Goal: Task Accomplishment & Management: Use online tool/utility

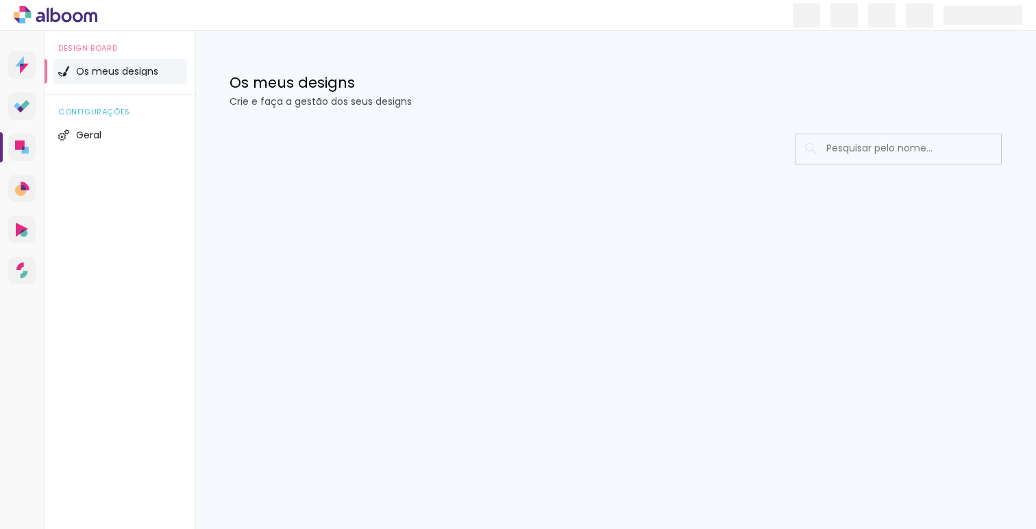
type input "Todas as fotos"
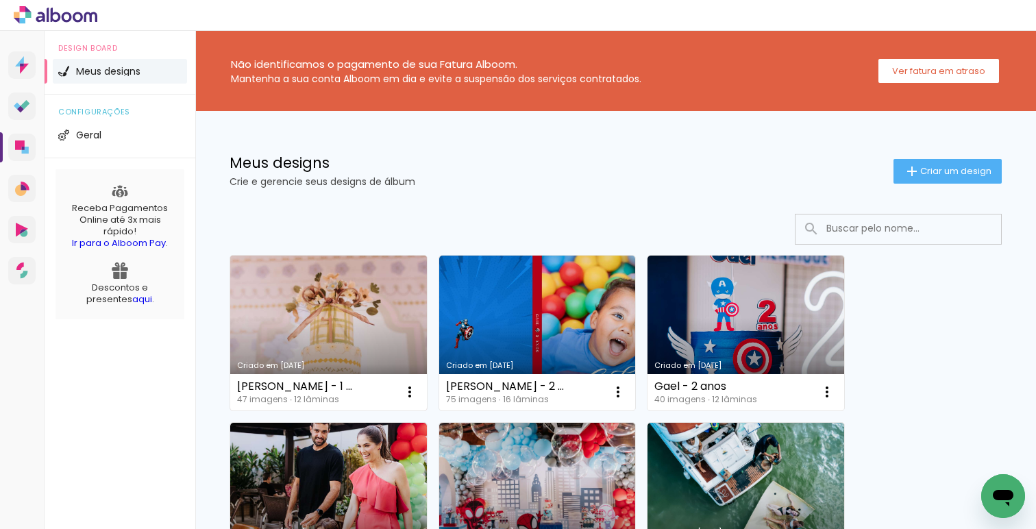
click at [356, 333] on link "Criado em [DATE]" at bounding box center [328, 333] width 197 height 155
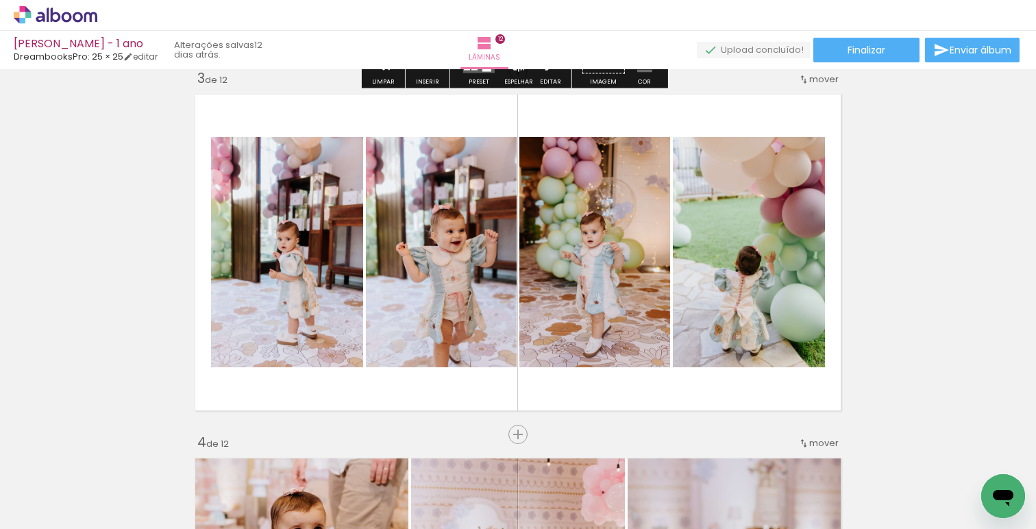
scroll to position [810, 0]
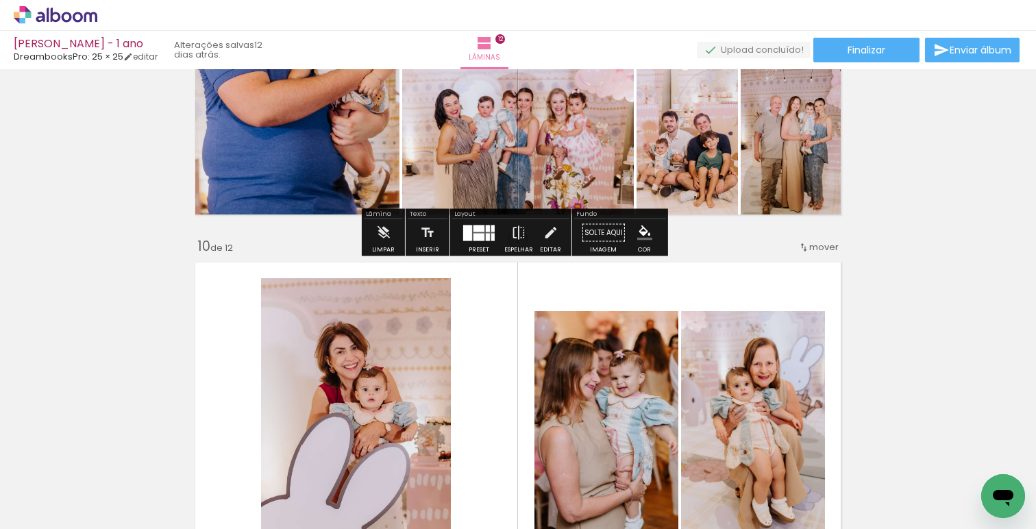
scroll to position [3340, 0]
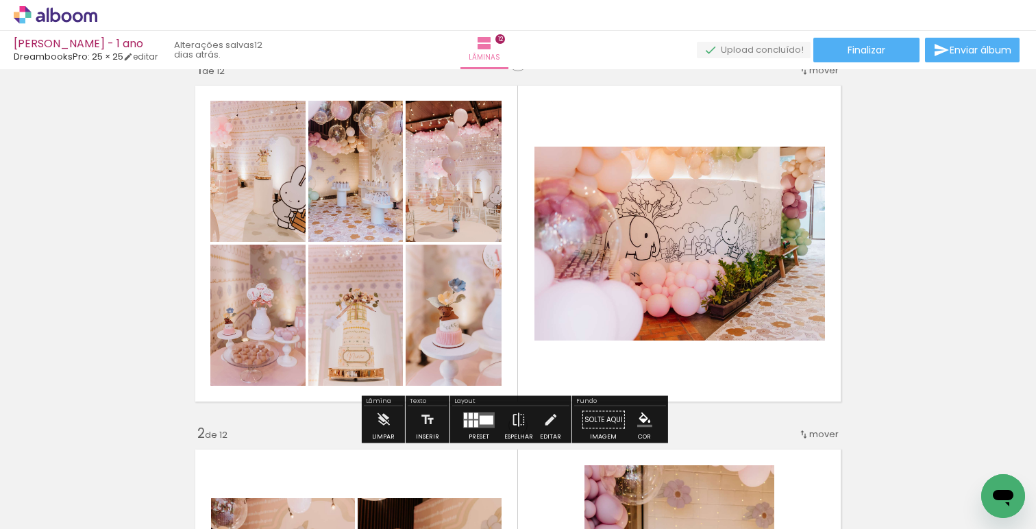
scroll to position [38, 0]
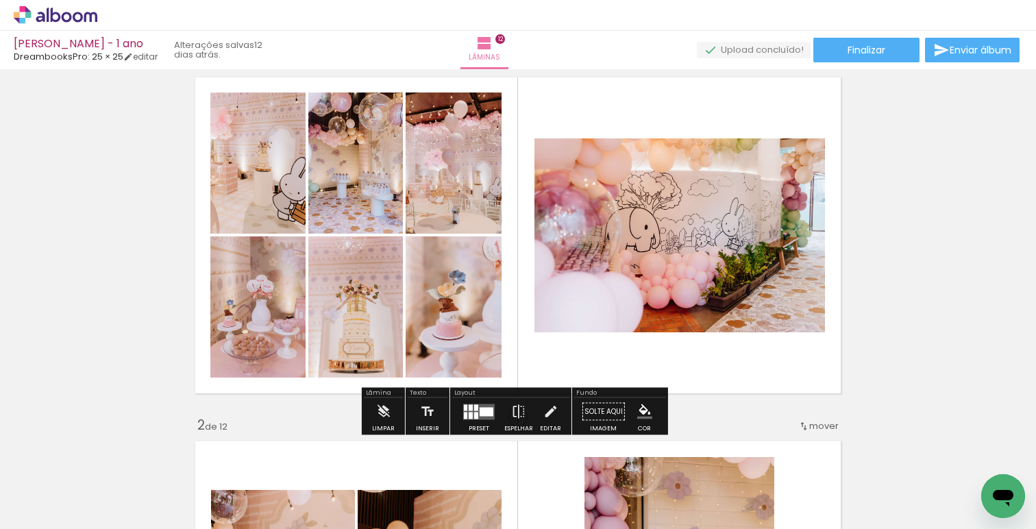
click at [52, 509] on span "Adicionar Fotos" at bounding box center [48, 510] width 41 height 15
click at [0, 0] on input "file" at bounding box center [0, 0] width 0 height 0
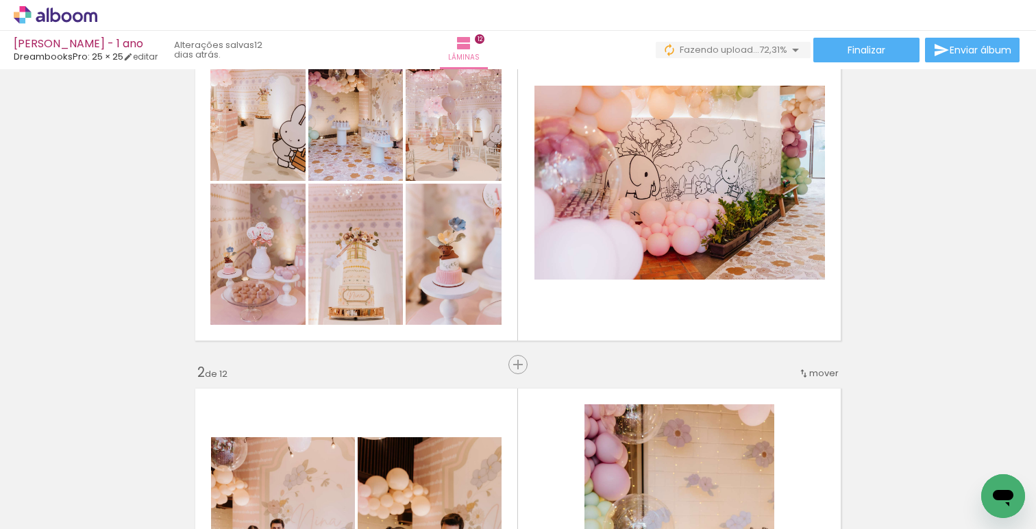
scroll to position [0, 0]
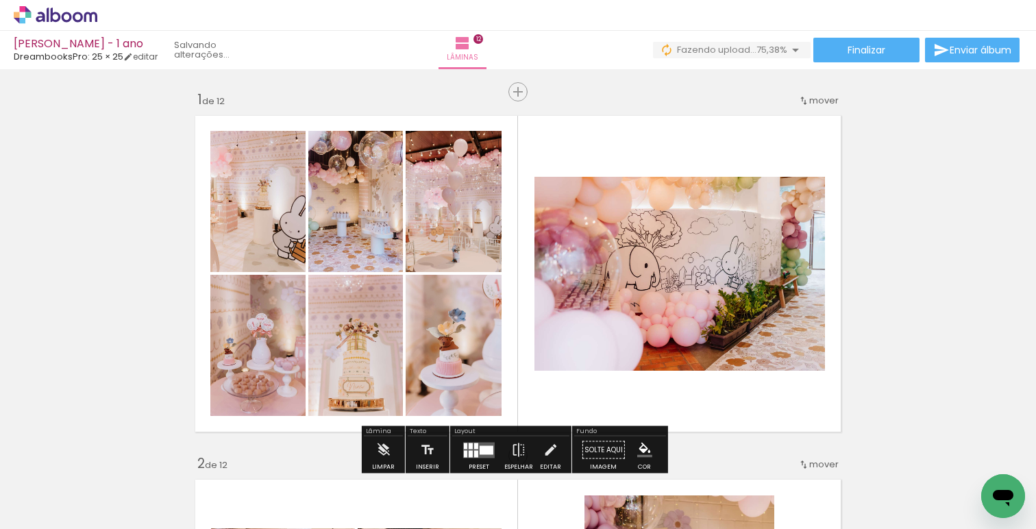
click at [515, 98] on div "Inserir lâmina" at bounding box center [547, 92] width 74 height 16
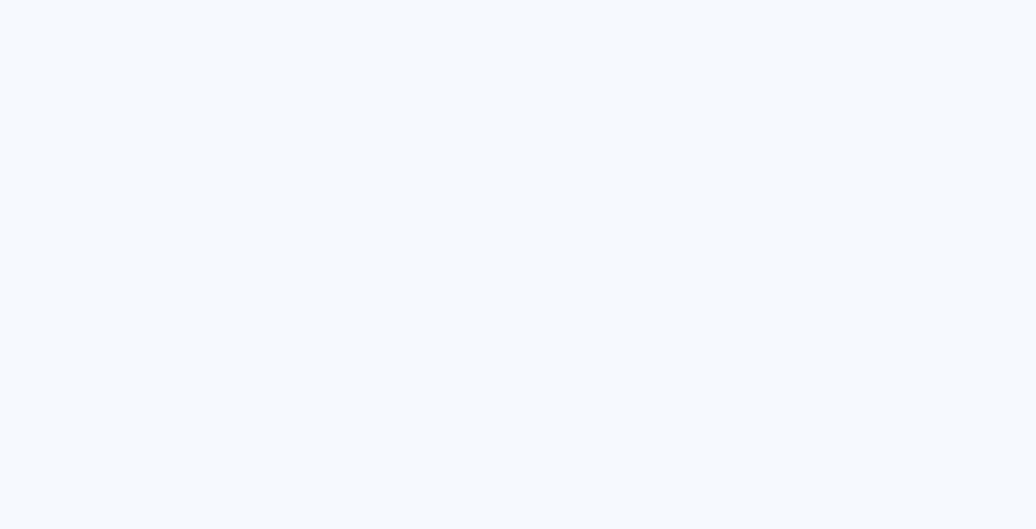
type input "Todas as fotos"
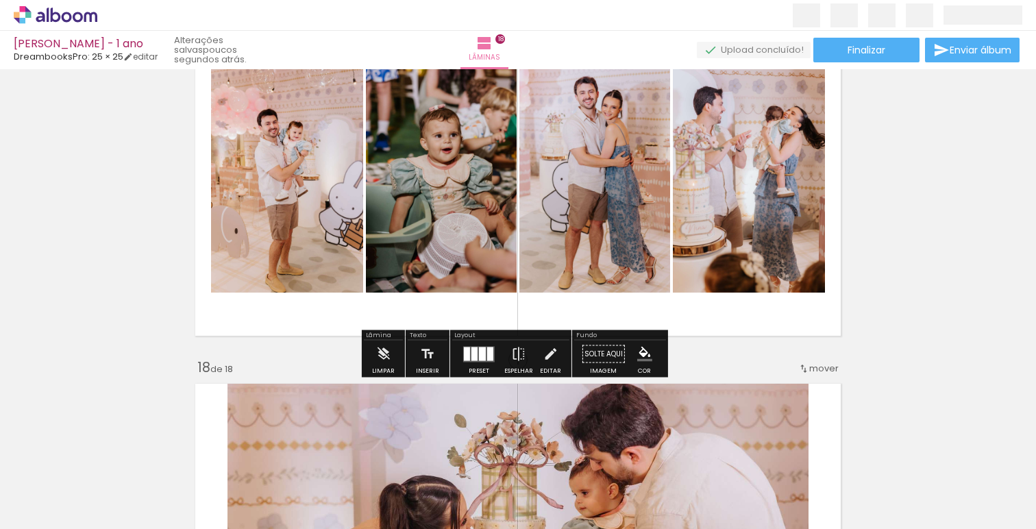
scroll to position [5921, 0]
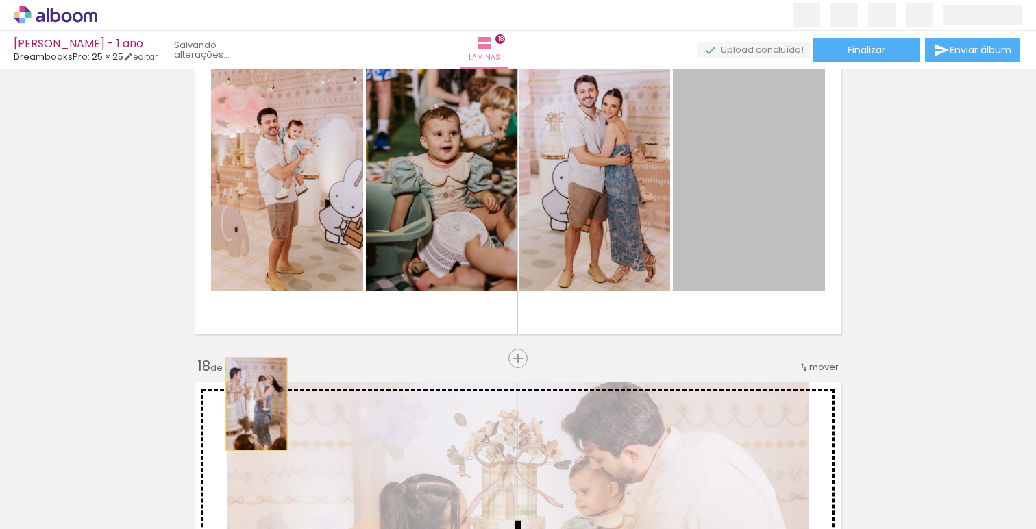
drag, startPoint x: 750, startPoint y: 207, endPoint x: 264, endPoint y: 409, distance: 526.1
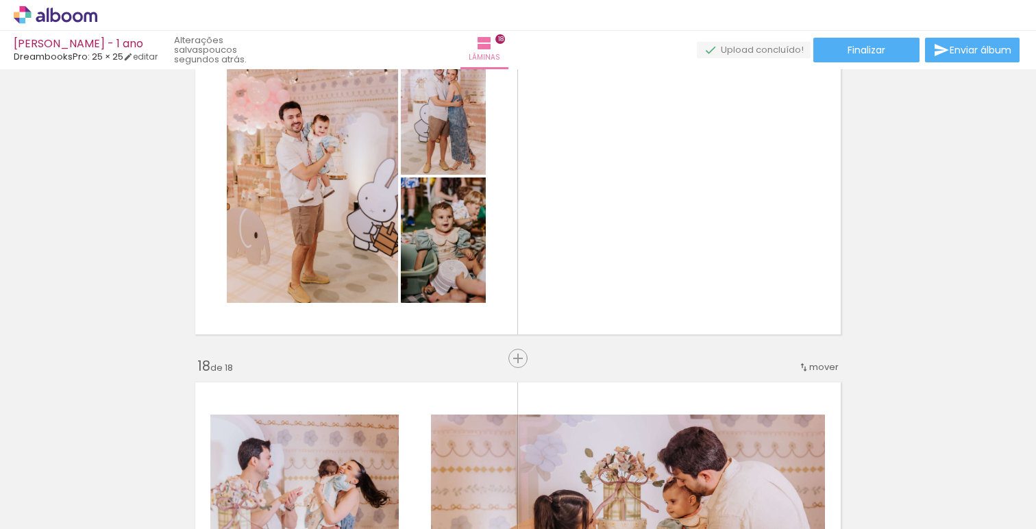
scroll to position [0, 3942]
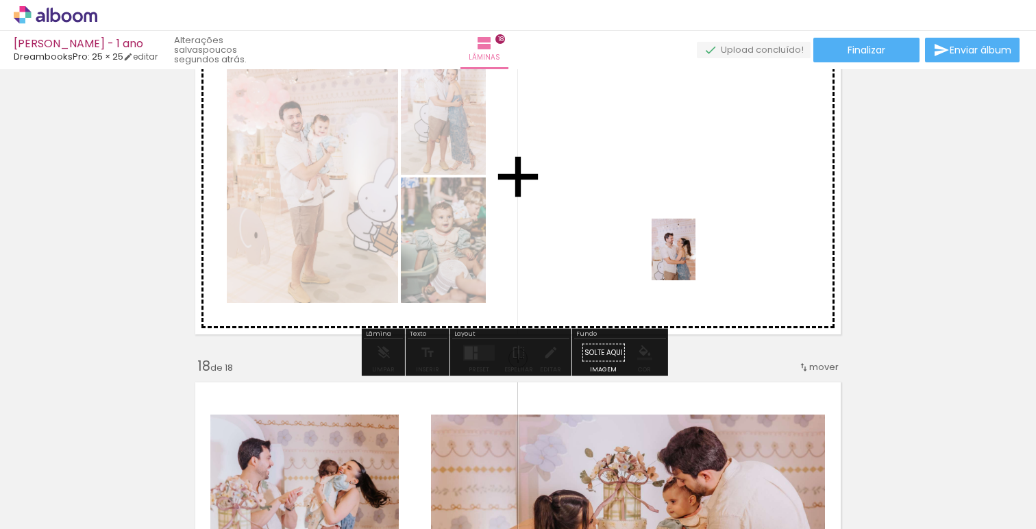
drag, startPoint x: 661, startPoint y: 495, endPoint x: 691, endPoint y: 255, distance: 241.7
click at [693, 256] on quentale-workspace at bounding box center [518, 264] width 1036 height 529
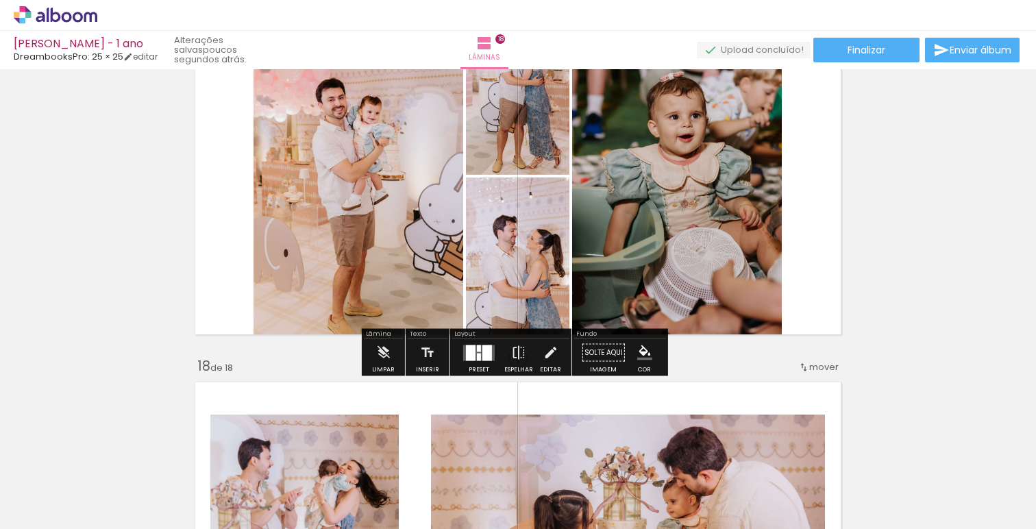
click at [463, 356] on quentale-layouter at bounding box center [479, 353] width 32 height 16
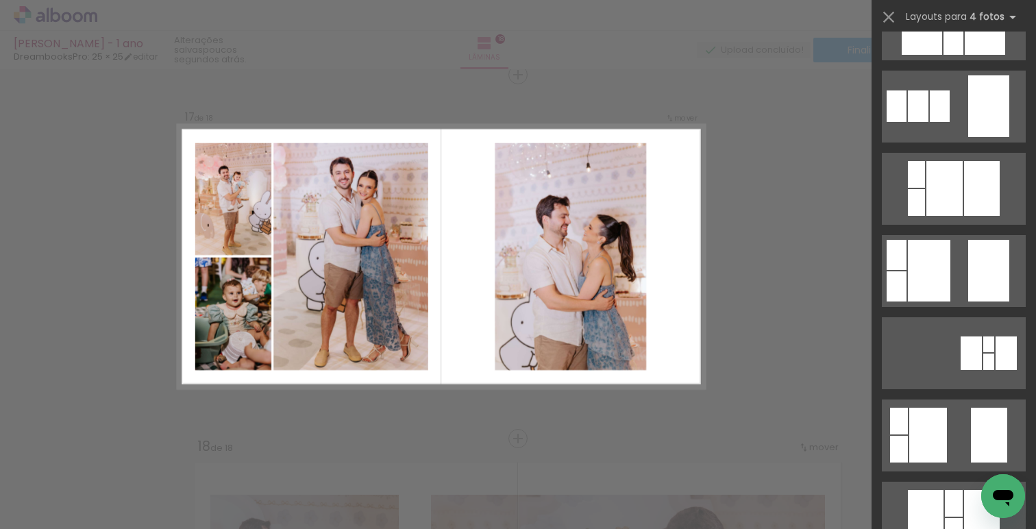
scroll to position [1045, 0]
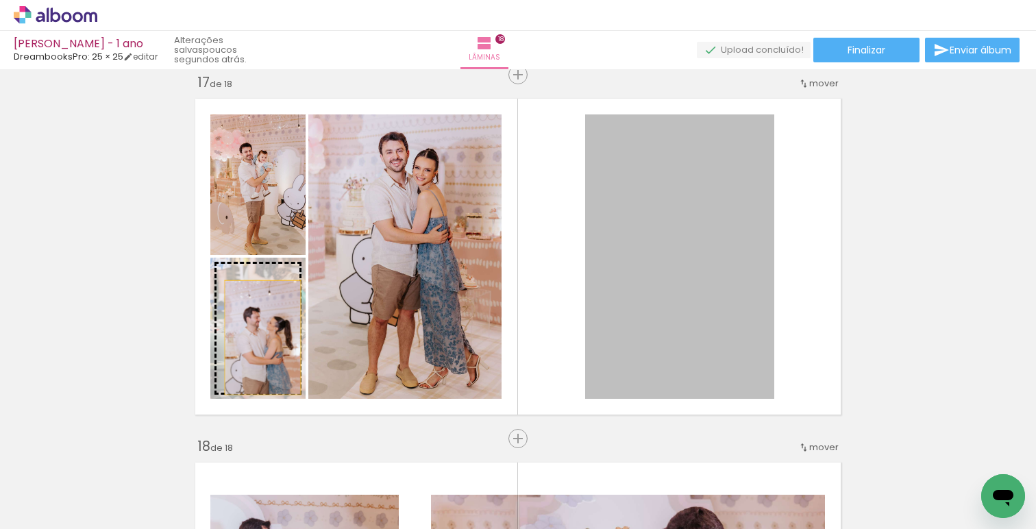
drag, startPoint x: 701, startPoint y: 247, endPoint x: 251, endPoint y: 337, distance: 458.5
click at [0, 0] on slot at bounding box center [0, 0] width 0 height 0
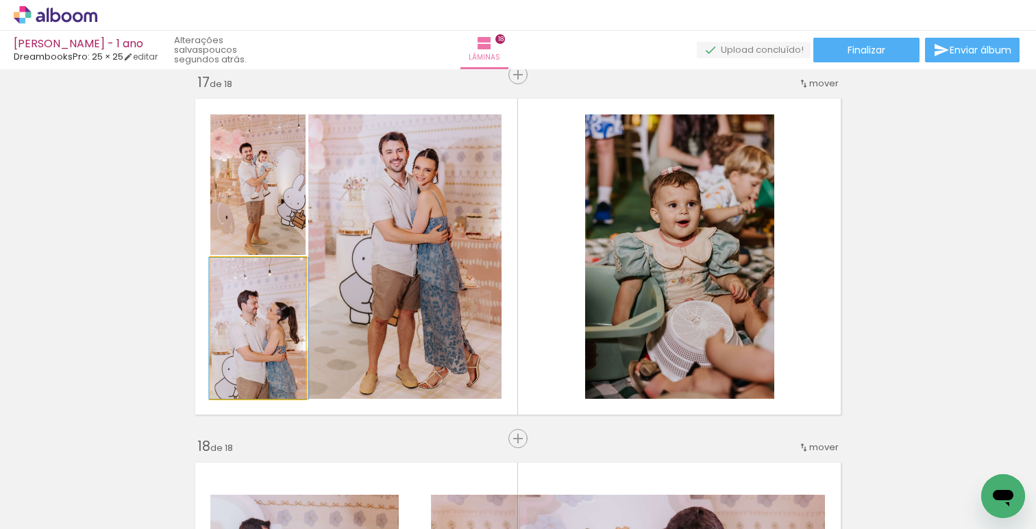
drag, startPoint x: 254, startPoint y: 348, endPoint x: 254, endPoint y: 334, distance: 13.0
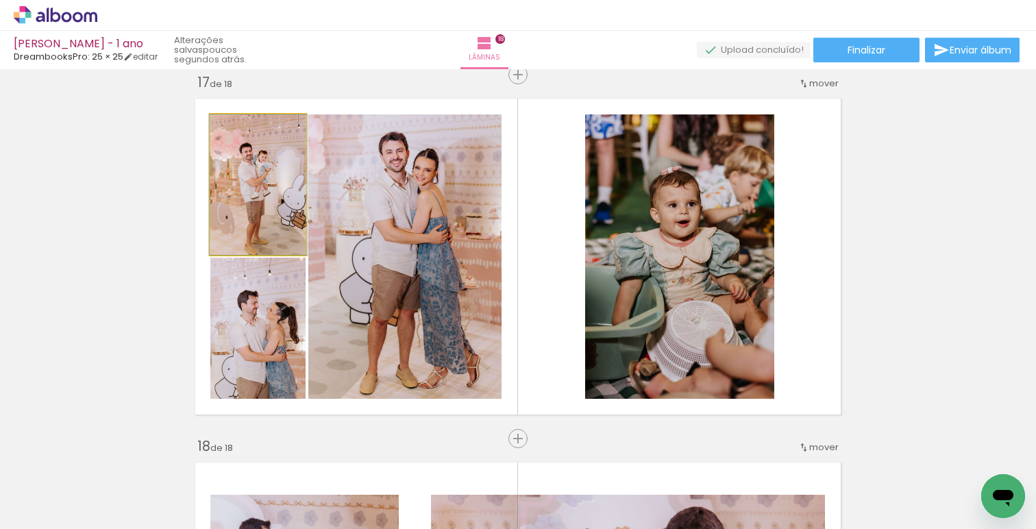
drag, startPoint x: 268, startPoint y: 232, endPoint x: 478, endPoint y: 295, distance: 219.0
click at [0, 0] on slot at bounding box center [0, 0] width 0 height 0
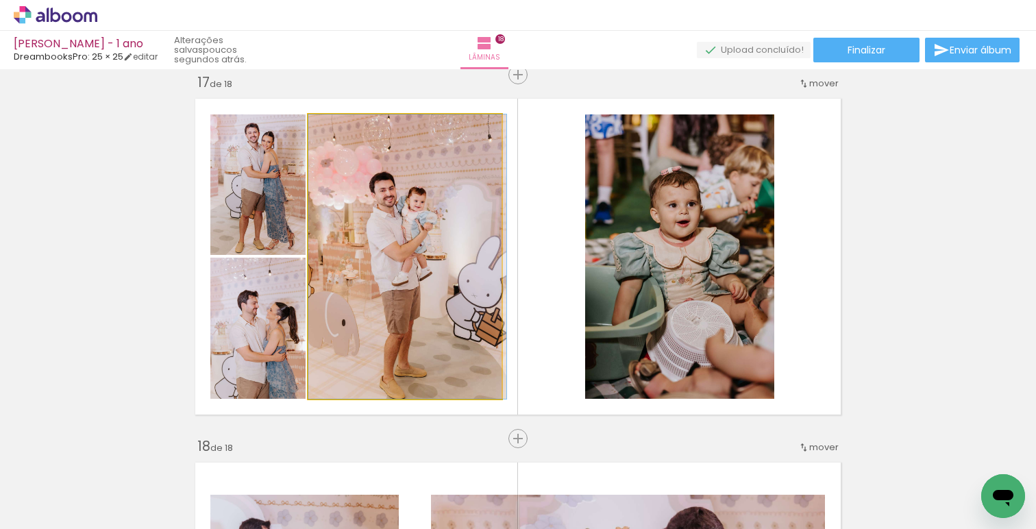
drag, startPoint x: 426, startPoint y: 313, endPoint x: 435, endPoint y: 311, distance: 9.1
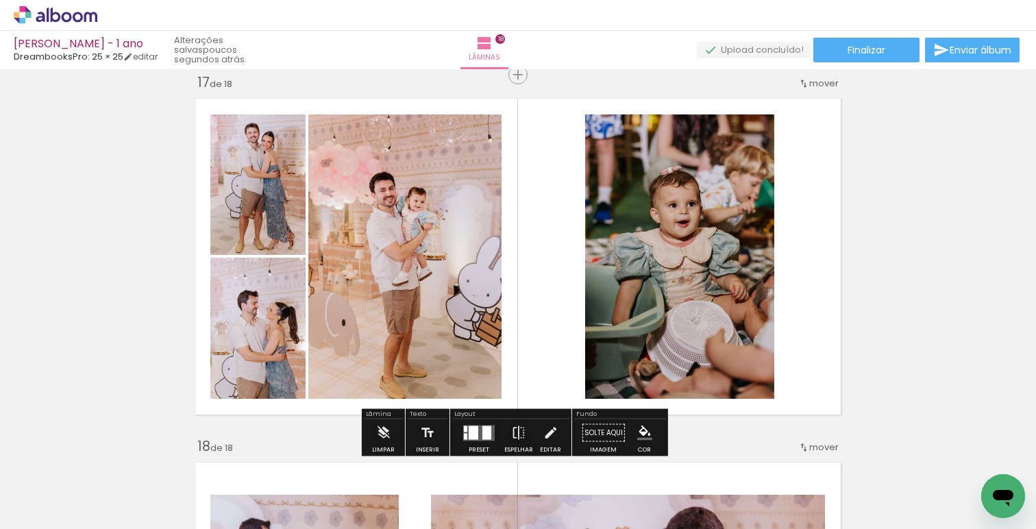
click at [558, 242] on quentale-layouter at bounding box center [517, 257] width 659 height 330
drag, startPoint x: 465, startPoint y: 428, endPoint x: 733, endPoint y: 358, distance: 277.1
click at [465, 429] on quentale-layouter at bounding box center [479, 433] width 32 height 16
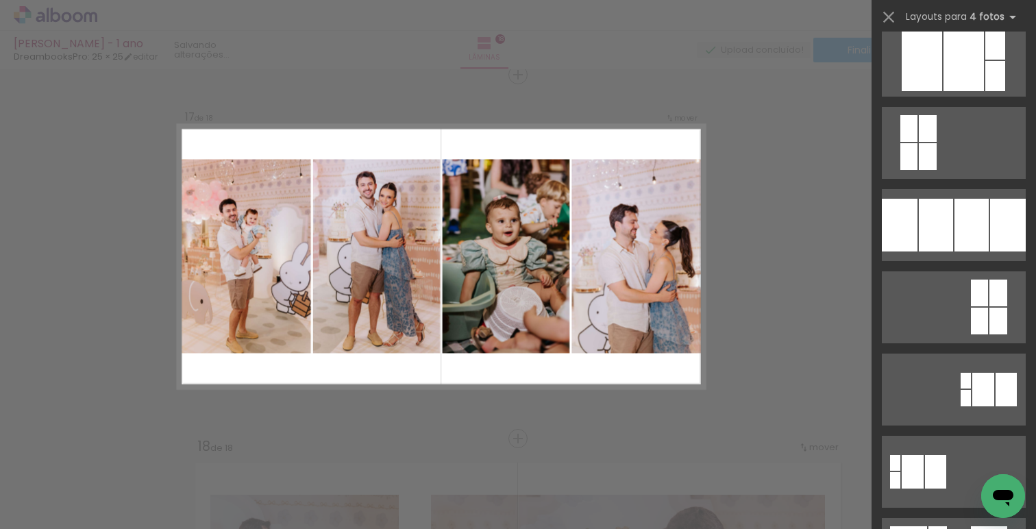
scroll to position [0, 0]
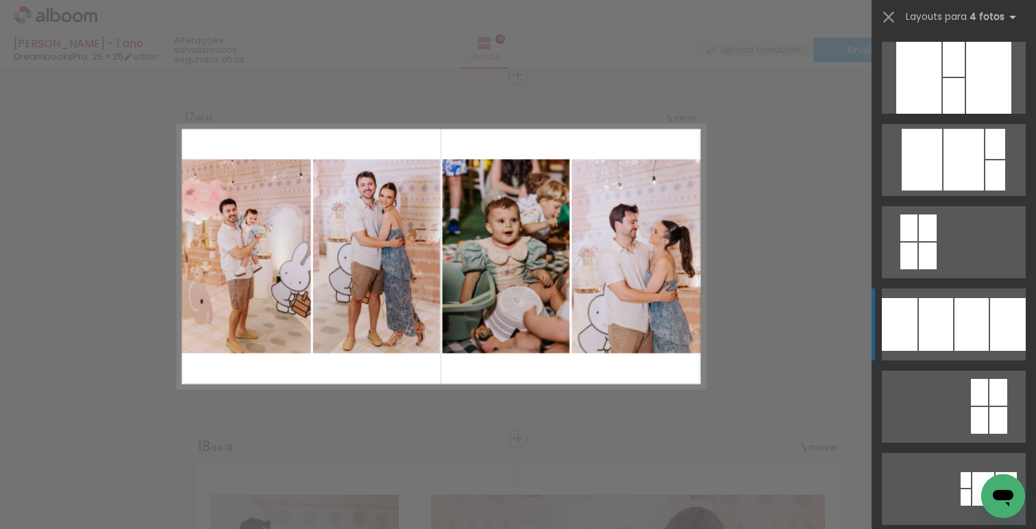
click at [986, 159] on div at bounding box center [996, 144] width 20 height 30
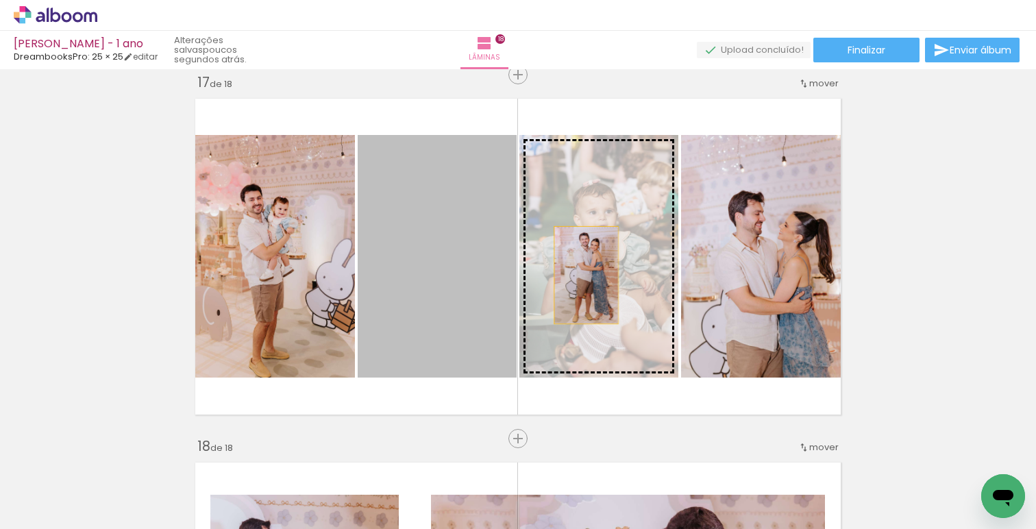
drag, startPoint x: 439, startPoint y: 280, endPoint x: 625, endPoint y: 273, distance: 186.6
click at [0, 0] on slot at bounding box center [0, 0] width 0 height 0
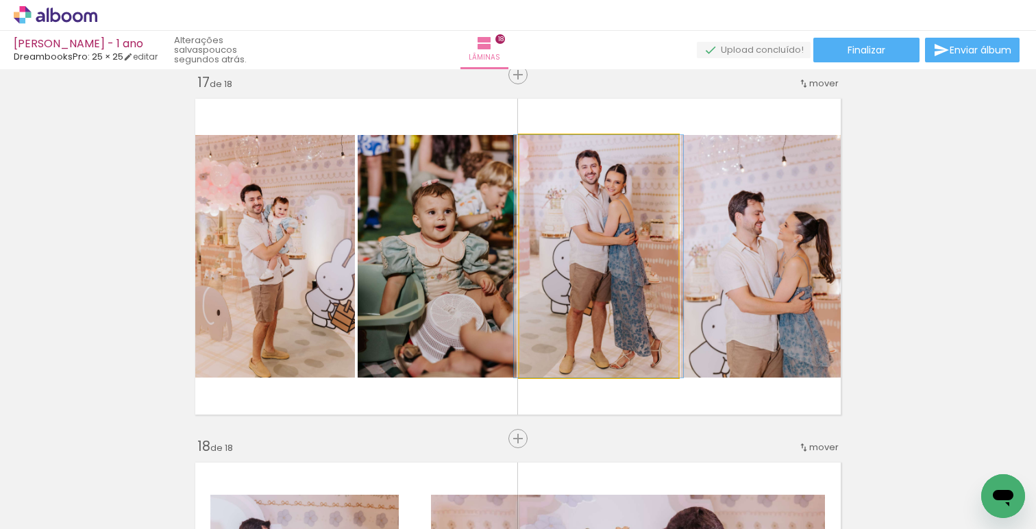
click at [594, 262] on quentale-photo at bounding box center [599, 256] width 159 height 243
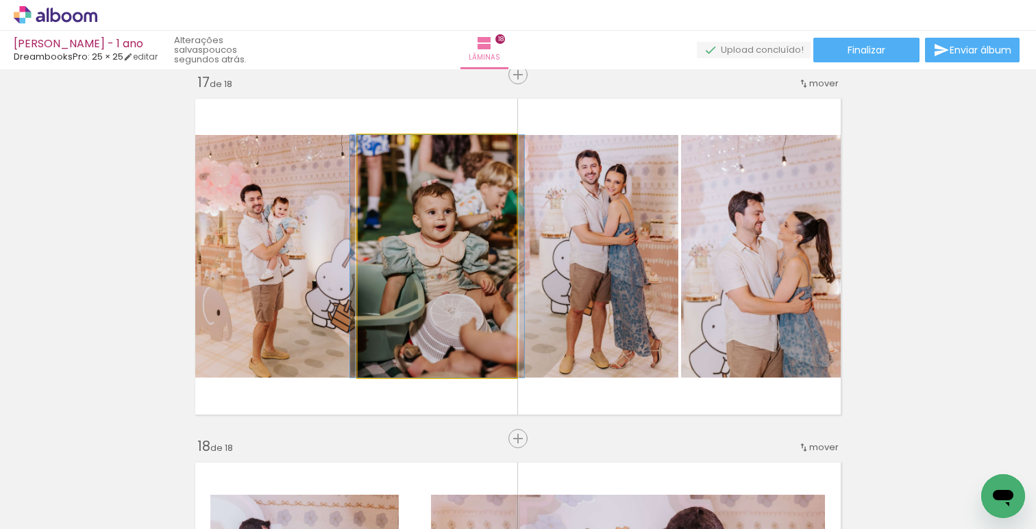
click at [436, 264] on quentale-photo at bounding box center [437, 256] width 159 height 243
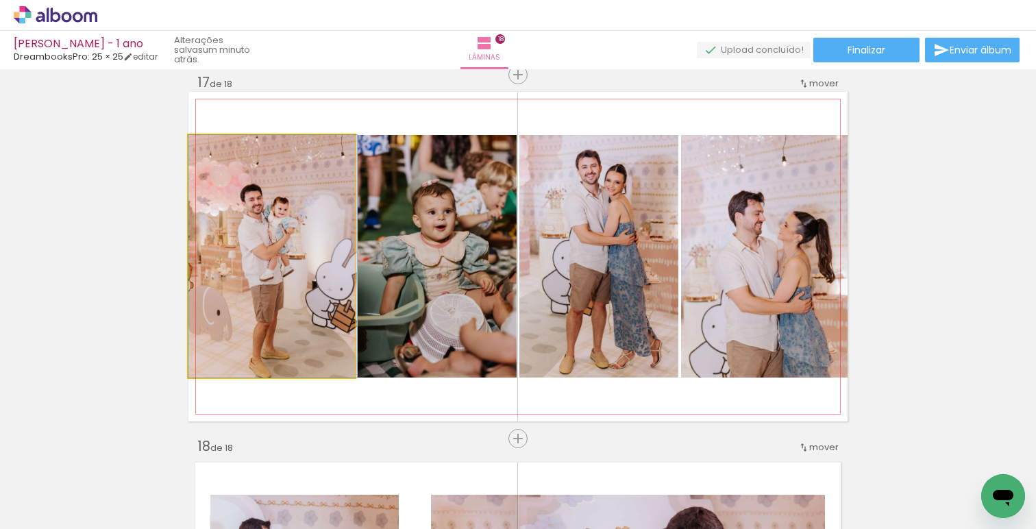
drag, startPoint x: 267, startPoint y: 268, endPoint x: 465, endPoint y: 263, distance: 197.5
click at [270, 268] on quentale-photo at bounding box center [271, 256] width 167 height 243
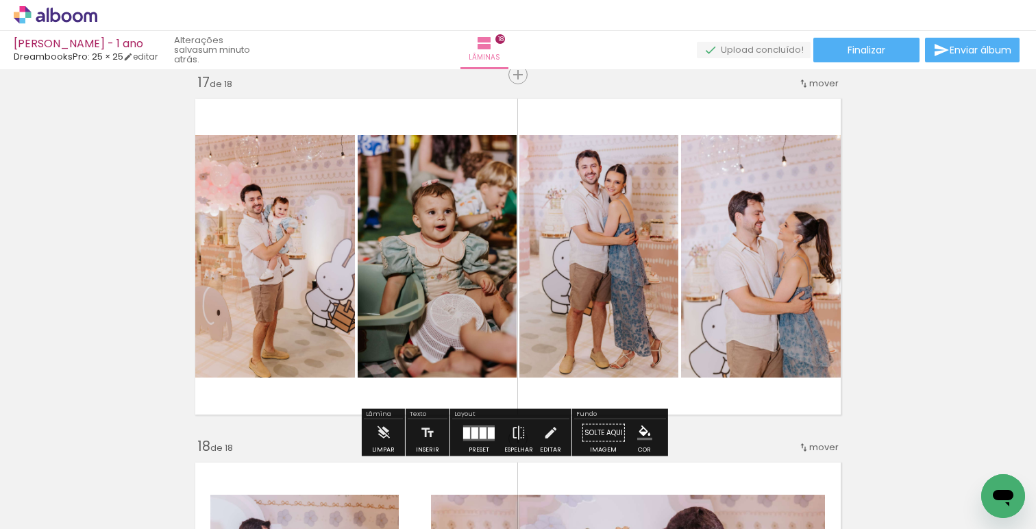
drag, startPoint x: 928, startPoint y: 236, endPoint x: 918, endPoint y: 236, distance: 9.6
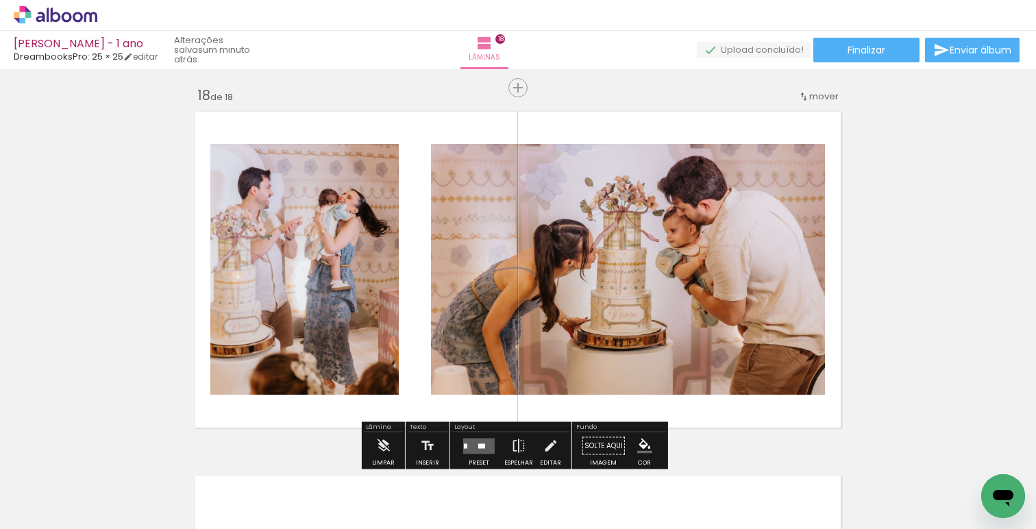
scroll to position [6197, 0]
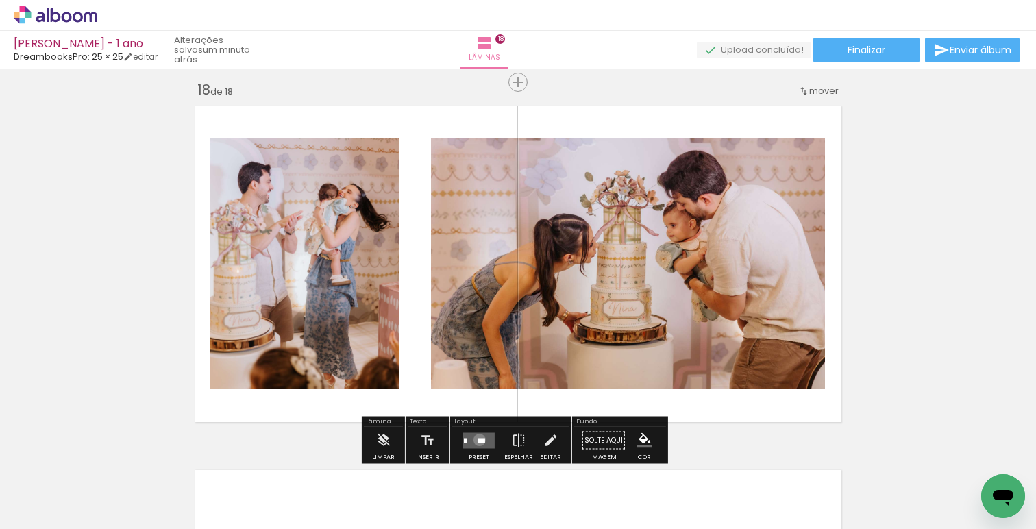
click at [478, 439] on div at bounding box center [481, 440] width 7 height 5
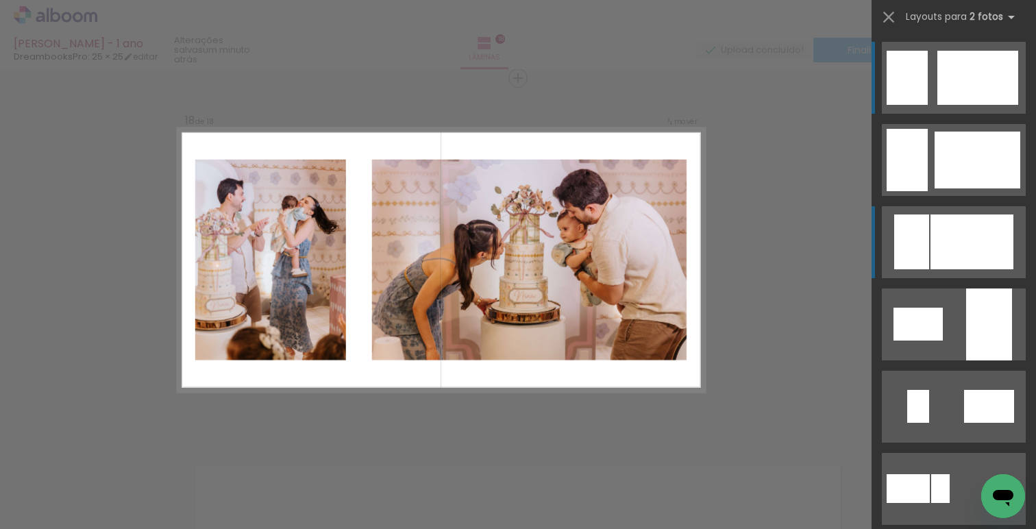
scroll to position [6205, 0]
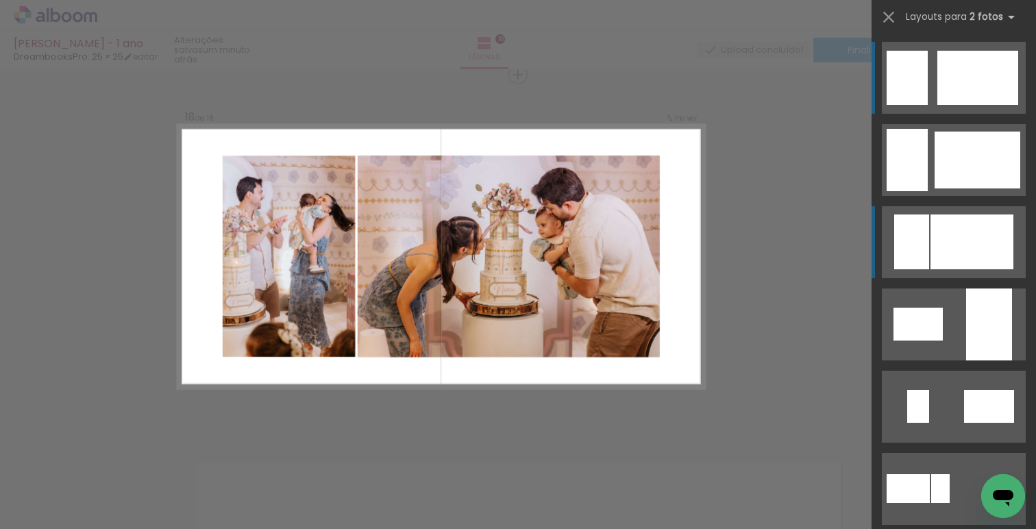
click at [935, 188] on div at bounding box center [978, 160] width 86 height 57
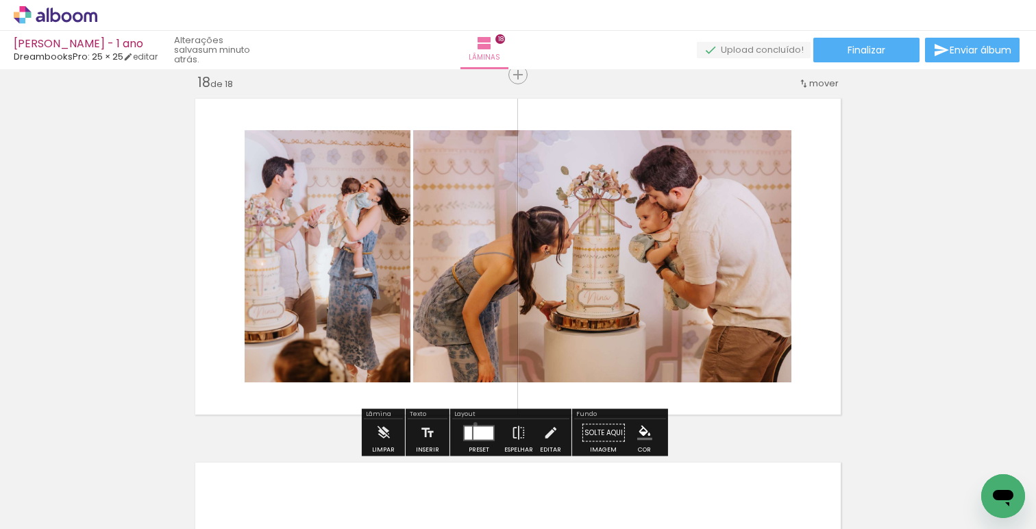
click at [472, 424] on div at bounding box center [479, 432] width 37 height 27
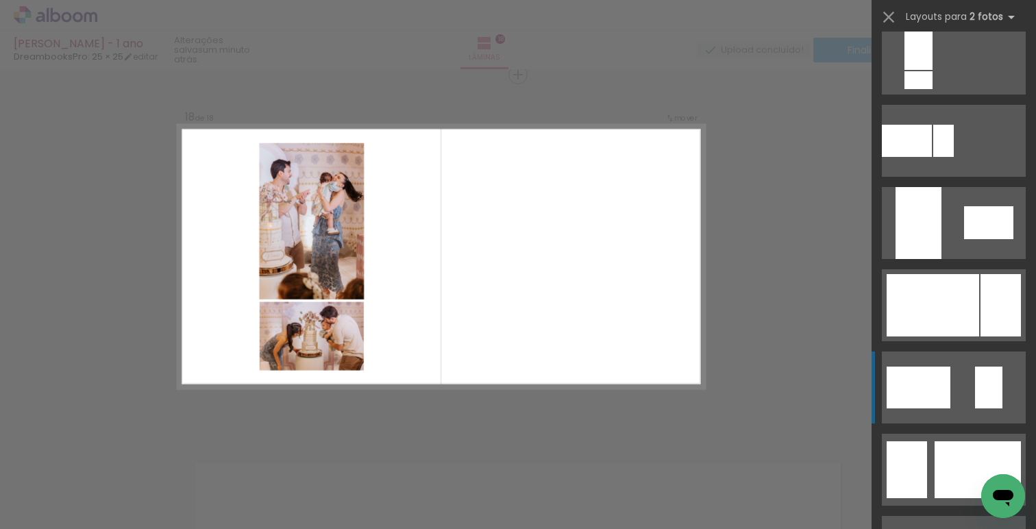
scroll to position [761, 0]
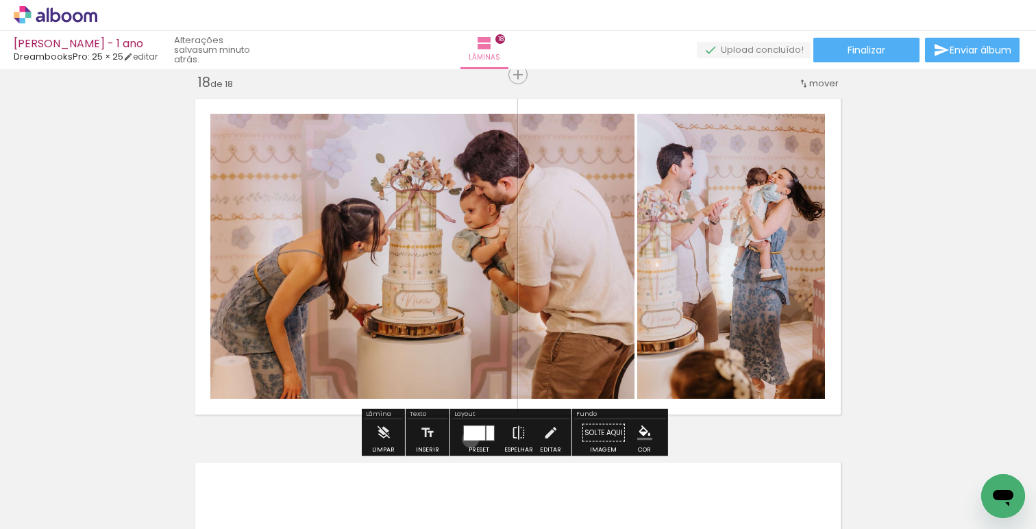
click at [467, 439] on div at bounding box center [474, 433] width 21 height 14
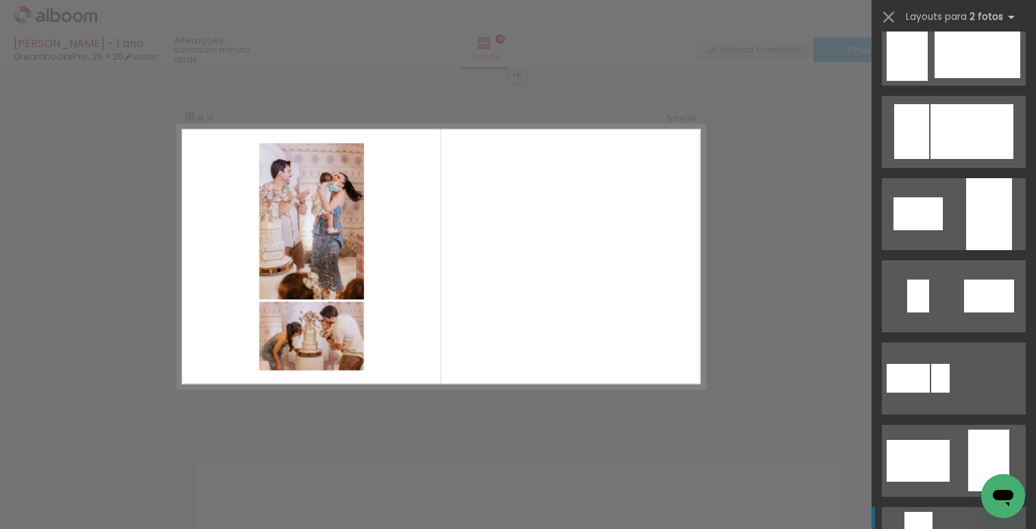
scroll to position [0, 0]
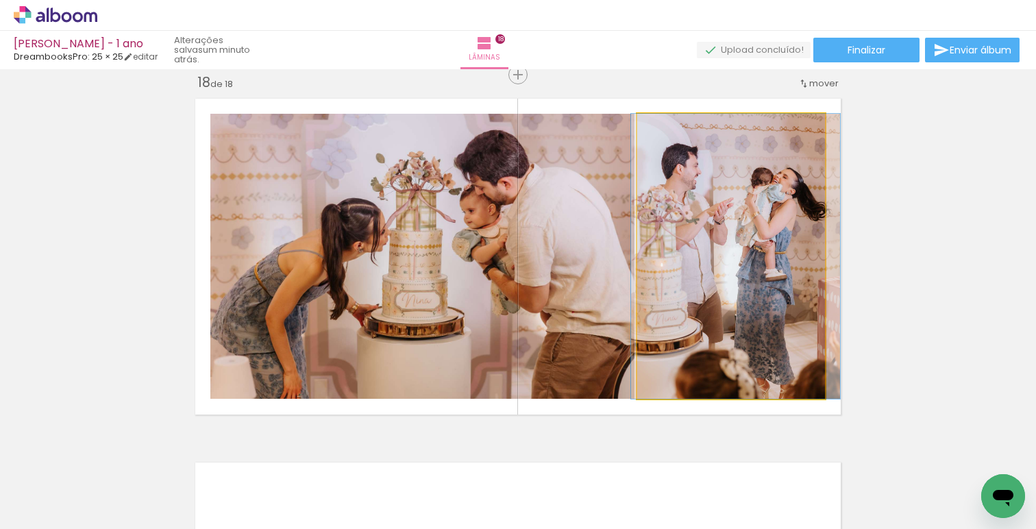
drag, startPoint x: 734, startPoint y: 247, endPoint x: 739, endPoint y: 241, distance: 7.3
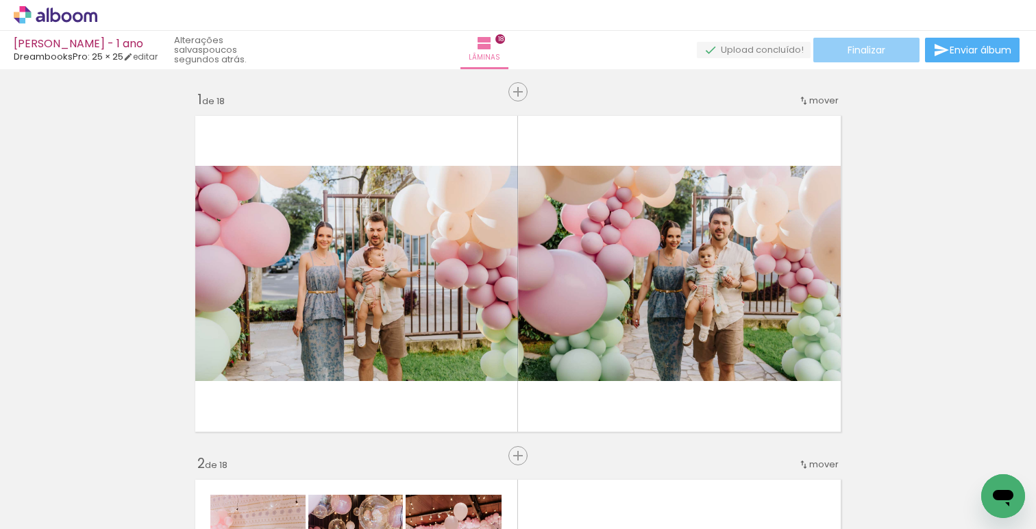
click at [870, 58] on paper-button "Finalizar" at bounding box center [867, 50] width 106 height 25
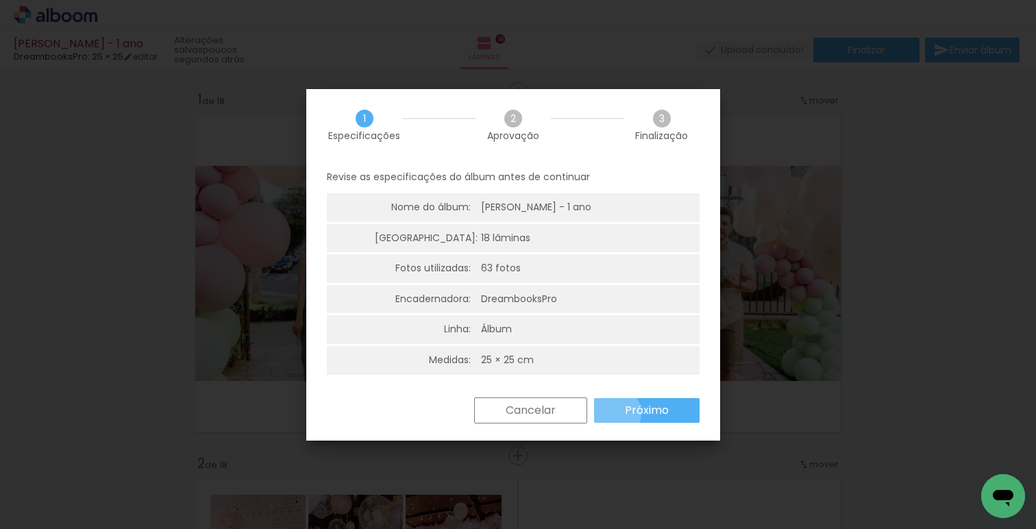
click at [615, 413] on paper-button "Próximo" at bounding box center [647, 410] width 106 height 25
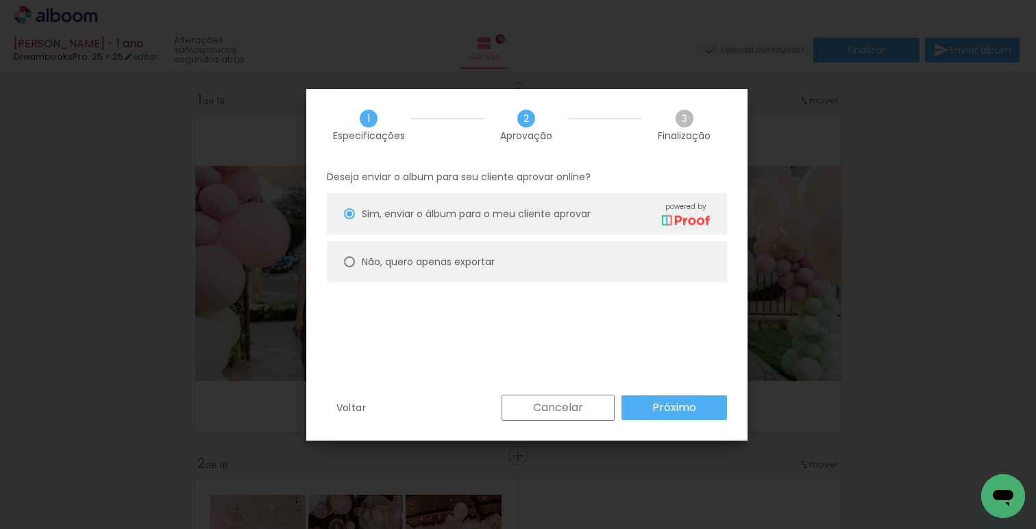
click at [649, 407] on paper-button "Próximo" at bounding box center [675, 407] width 106 height 25
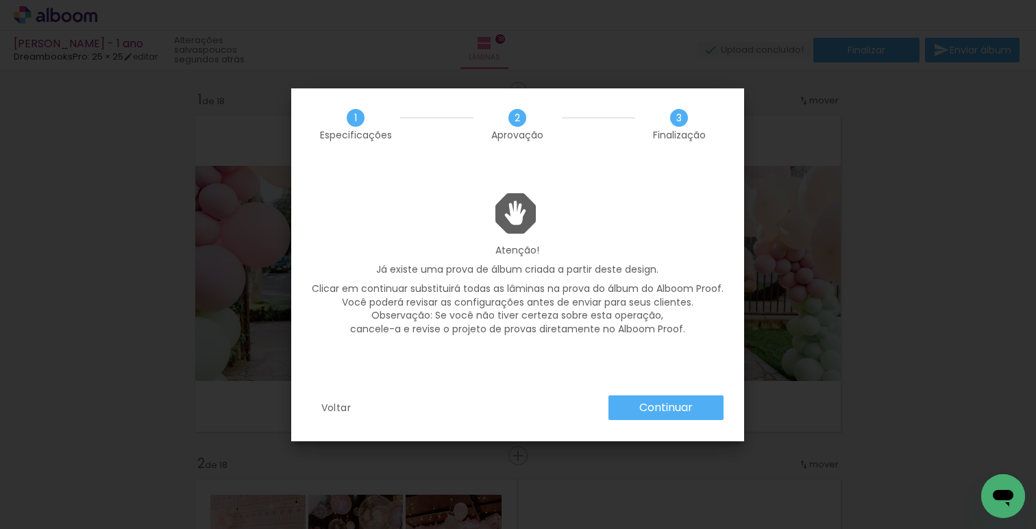
click at [0, 0] on slot "Continuar" at bounding box center [0, 0] width 0 height 0
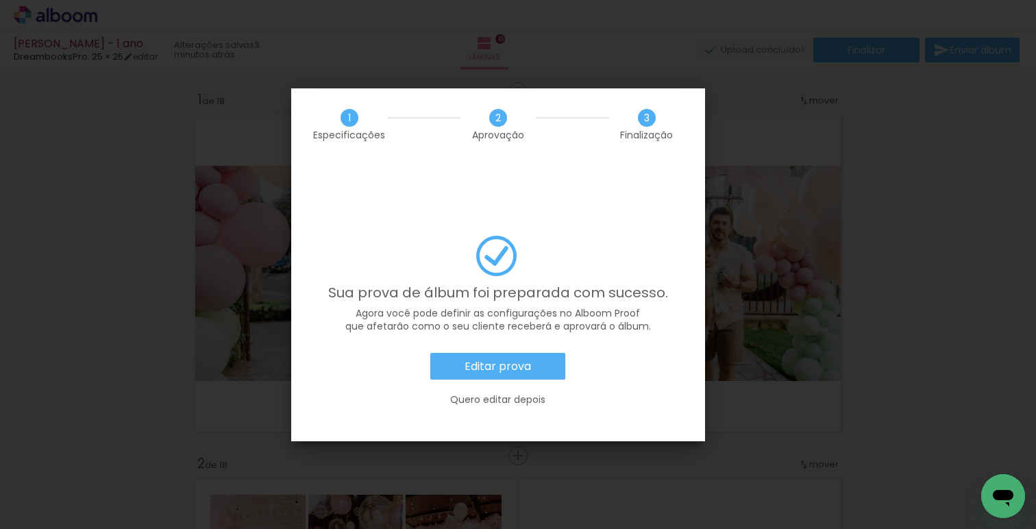
scroll to position [0, 3942]
click at [0, 0] on slot "Editar prova" at bounding box center [0, 0] width 0 height 0
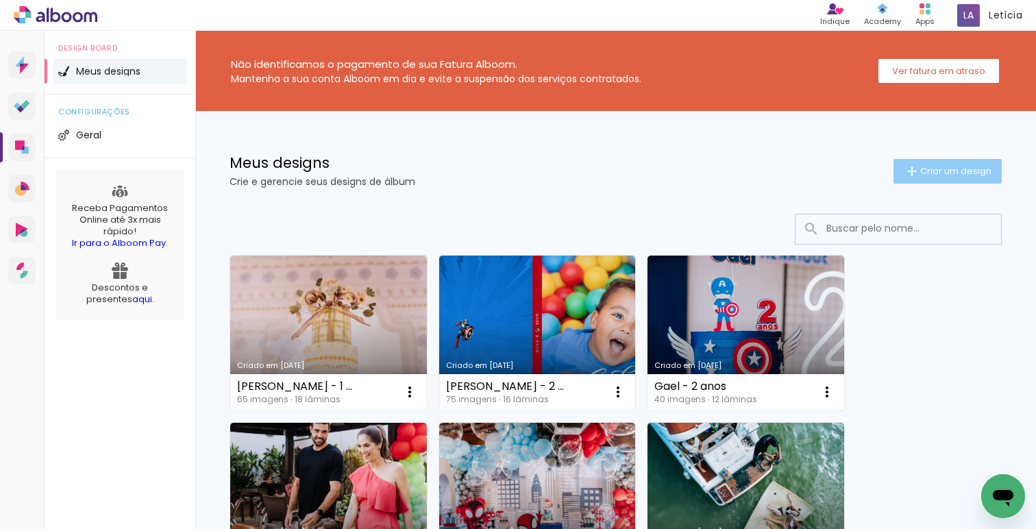
click at [924, 162] on paper-button "Criar um design" at bounding box center [948, 171] width 108 height 25
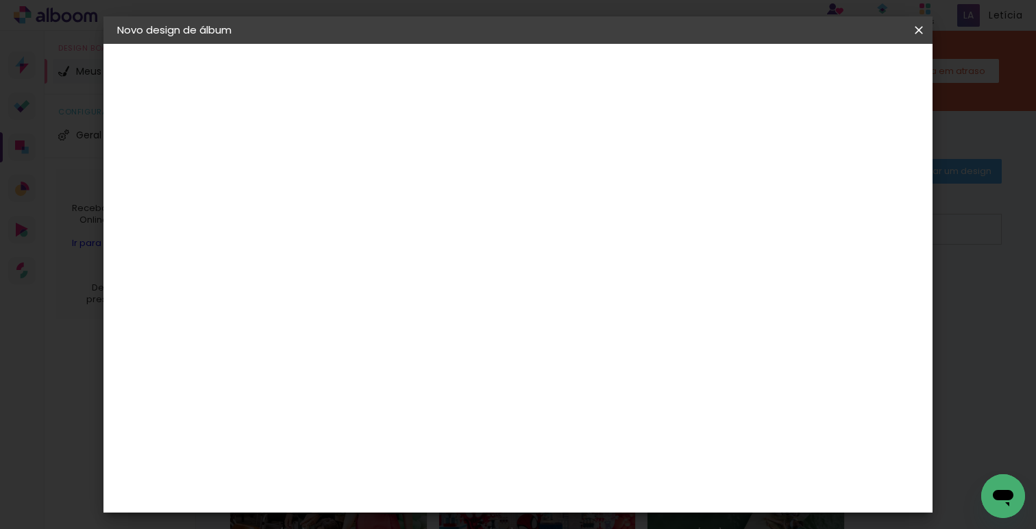
click at [341, 182] on input at bounding box center [341, 183] width 0 height 21
type input "[PERSON_NAME] - 2 anos"
type paper-input "[PERSON_NAME] - 2 anos"
click at [0, 0] on slot "Avançar" at bounding box center [0, 0] width 0 height 0
click at [410, 258] on input at bounding box center [376, 260] width 138 height 17
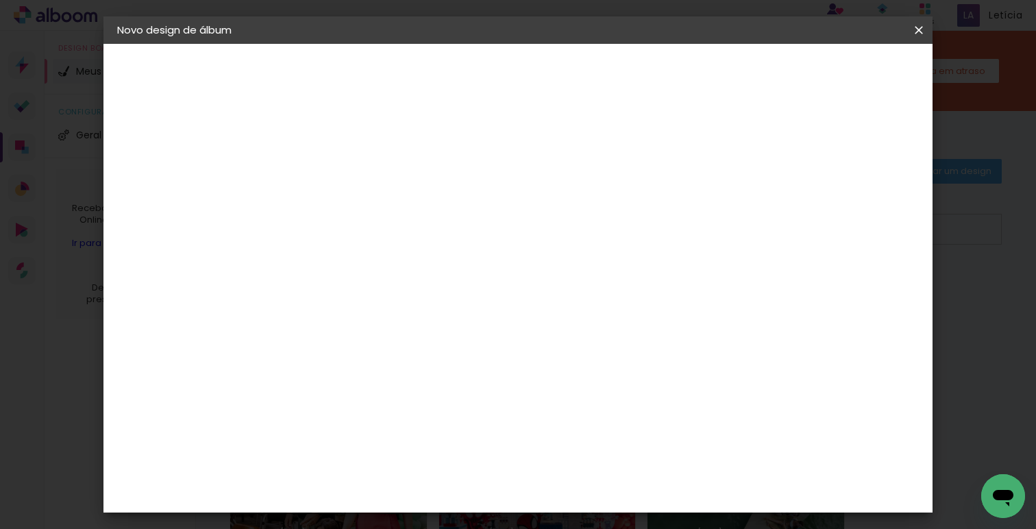
type input "dre"
type paper-input "dre"
click at [371, 307] on div "DreambooksPro" at bounding box center [376, 309] width 89 height 11
click at [0, 0] on slot "Avançar" at bounding box center [0, 0] width 0 height 0
click at [395, 228] on input "text" at bounding box center [367, 238] width 53 height 21
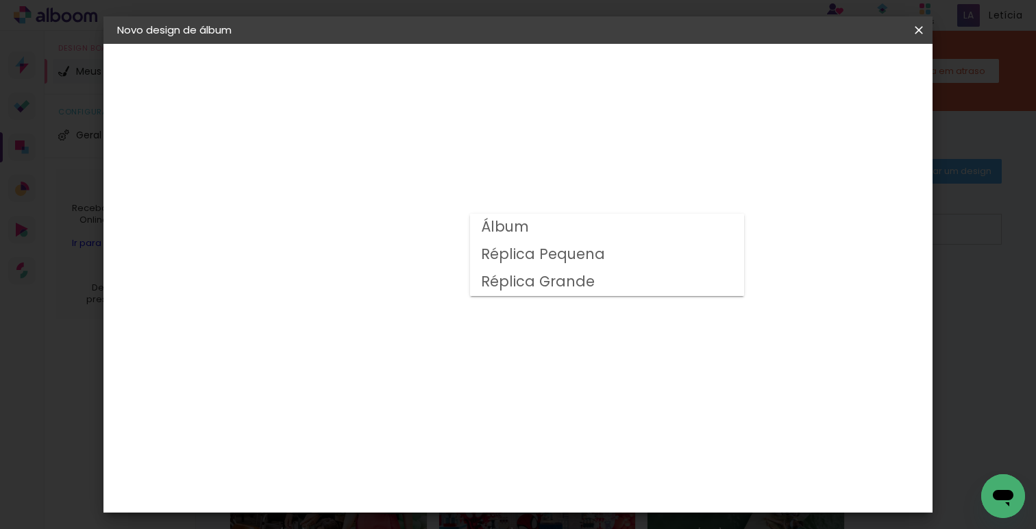
click at [0, 0] on slot "Álbum" at bounding box center [0, 0] width 0 height 0
type input "Álbum"
click at [434, 489] on span "25 × 25" at bounding box center [402, 503] width 64 height 28
click at [565, 82] on paper-button "Avançar" at bounding box center [531, 72] width 67 height 23
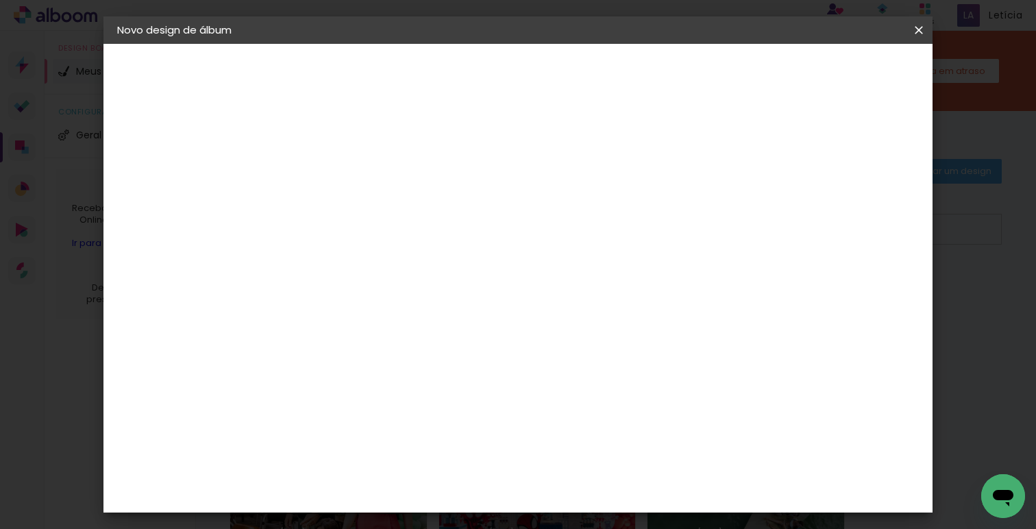
click at [774, 68] on span "Iniciar design" at bounding box center [742, 73] width 62 height 10
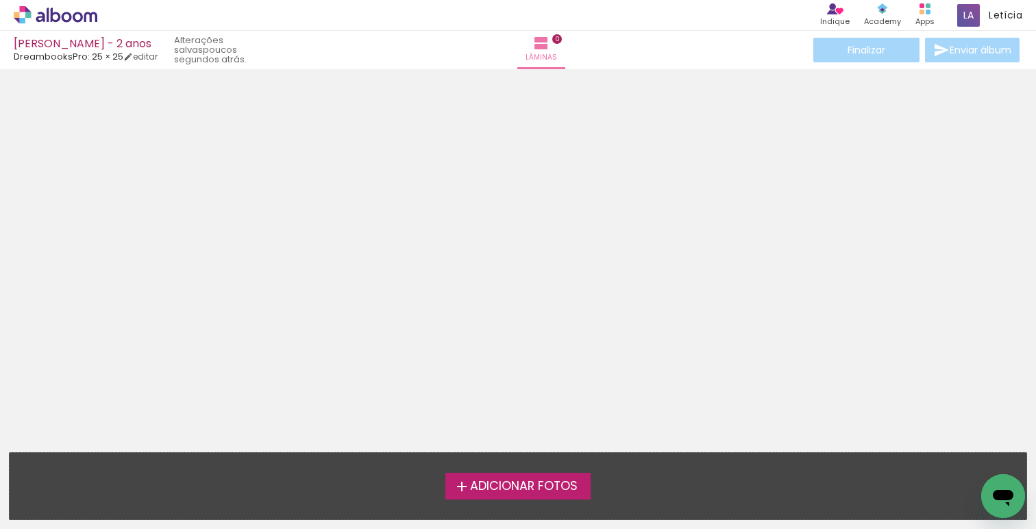
click at [515, 481] on span "Adicionar Fotos" at bounding box center [524, 486] width 108 height 12
click at [0, 0] on input "file" at bounding box center [0, 0] width 0 height 0
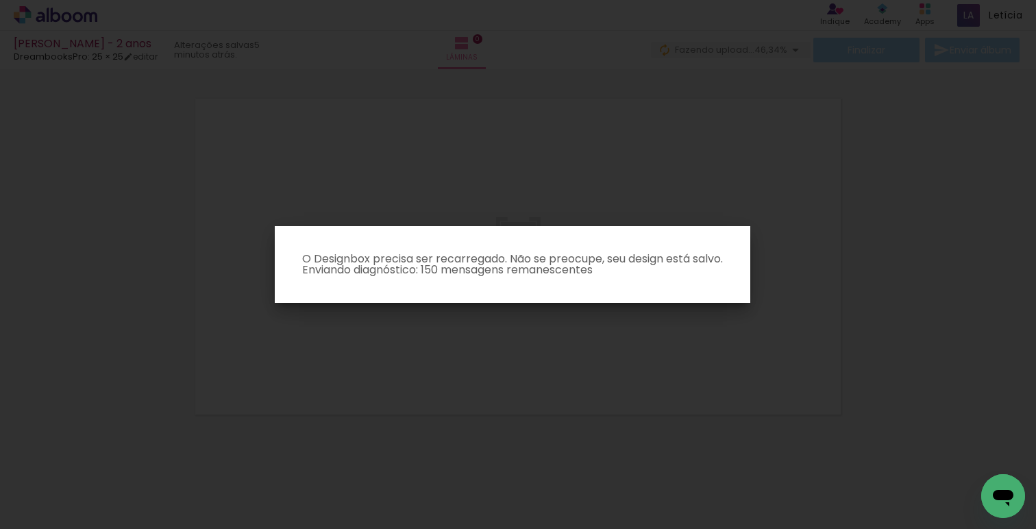
click at [187, 151] on iron-overlay-backdrop at bounding box center [518, 264] width 1036 height 529
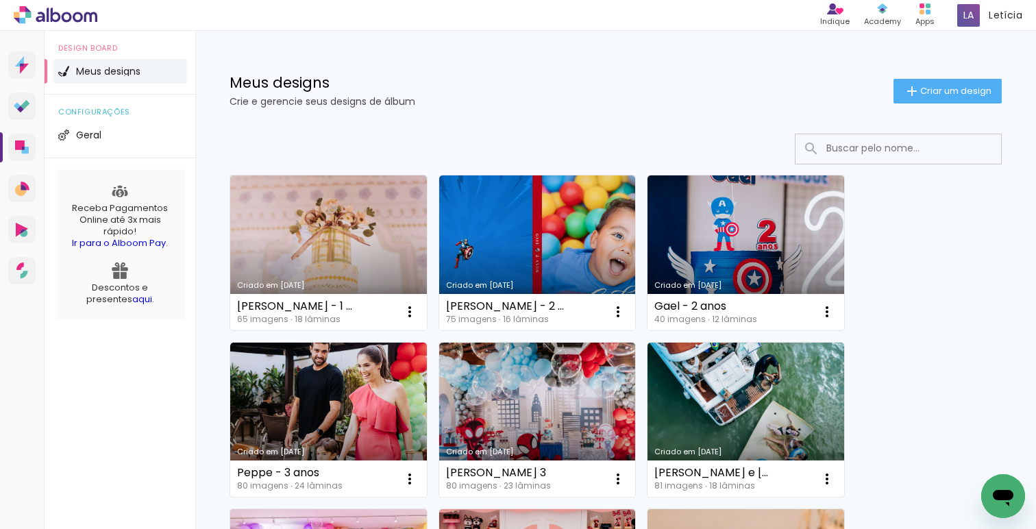
click at [996, 496] on icon "Abrir janela de mensagens" at bounding box center [1003, 498] width 21 height 16
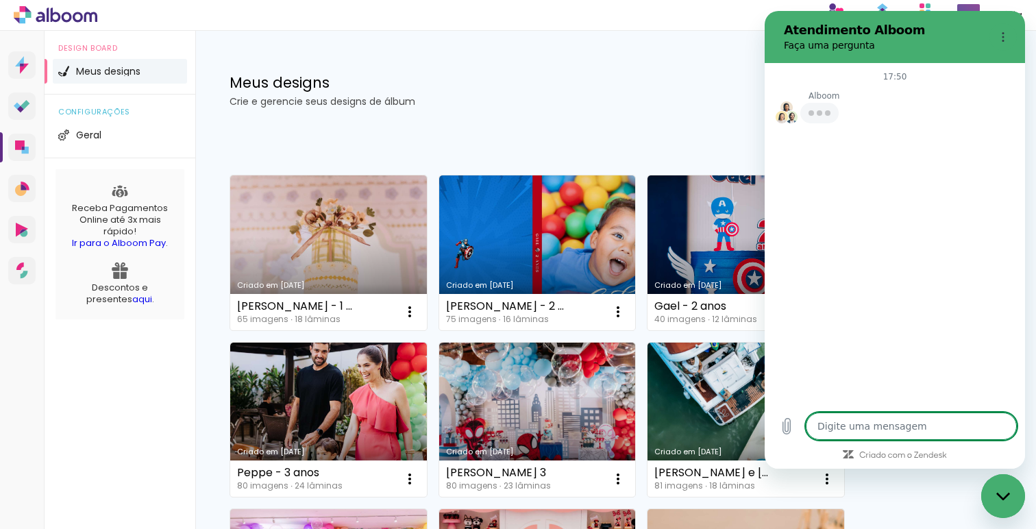
click at [847, 426] on textarea at bounding box center [911, 426] width 211 height 27
type textarea "x"
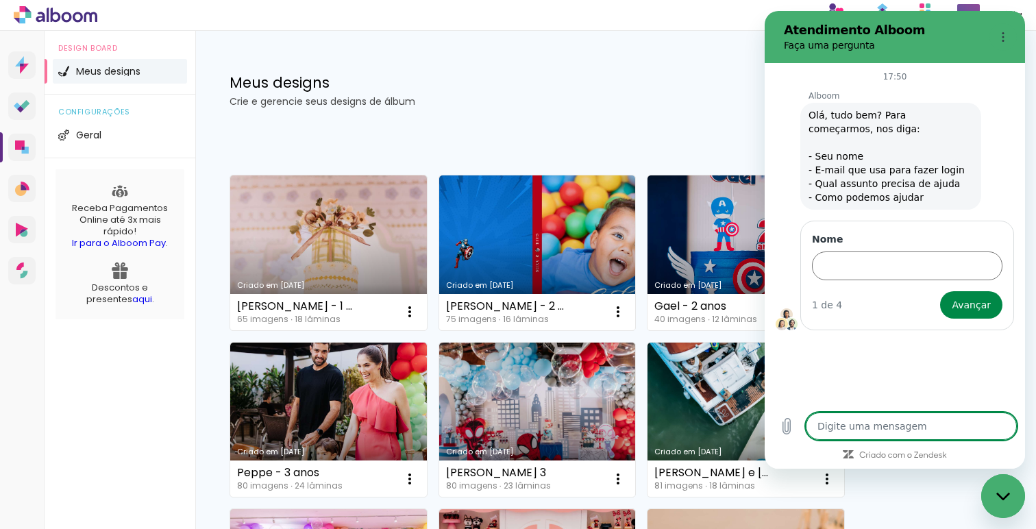
click at [847, 426] on textarea at bounding box center [911, 426] width 211 height 27
type textarea "p"
type textarea "x"
type textarea "pe"
type textarea "x"
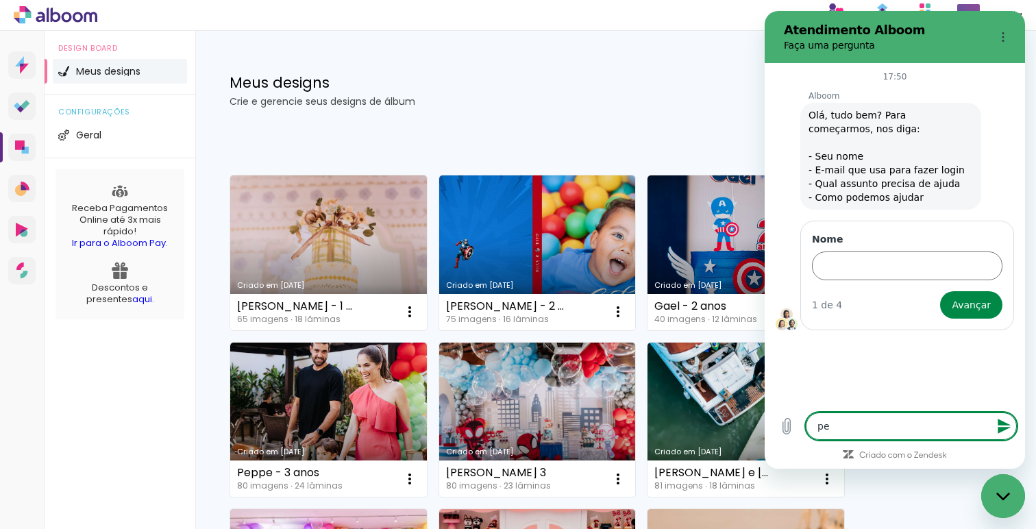
type textarea "p"
type textarea "x"
type textarea "f"
type textarea "x"
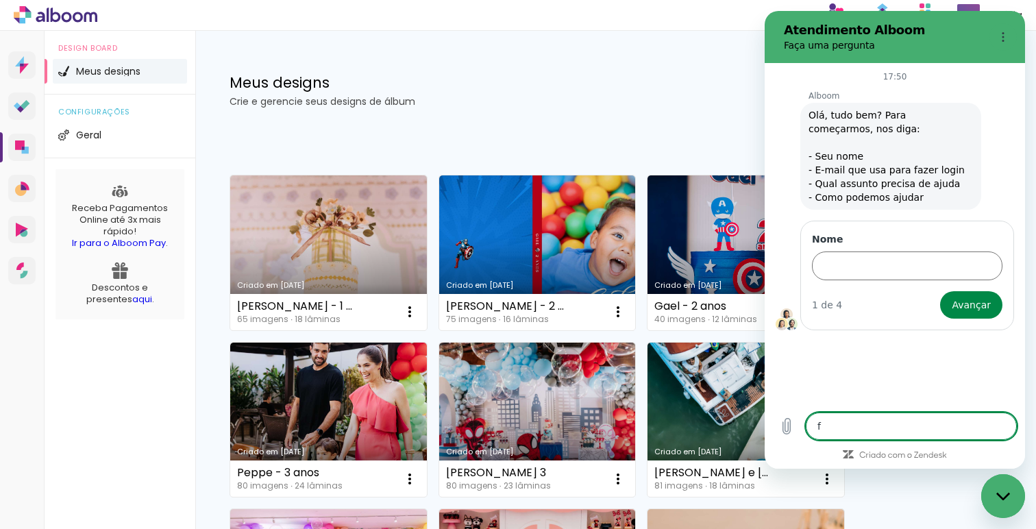
type textarea "fe"
type textarea "x"
type textarea "fei"
type textarea "x"
type textarea "feit"
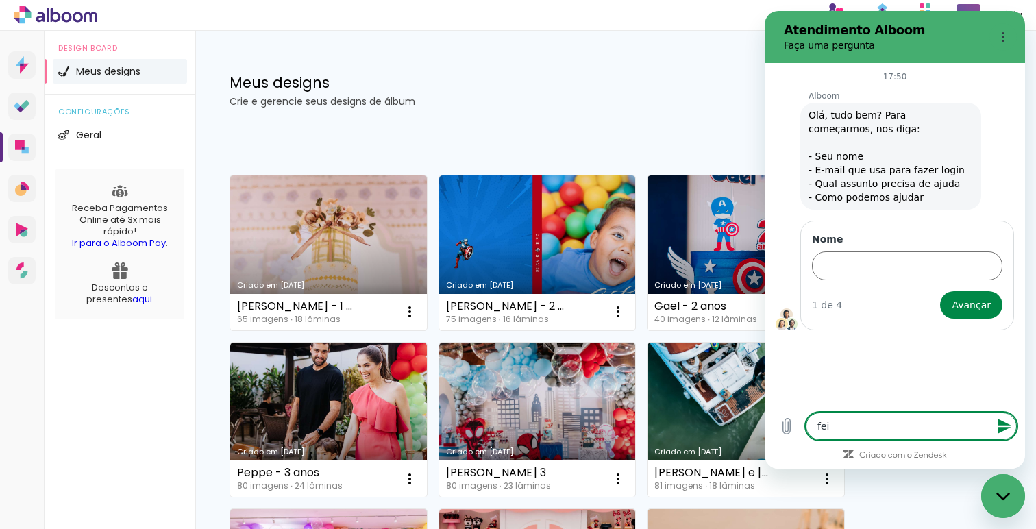
type textarea "x"
type textarea "feito"
type textarea "x"
type textarea "c"
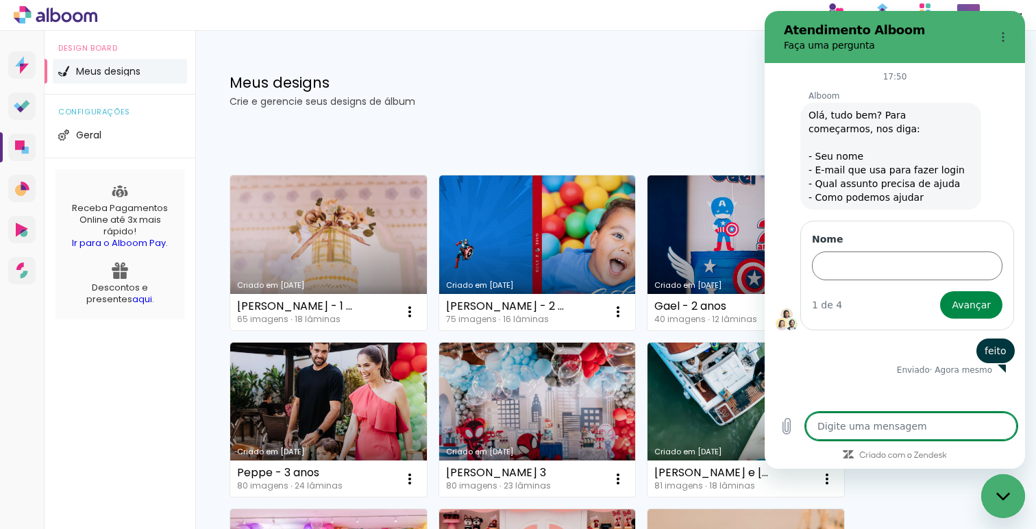
type textarea "x"
type textarea "g"
type textarea "x"
type textarea "go"
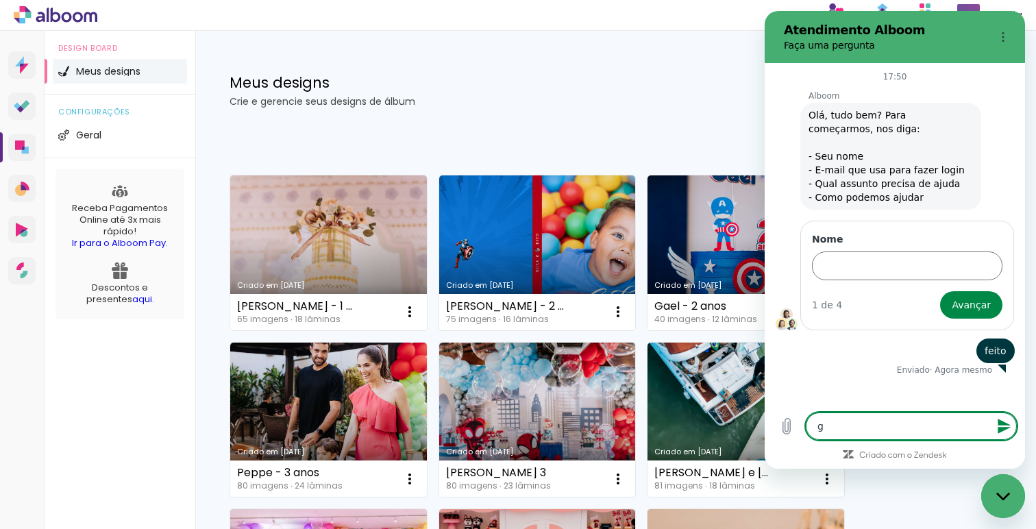
type textarea "x"
type textarea "goi"
type textarea "x"
type textarea "goi"
type textarea "x"
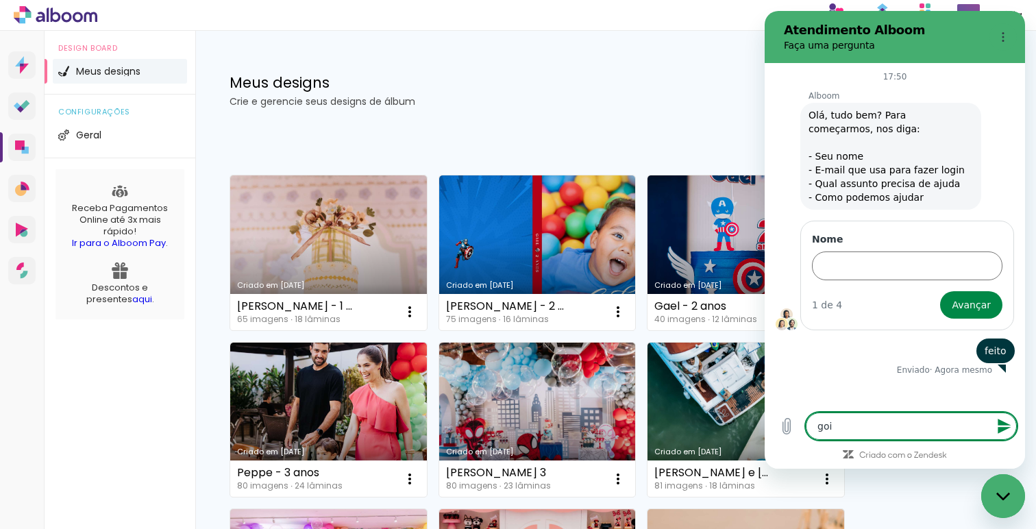
type textarea "goi"
type textarea "x"
type textarea "go"
type textarea "x"
type textarea "g"
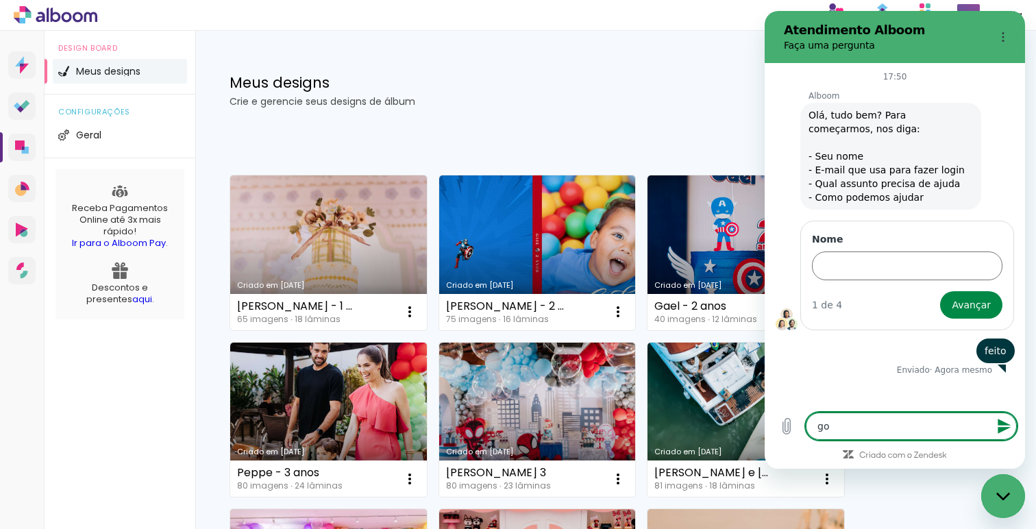
type textarea "x"
type textarea "f"
type textarea "x"
type textarea "fo"
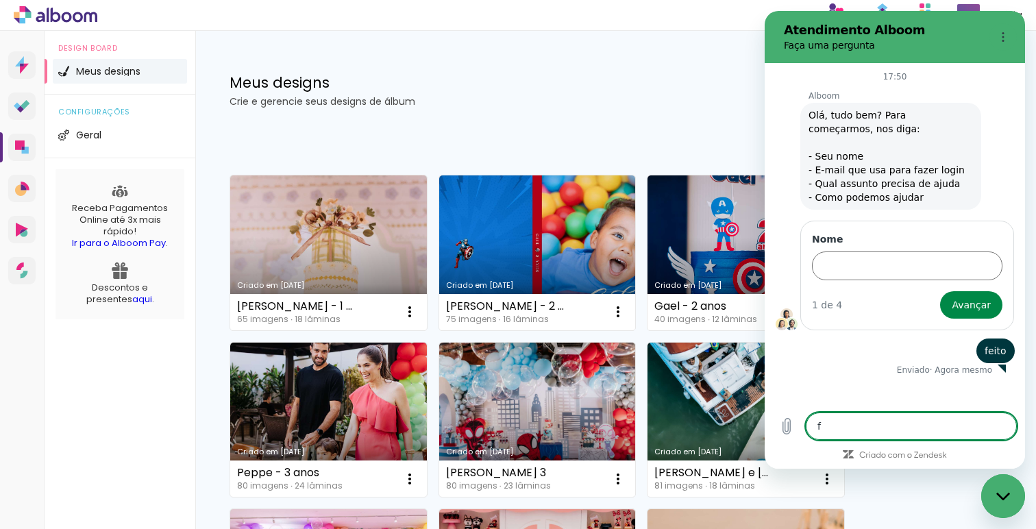
type textarea "x"
type textarea "foi"
type textarea "x"
type textarea "foi"
type textarea "x"
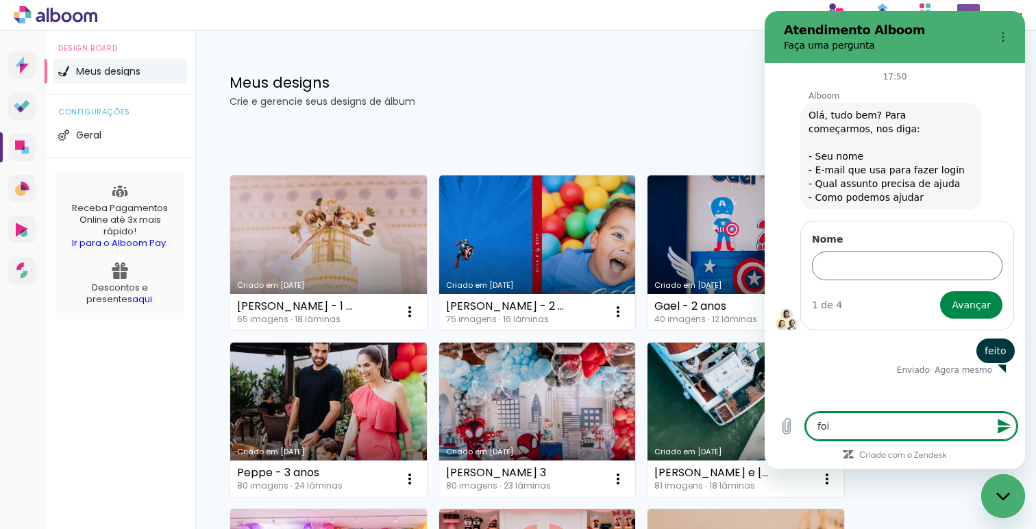
type textarea "foi a"
type textarea "x"
type textarea "foi aq"
type textarea "x"
type textarea "foi aqu"
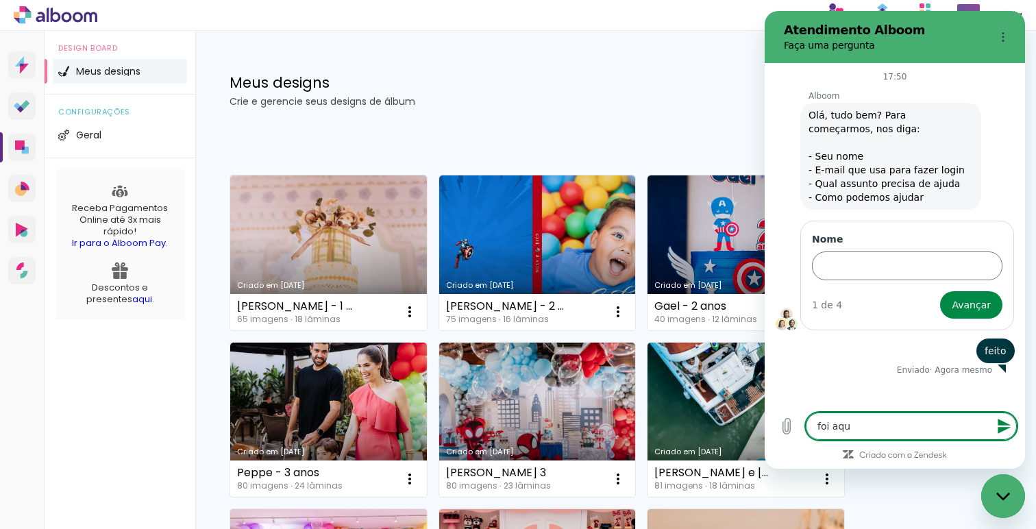
type textarea "x"
type textarea "foi aqui"
type textarea "x"
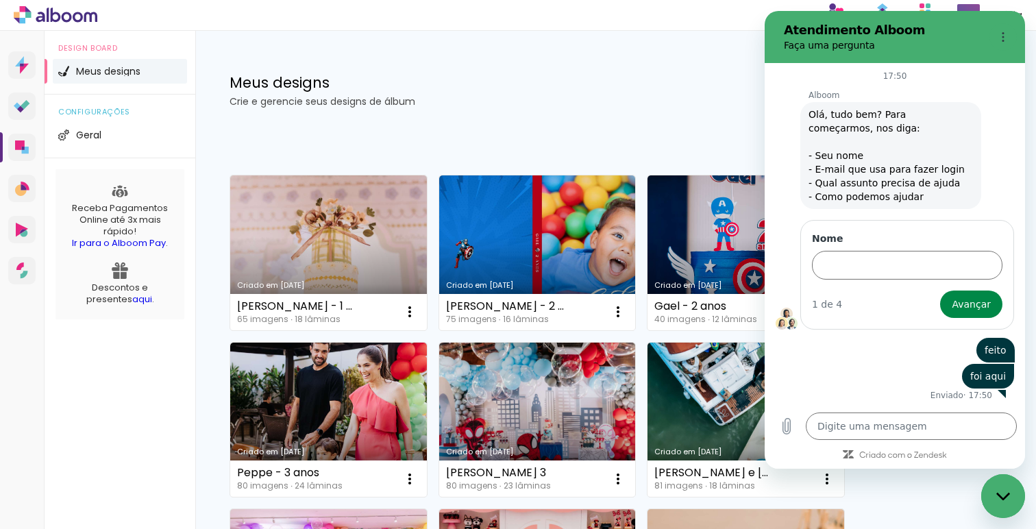
type textarea "x"
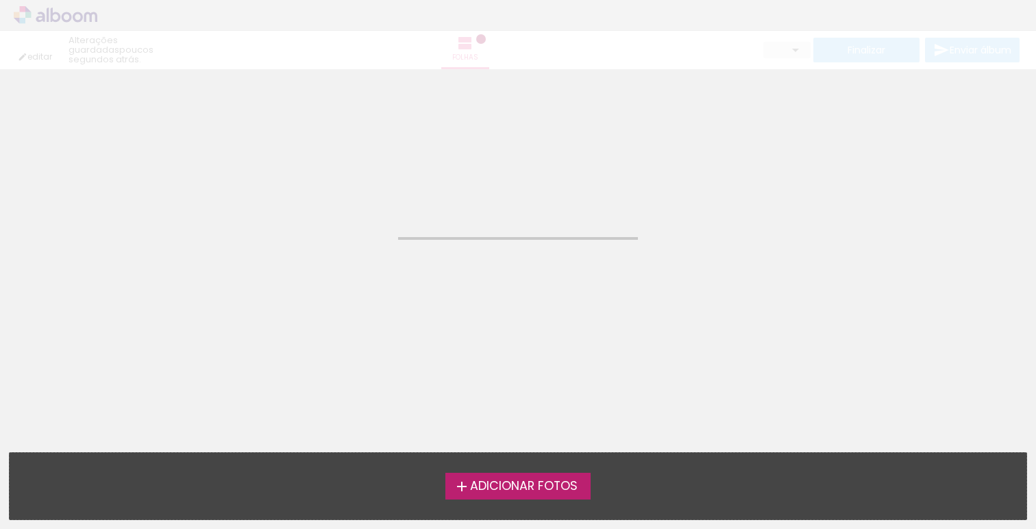
click at [491, 263] on neon-animated-pages "Confirmar Cancelar" at bounding box center [518, 299] width 1036 height 460
drag, startPoint x: 491, startPoint y: 232, endPoint x: 495, endPoint y: 252, distance: 21.0
click at [495, 249] on neon-animated-pages "Confirmar Cancelar" at bounding box center [518, 299] width 1036 height 460
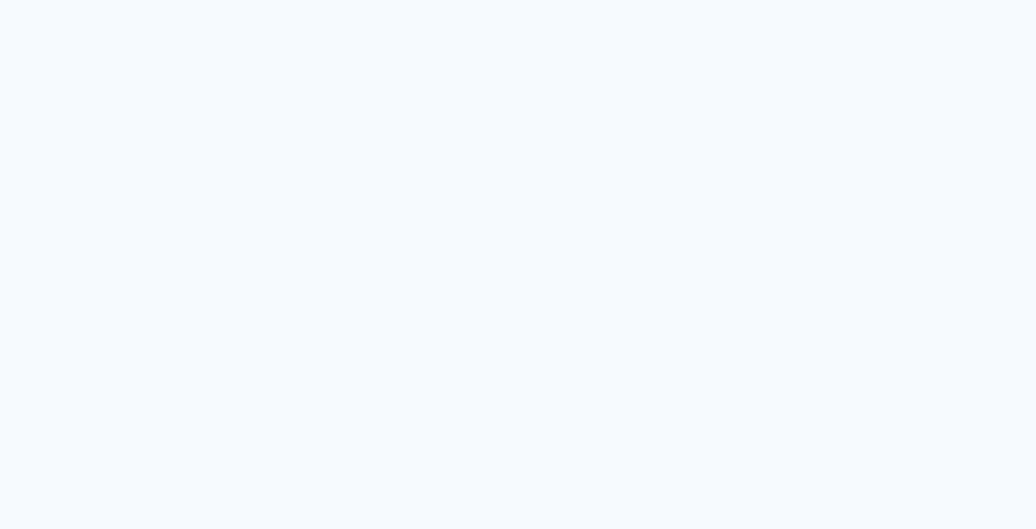
type input "Todas as fotos"
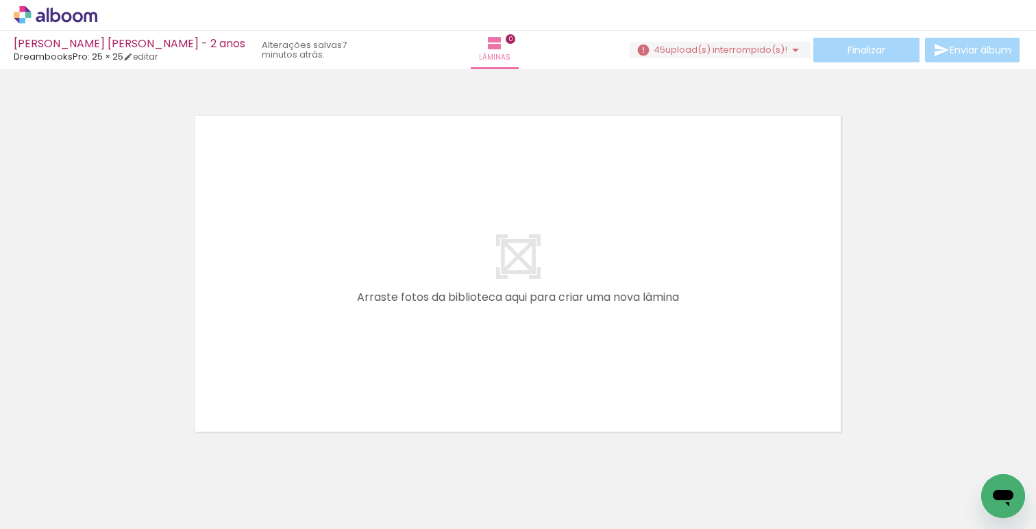
click at [746, 52] on span "upload(s) interrompido(s)!" at bounding box center [727, 49] width 122 height 13
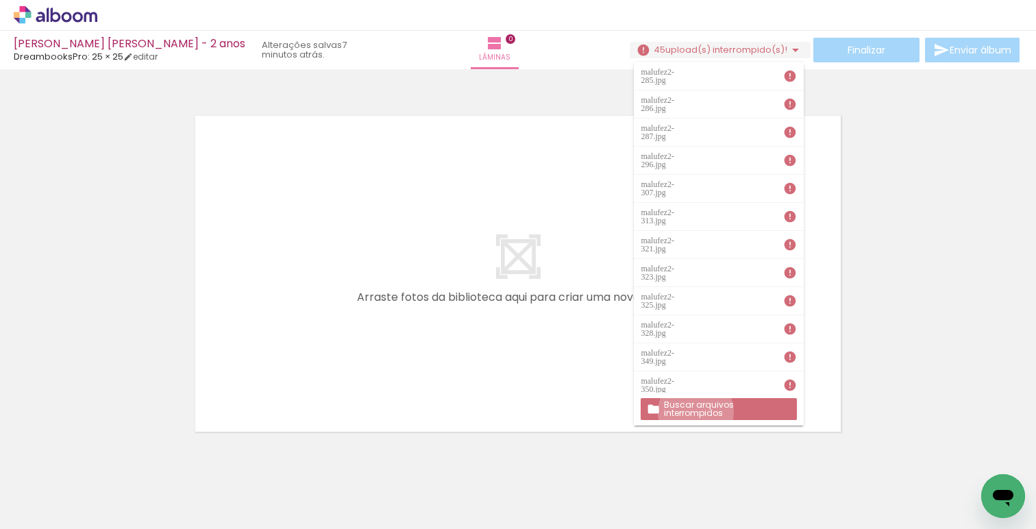
click at [0, 0] on slot "Buscar arquivos interrompidos" at bounding box center [0, 0] width 0 height 0
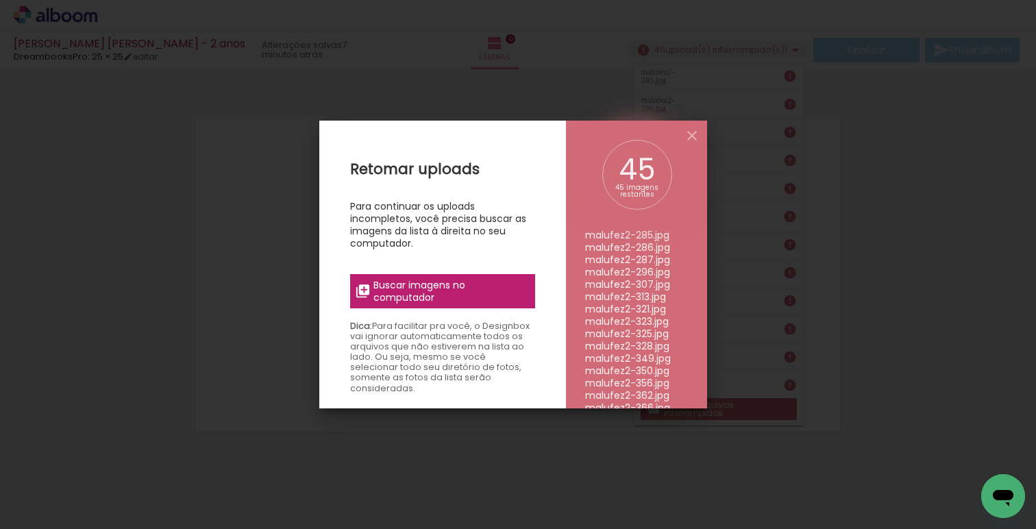
click at [487, 299] on span "Buscar imagens no computador" at bounding box center [450, 291] width 153 height 25
click at [0, 0] on input "file" at bounding box center [0, 0] width 0 height 0
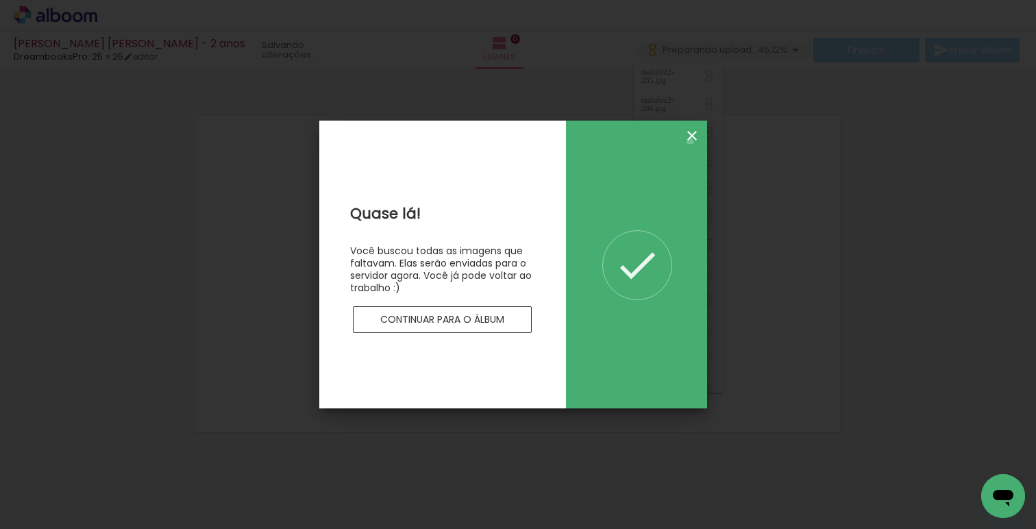
click at [690, 142] on iron-icon at bounding box center [692, 135] width 16 height 16
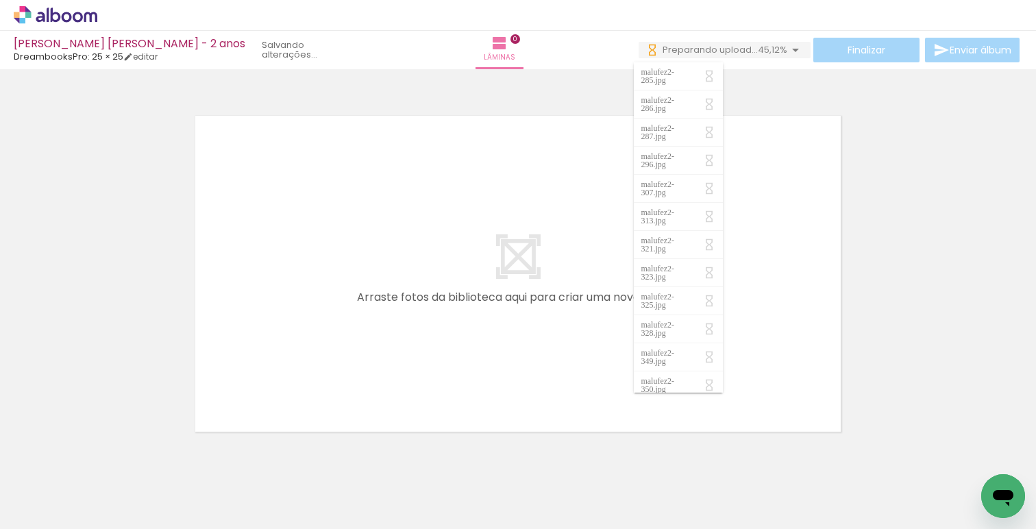
click at [882, 209] on div at bounding box center [518, 256] width 1036 height 365
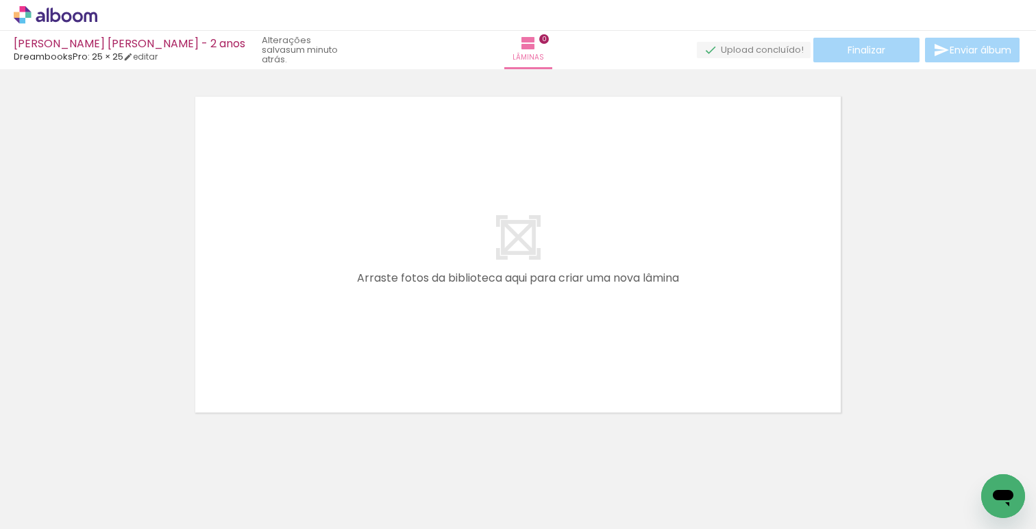
scroll to position [18, 0]
drag, startPoint x: 158, startPoint y: 482, endPoint x: 171, endPoint y: 498, distance: 21.0
click at [171, 500] on div at bounding box center [138, 482] width 68 height 45
drag, startPoint x: 145, startPoint y: 494, endPoint x: 148, endPoint y: 502, distance: 8.9
click at [149, 502] on div at bounding box center [138, 482] width 68 height 45
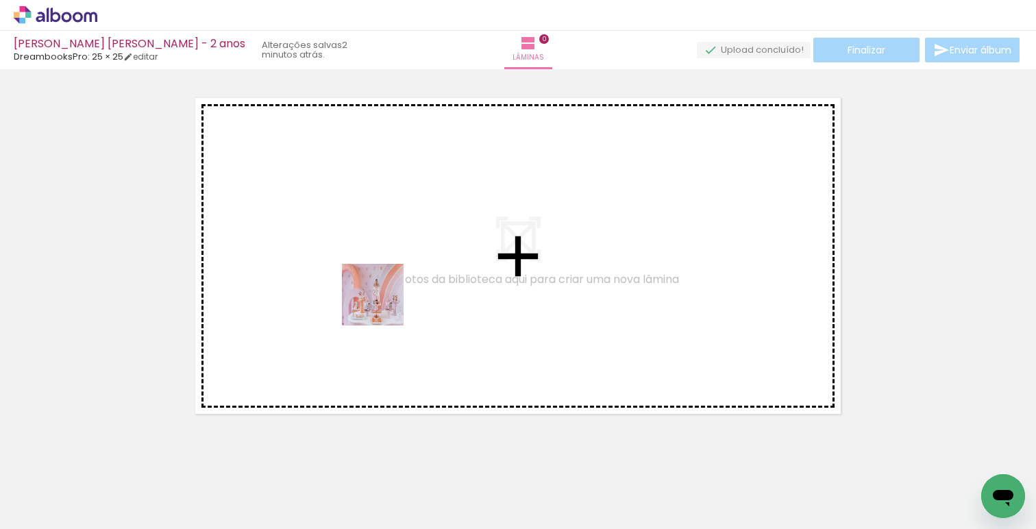
drag, startPoint x: 182, startPoint y: 474, endPoint x: 415, endPoint y: 293, distance: 294.1
click at [413, 273] on quentale-workspace at bounding box center [518, 264] width 1036 height 529
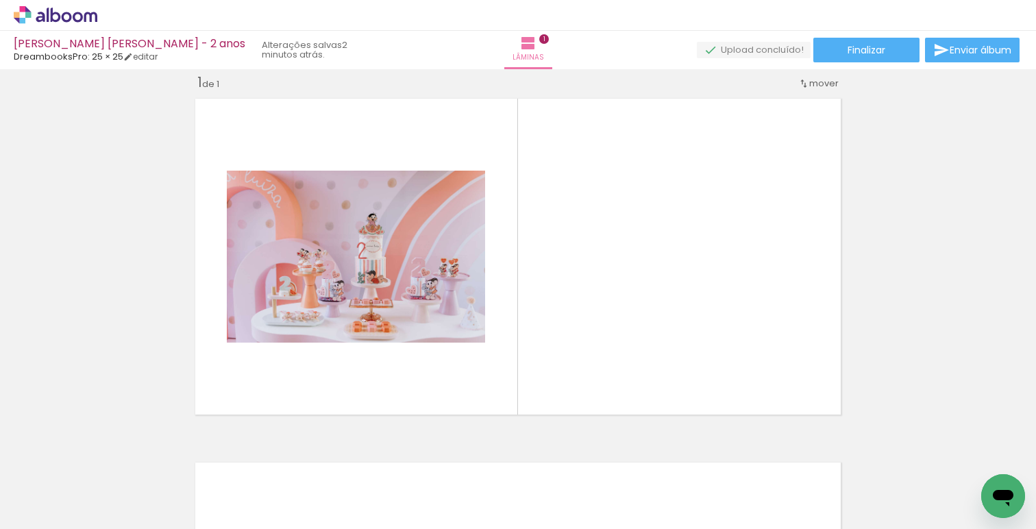
scroll to position [0, 642]
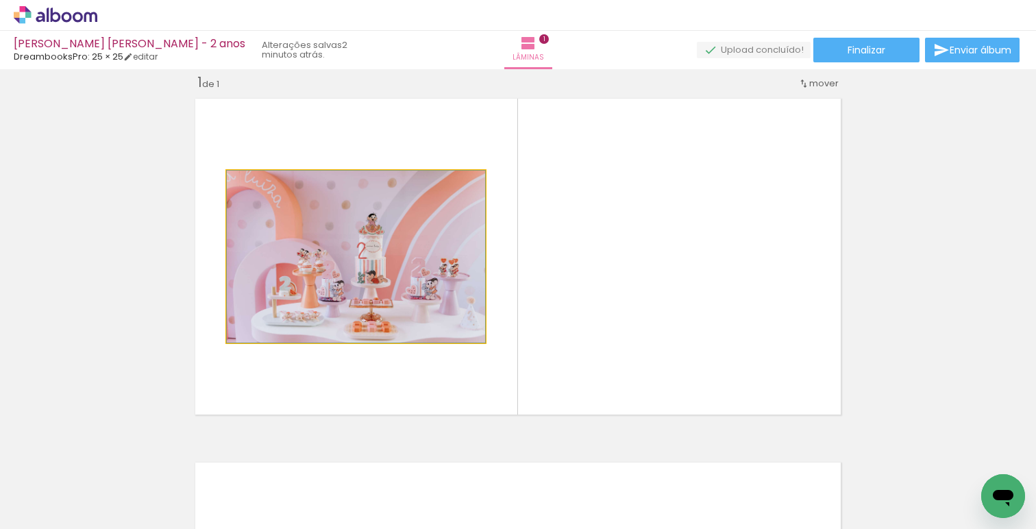
drag, startPoint x: 367, startPoint y: 302, endPoint x: 249, endPoint y: 484, distance: 216.5
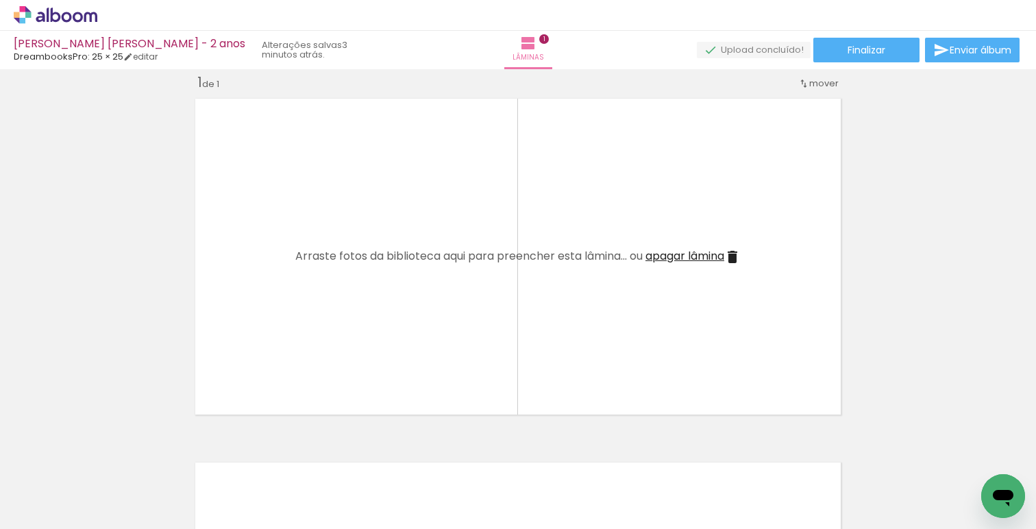
drag, startPoint x: 356, startPoint y: 488, endPoint x: 382, endPoint y: 280, distance: 209.3
click at [382, 280] on quentale-workspace at bounding box center [518, 264] width 1036 height 529
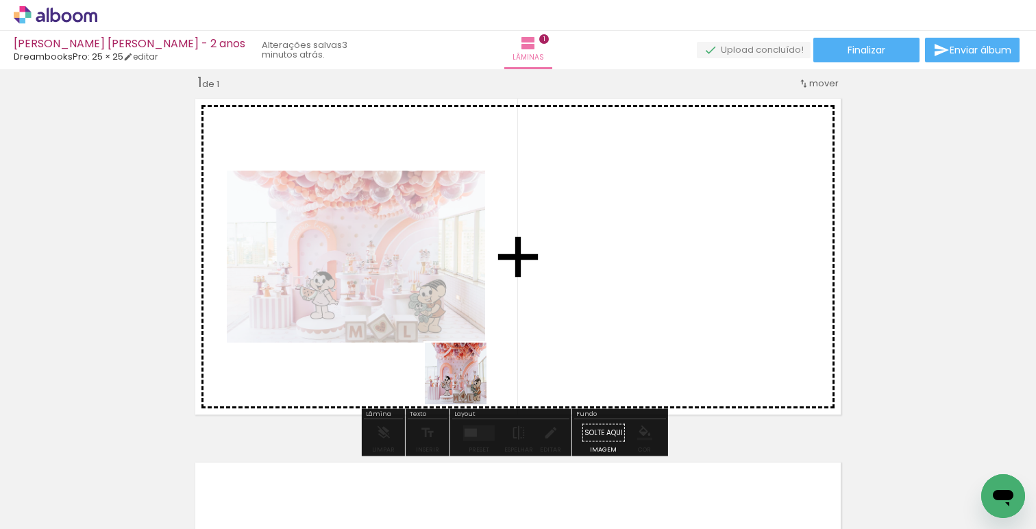
drag, startPoint x: 418, startPoint y: 488, endPoint x: 523, endPoint y: 304, distance: 212.1
click at [523, 304] on quentale-workspace at bounding box center [518, 264] width 1036 height 529
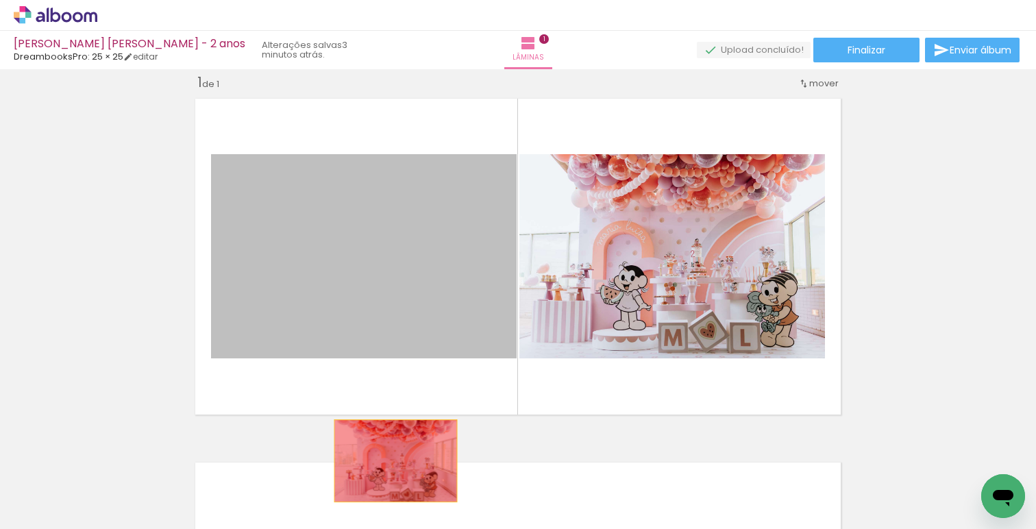
drag, startPoint x: 400, startPoint y: 304, endPoint x: 438, endPoint y: 470, distance: 170.9
click at [391, 464] on quentale-workspace at bounding box center [518, 264] width 1036 height 529
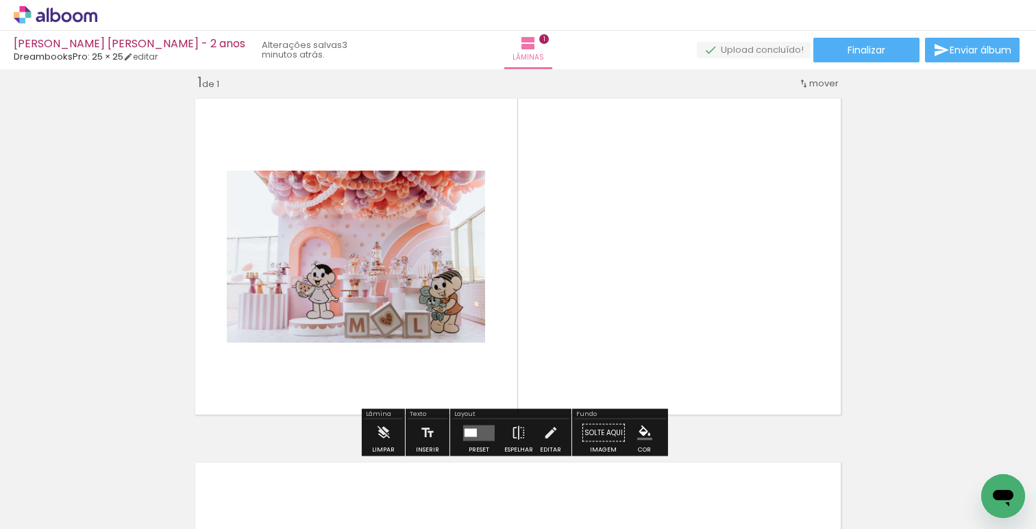
scroll to position [0, 0]
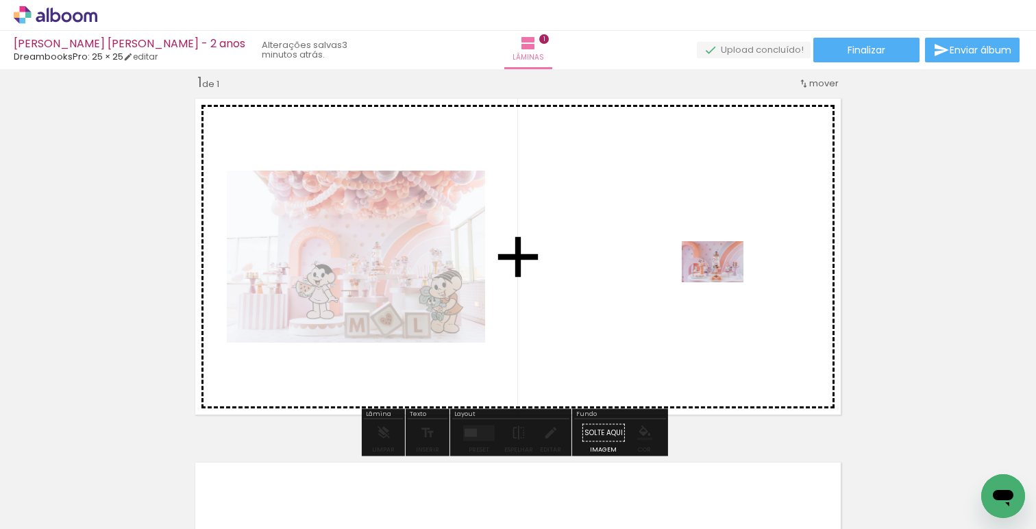
drag, startPoint x: 161, startPoint y: 490, endPoint x: 681, endPoint y: 237, distance: 577.9
click at [681, 237] on quentale-workspace at bounding box center [518, 264] width 1036 height 529
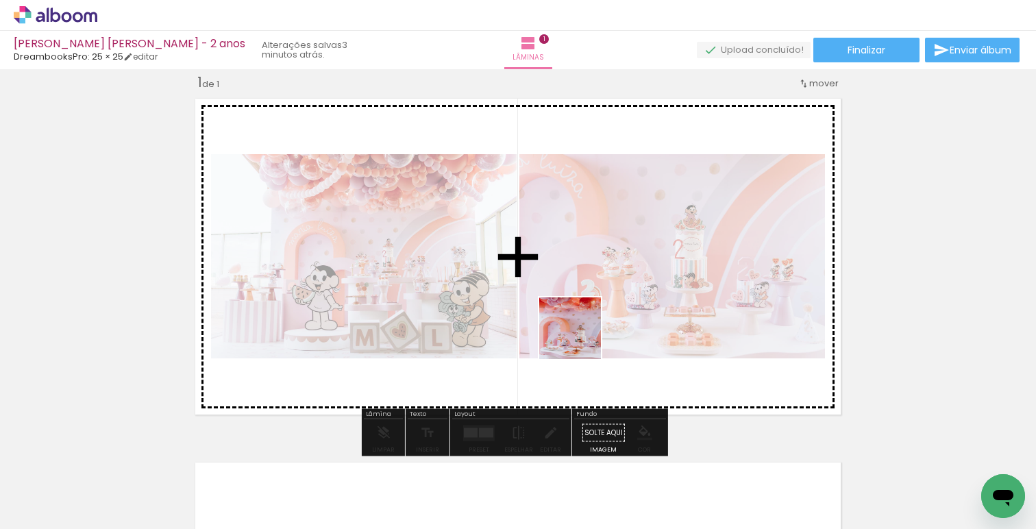
drag, startPoint x: 275, startPoint y: 473, endPoint x: 598, endPoint y: 339, distance: 349.7
click at [594, 339] on quentale-workspace at bounding box center [518, 264] width 1036 height 529
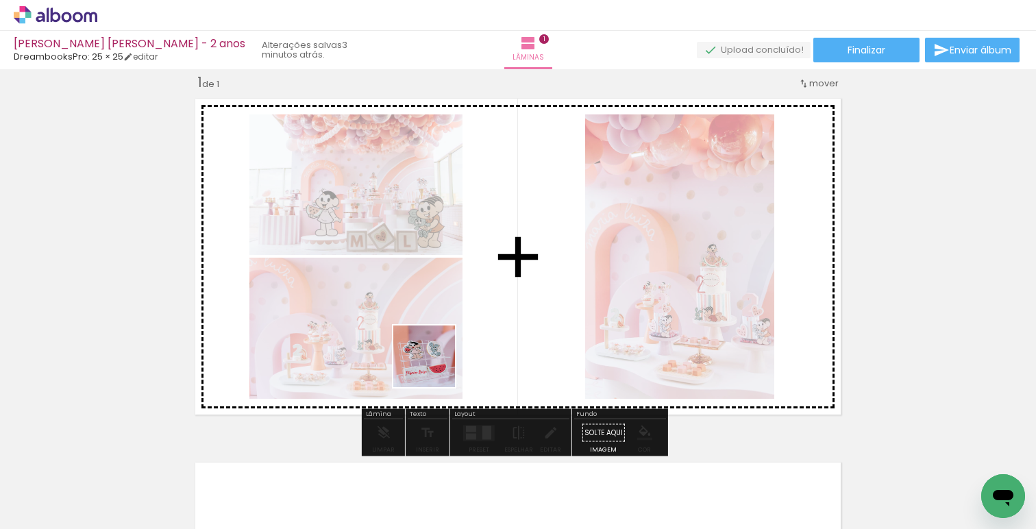
drag, startPoint x: 284, startPoint y: 494, endPoint x: 618, endPoint y: 276, distance: 398.7
click at [601, 279] on quentale-workspace at bounding box center [518, 264] width 1036 height 529
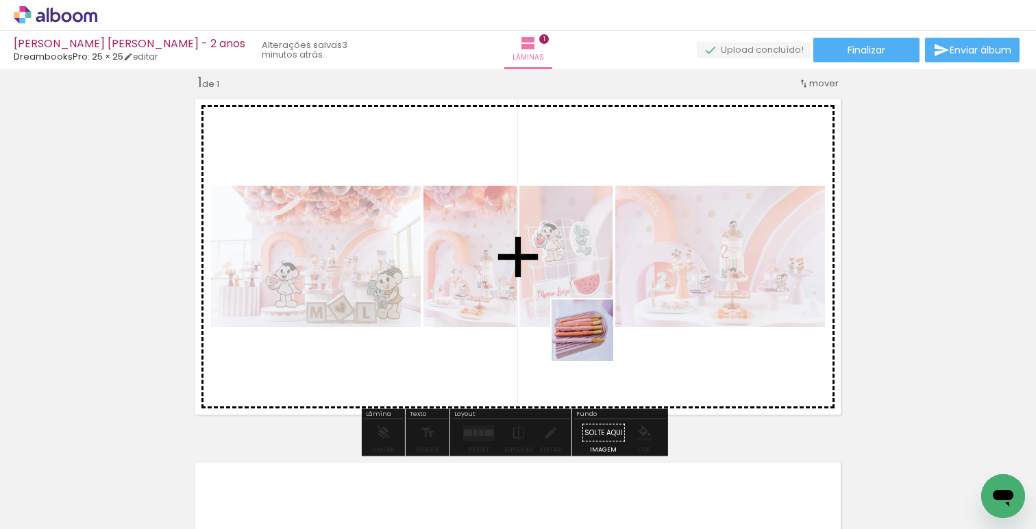
drag, startPoint x: 550, startPoint y: 363, endPoint x: 640, endPoint y: 338, distance: 93.1
click at [618, 332] on quentale-workspace at bounding box center [518, 264] width 1036 height 529
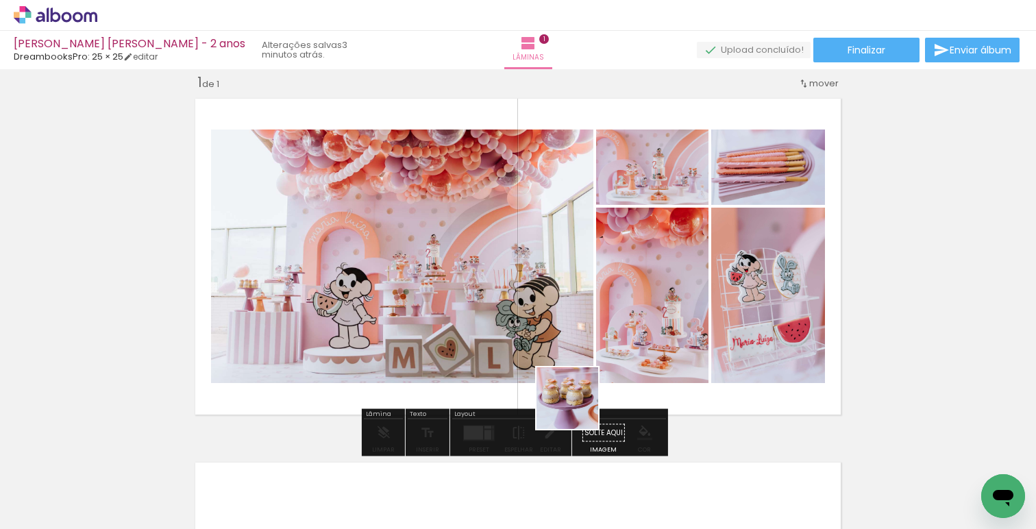
drag, startPoint x: 461, startPoint y: 480, endPoint x: 618, endPoint y: 380, distance: 186.7
click at [659, 348] on quentale-workspace at bounding box center [518, 264] width 1036 height 529
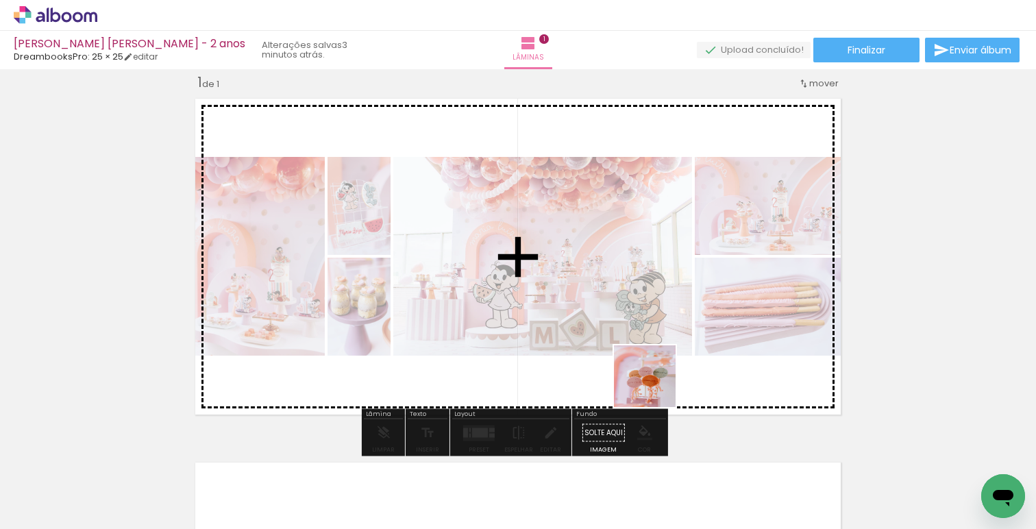
drag, startPoint x: 640, startPoint y: 398, endPoint x: 664, endPoint y: 398, distance: 24.7
click at [669, 373] on quentale-workspace at bounding box center [518, 264] width 1036 height 529
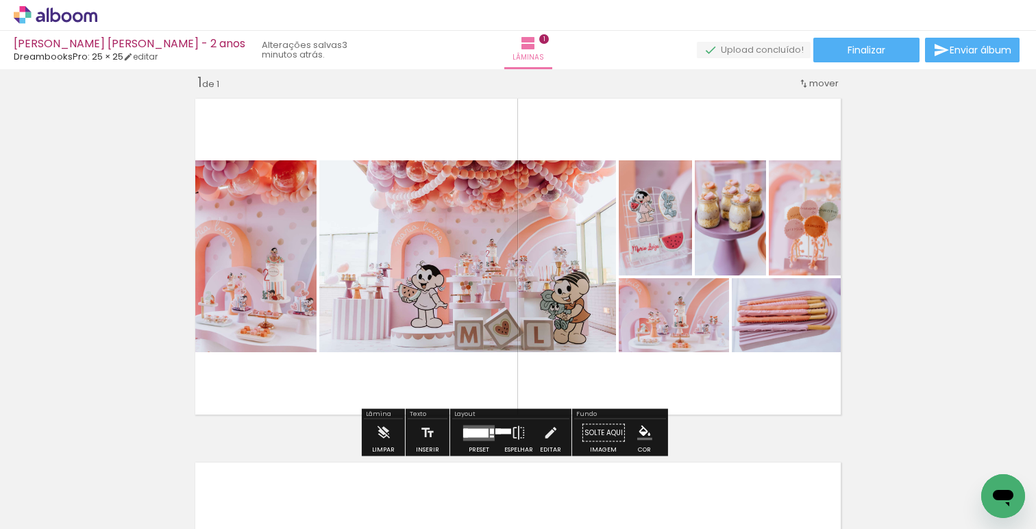
drag, startPoint x: 600, startPoint y: 493, endPoint x: 698, endPoint y: 359, distance: 165.7
click at [696, 359] on quentale-workspace at bounding box center [518, 264] width 1036 height 529
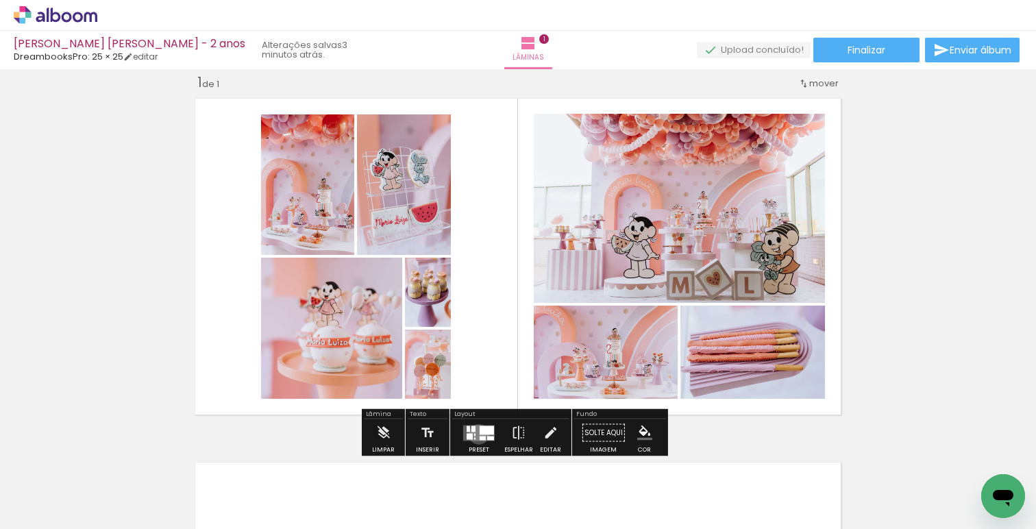
click at [480, 434] on div at bounding box center [487, 430] width 14 height 9
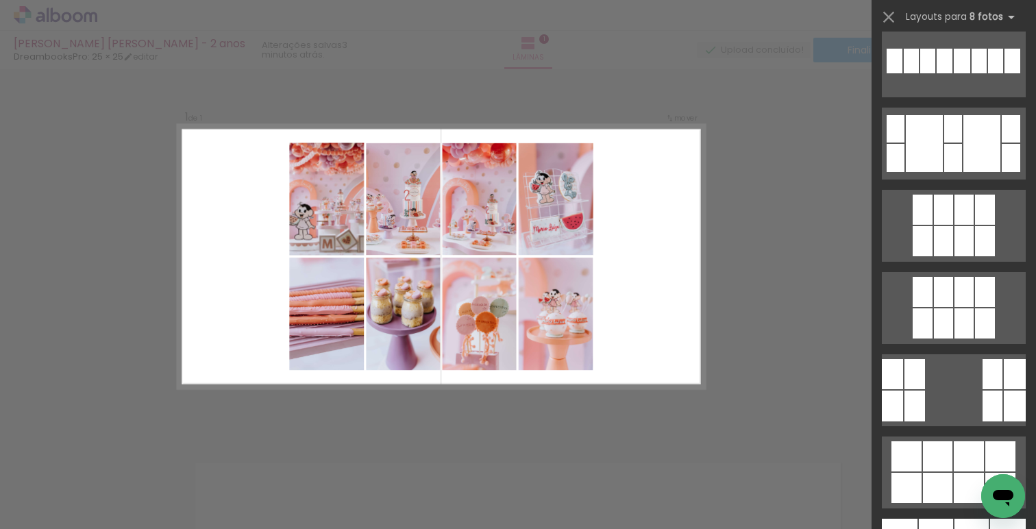
scroll to position [3610, 0]
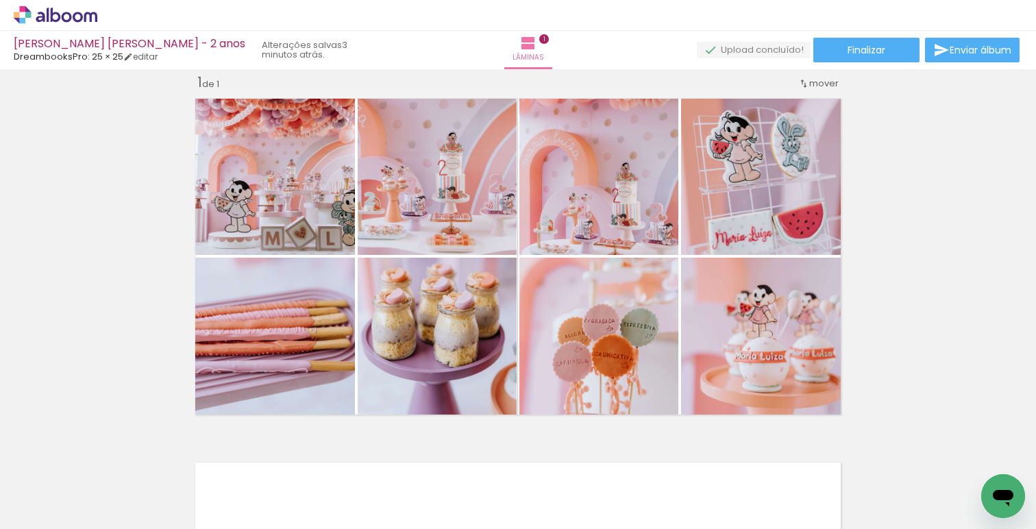
scroll to position [0, 311]
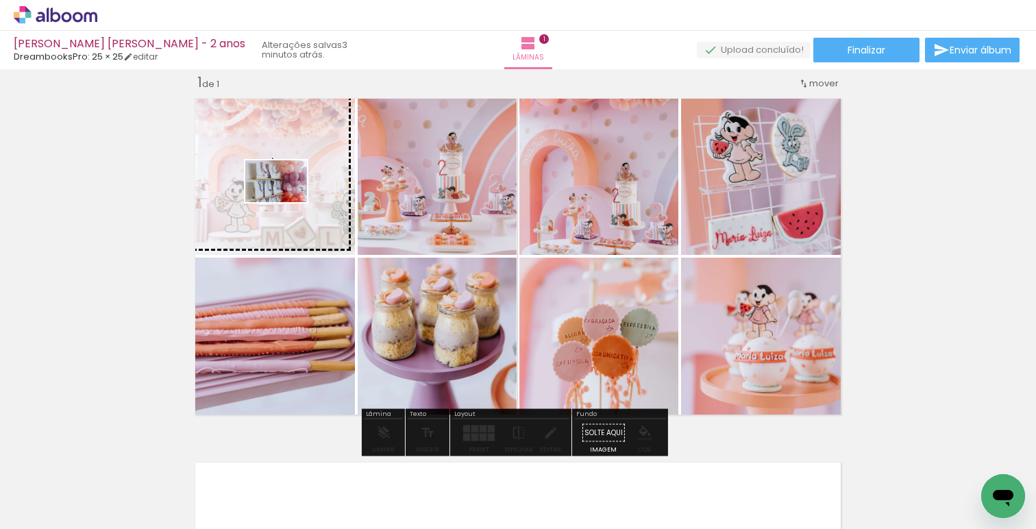
drag, startPoint x: 513, startPoint y: 482, endPoint x: 287, endPoint y: 202, distance: 360.2
click at [287, 202] on quentale-workspace at bounding box center [518, 264] width 1036 height 529
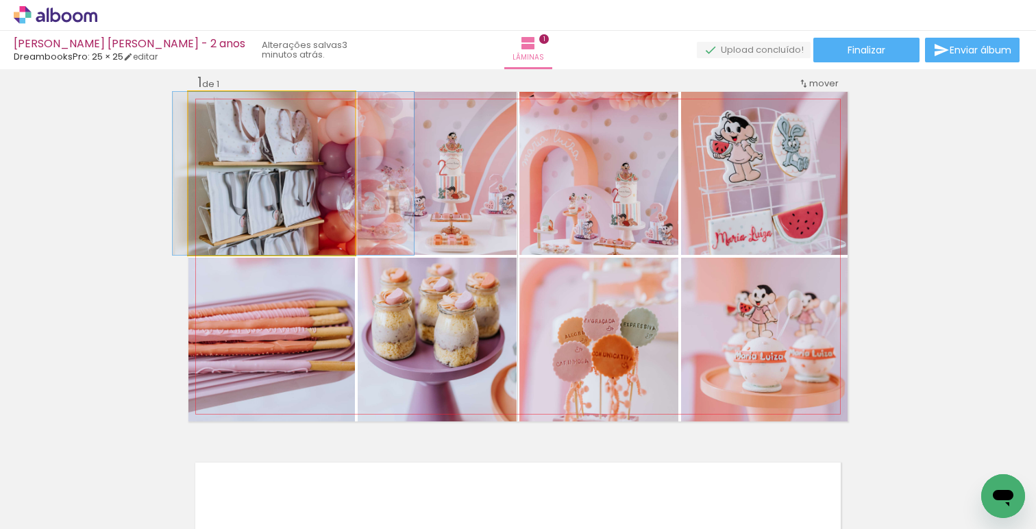
drag, startPoint x: 287, startPoint y: 202, endPoint x: 309, endPoint y: 196, distance: 23.4
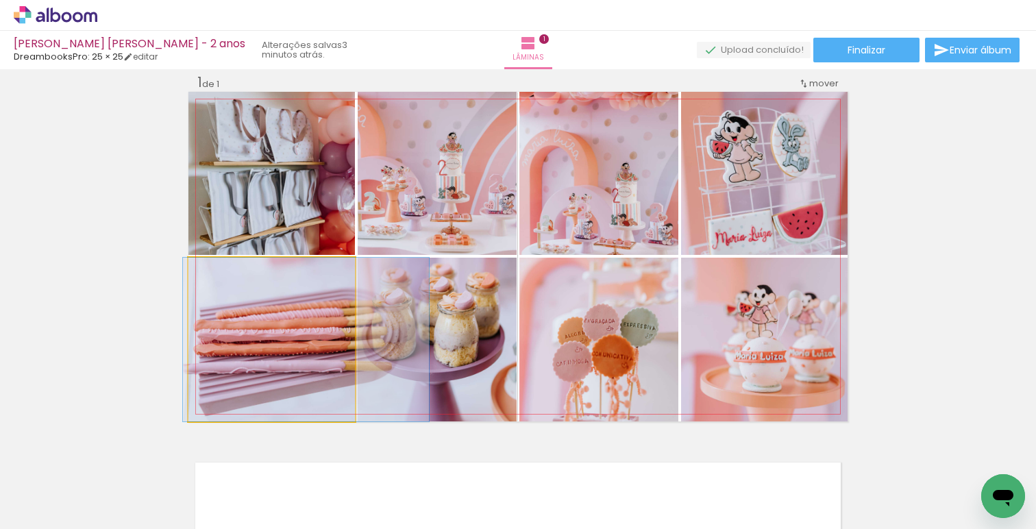
drag, startPoint x: 278, startPoint y: 353, endPoint x: 313, endPoint y: 352, distance: 34.3
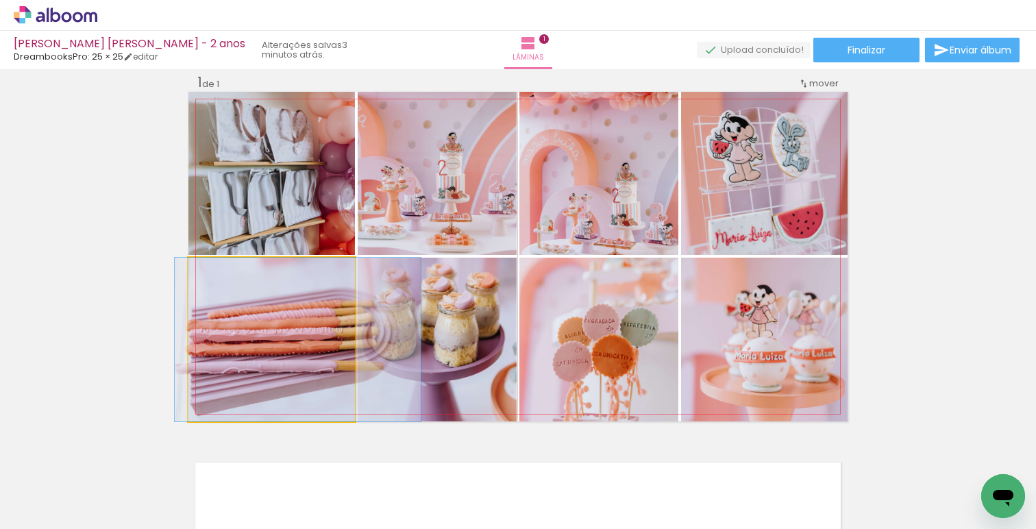
drag, startPoint x: 309, startPoint y: 353, endPoint x: 301, endPoint y: 352, distance: 8.3
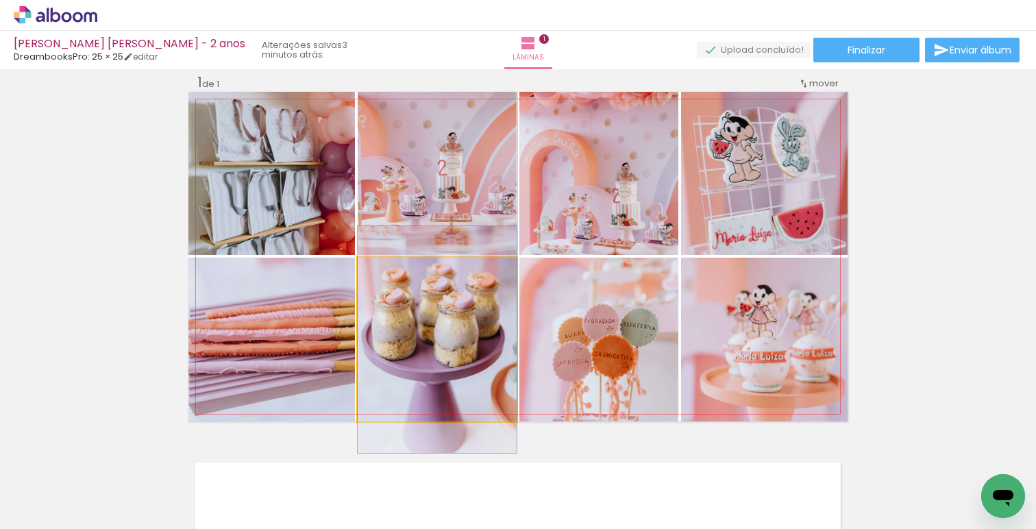
click at [436, 351] on quentale-photo at bounding box center [437, 340] width 159 height 164
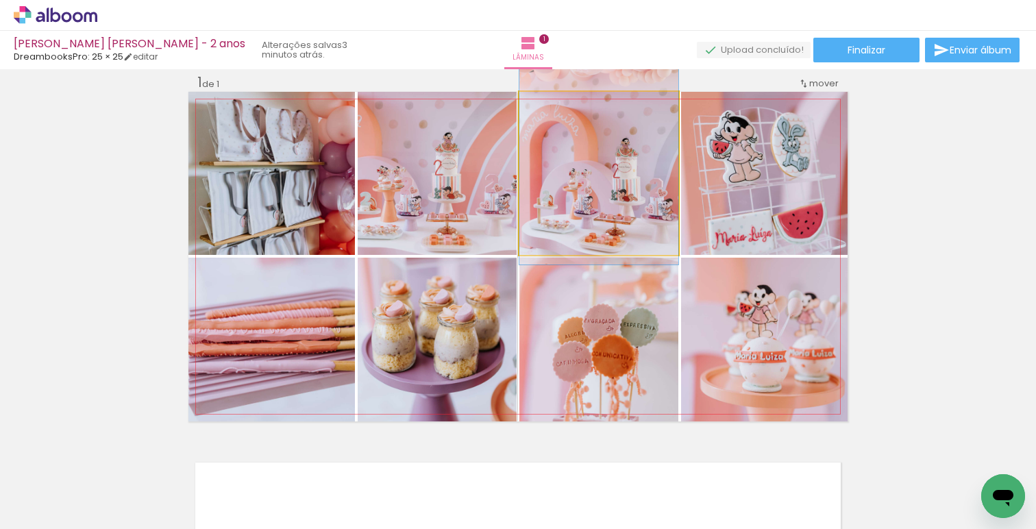
drag, startPoint x: 576, startPoint y: 190, endPoint x: 583, endPoint y: 167, distance: 23.6
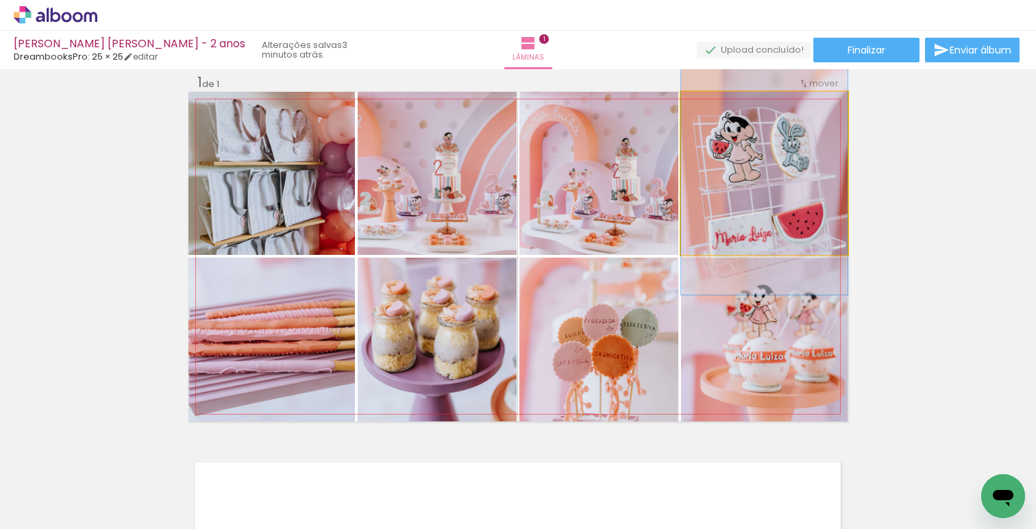
click at [750, 202] on quentale-photo at bounding box center [764, 173] width 167 height 163
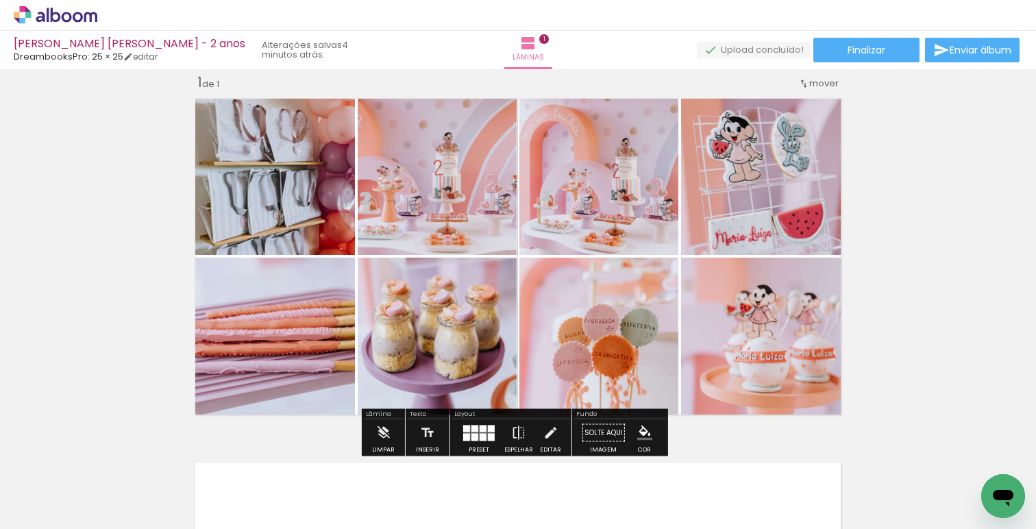
click at [461, 428] on div at bounding box center [479, 432] width 37 height 27
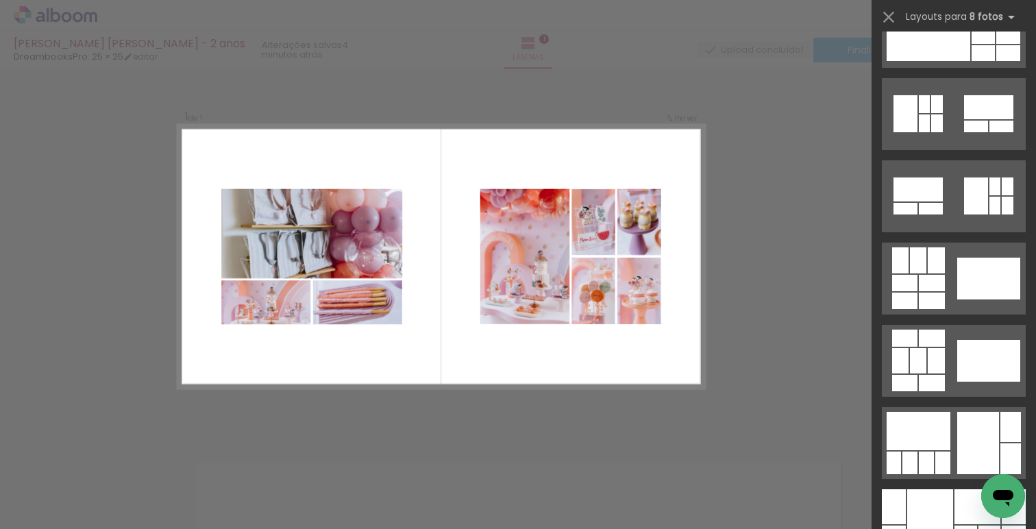
scroll to position [1411, 0]
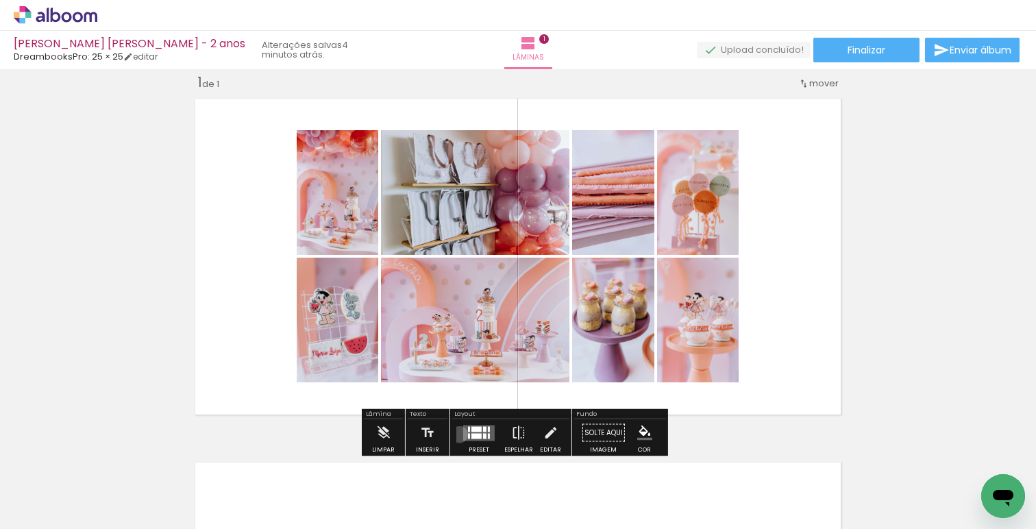
click at [461, 434] on div at bounding box center [479, 432] width 37 height 27
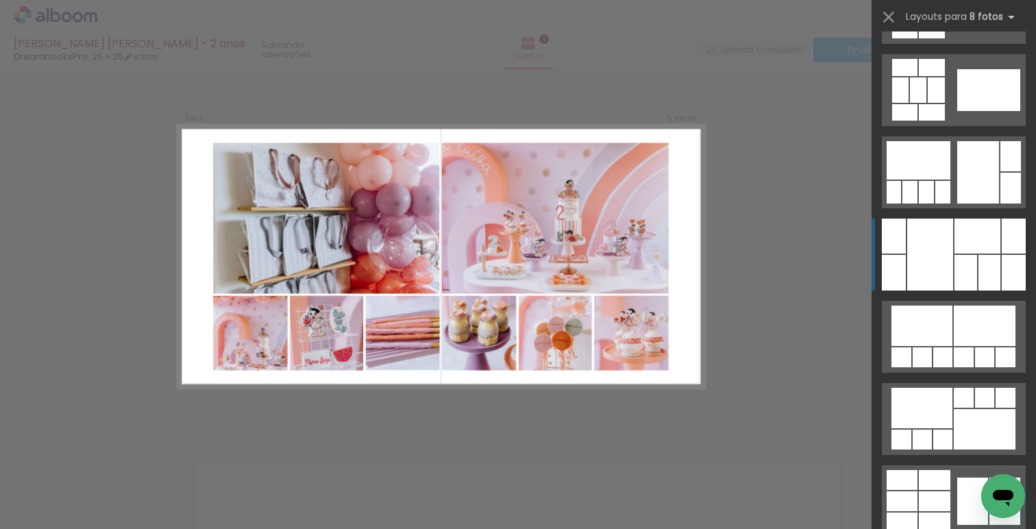
scroll to position [2392, 0]
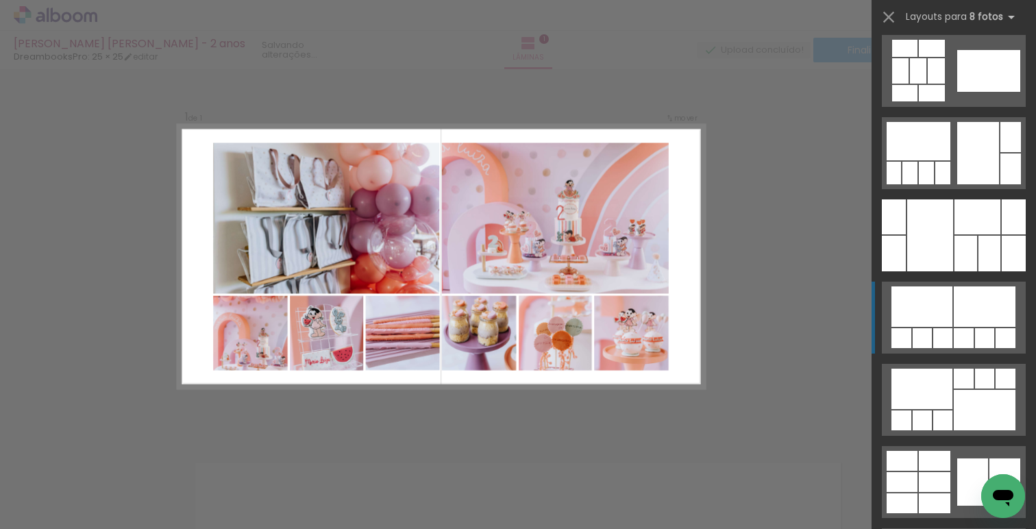
click at [958, 184] on div at bounding box center [979, 153] width 42 height 62
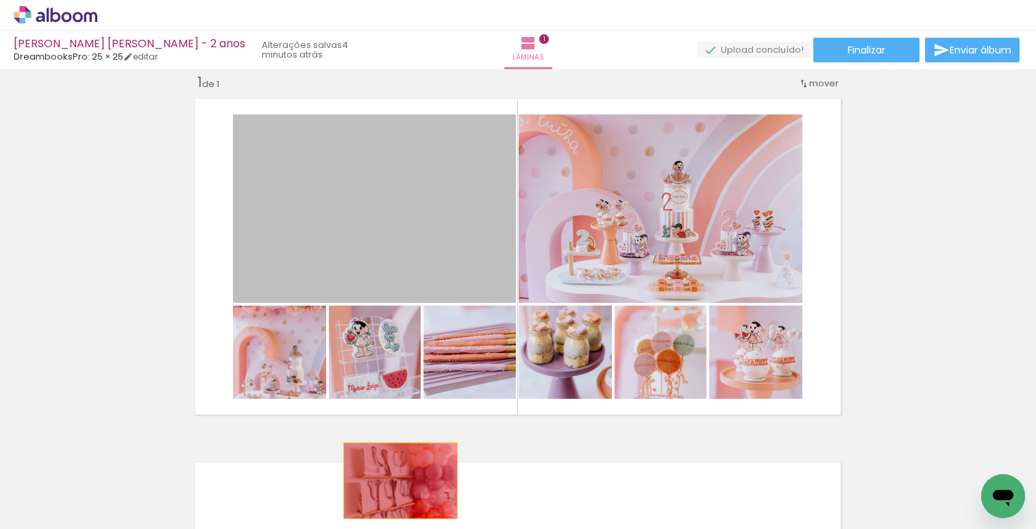
drag, startPoint x: 414, startPoint y: 215, endPoint x: 401, endPoint y: 487, distance: 271.7
click at [393, 487] on quentale-workspace at bounding box center [518, 264] width 1036 height 529
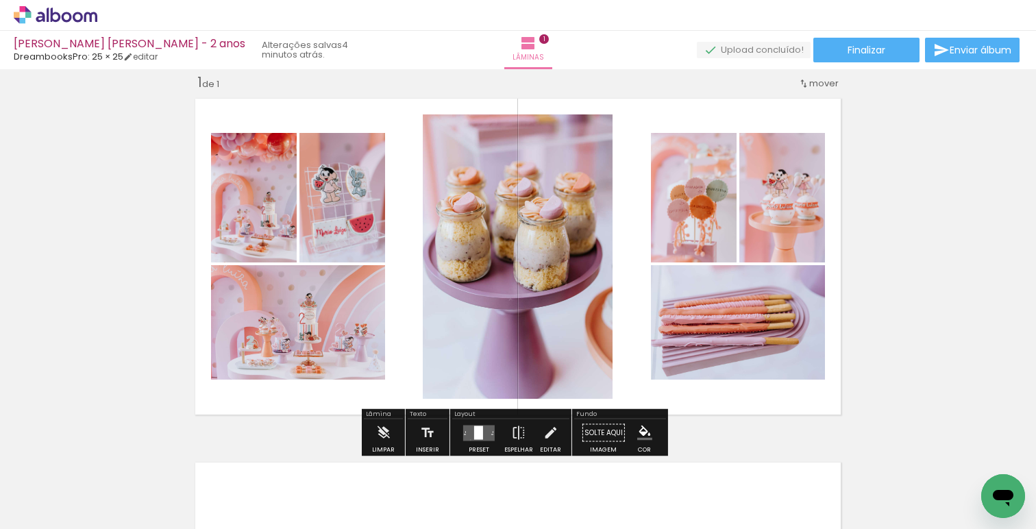
click at [467, 439] on quentale-layouter at bounding box center [479, 433] width 32 height 16
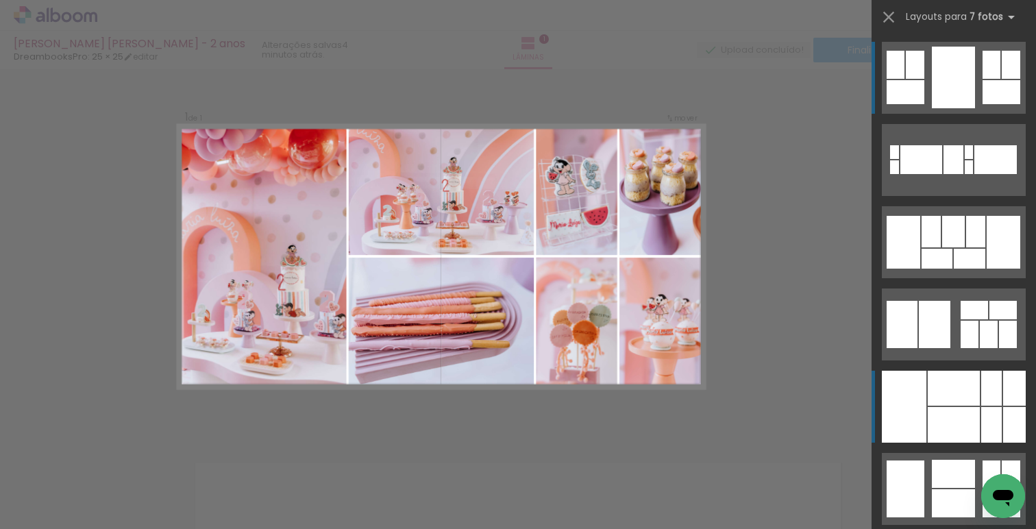
click at [936, 418] on div at bounding box center [954, 425] width 52 height 36
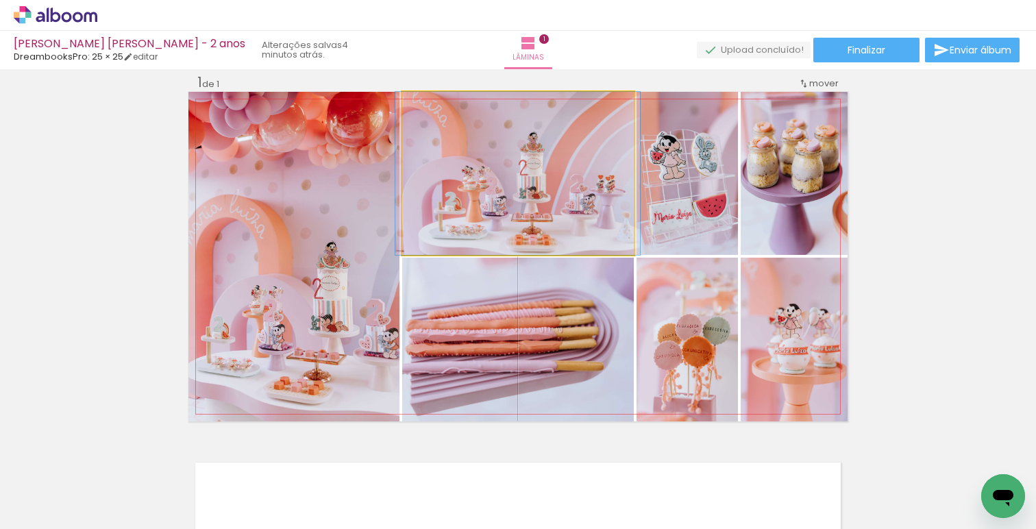
drag, startPoint x: 557, startPoint y: 205, endPoint x: 556, endPoint y: 197, distance: 8.3
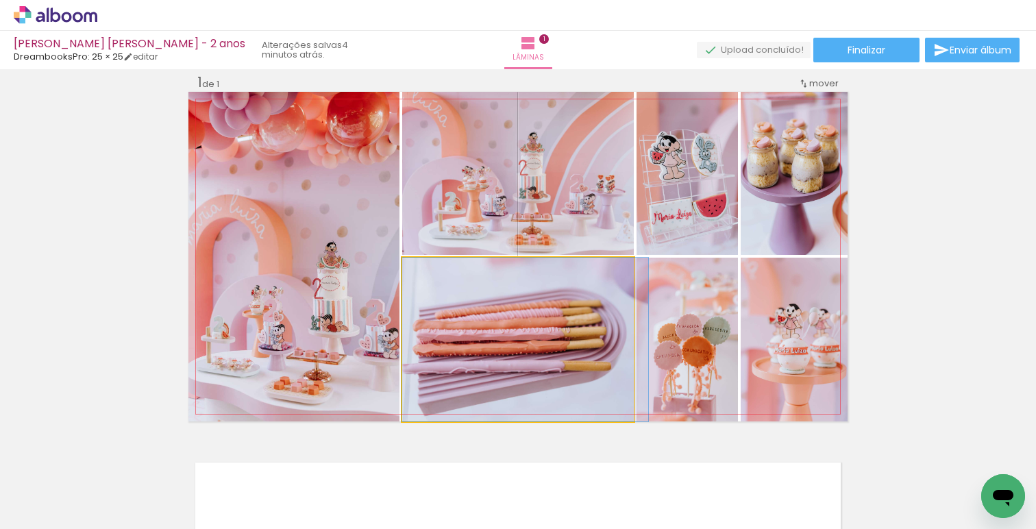
drag, startPoint x: 551, startPoint y: 317, endPoint x: 561, endPoint y: 318, distance: 9.6
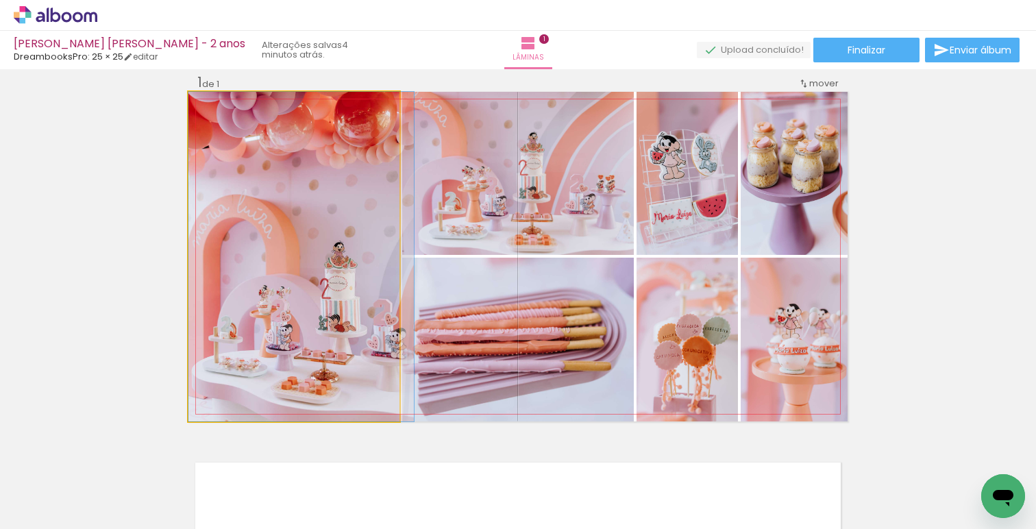
drag, startPoint x: 304, startPoint y: 327, endPoint x: 314, endPoint y: 325, distance: 9.8
drag, startPoint x: 284, startPoint y: 307, endPoint x: 300, endPoint y: 310, distance: 15.3
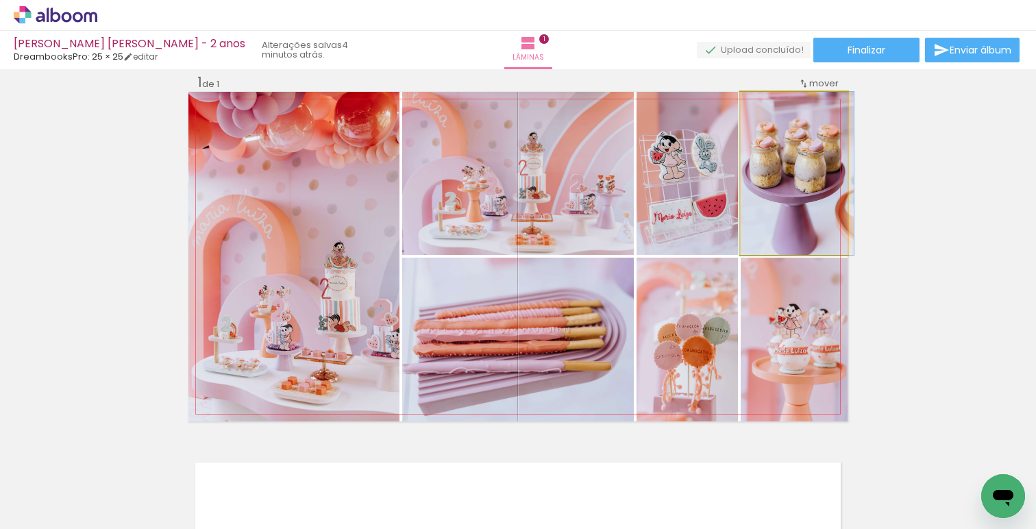
drag, startPoint x: 783, startPoint y: 193, endPoint x: 786, endPoint y: 202, distance: 9.3
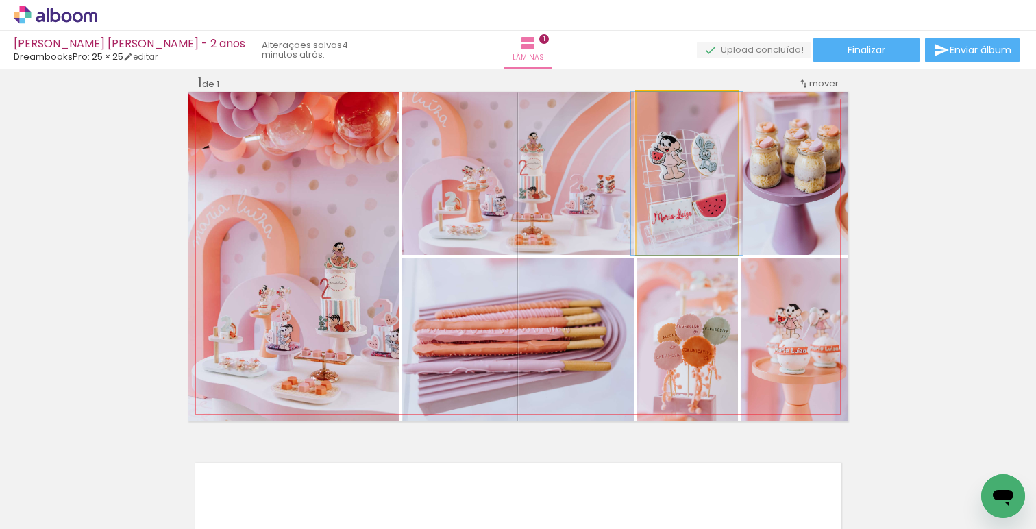
click at [690, 206] on quentale-photo at bounding box center [687, 173] width 101 height 163
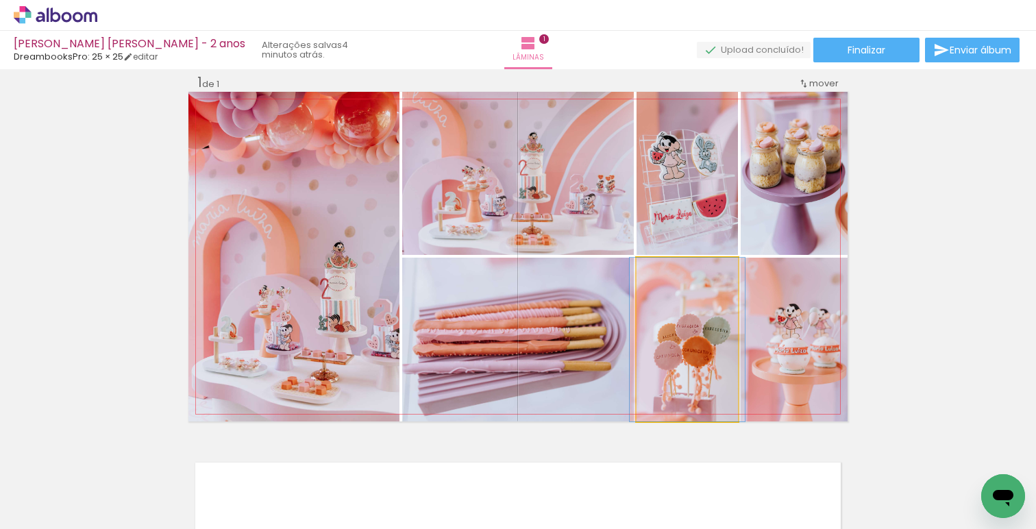
click at [687, 352] on quentale-photo at bounding box center [687, 340] width 101 height 164
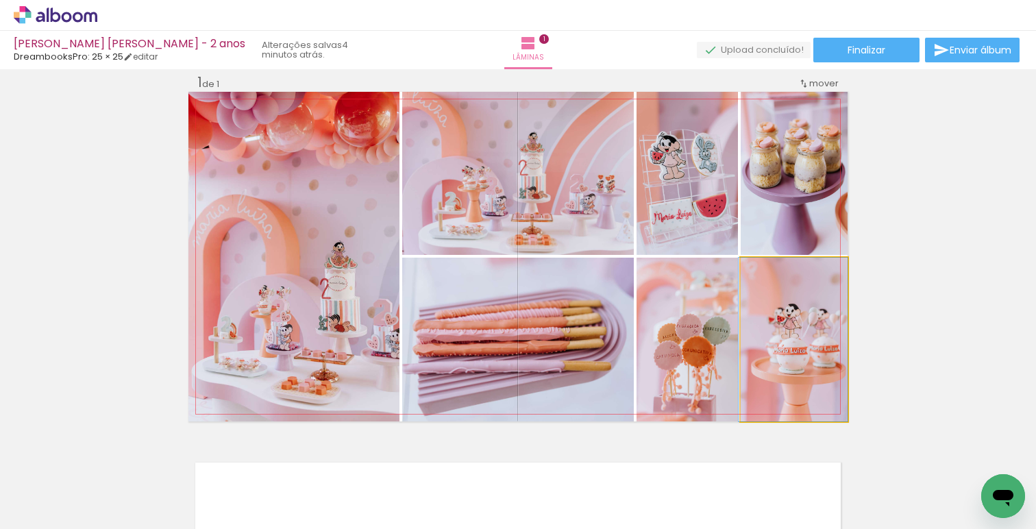
drag, startPoint x: 789, startPoint y: 356, endPoint x: 780, endPoint y: 355, distance: 9.0
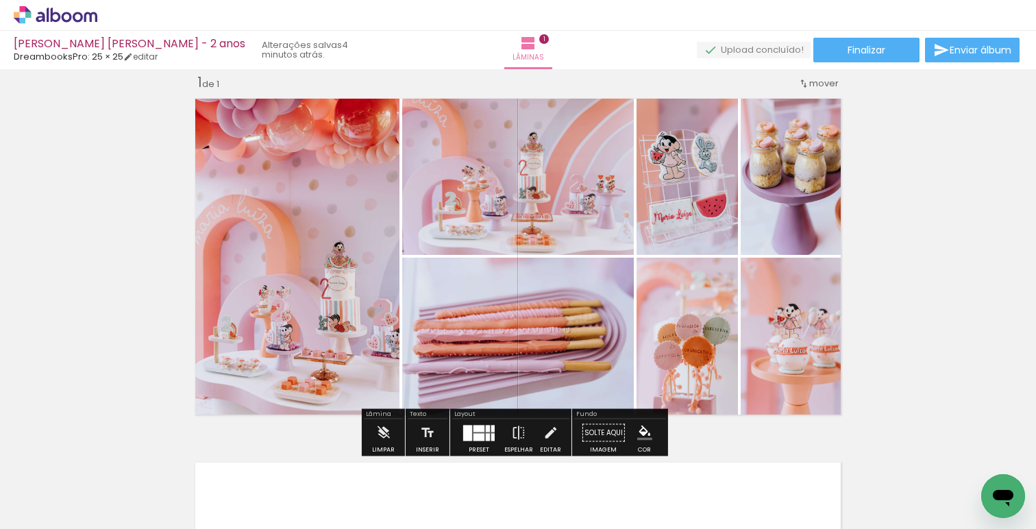
click at [923, 338] on div "Inserir lâmina 1 de 1" at bounding box center [518, 421] width 1036 height 729
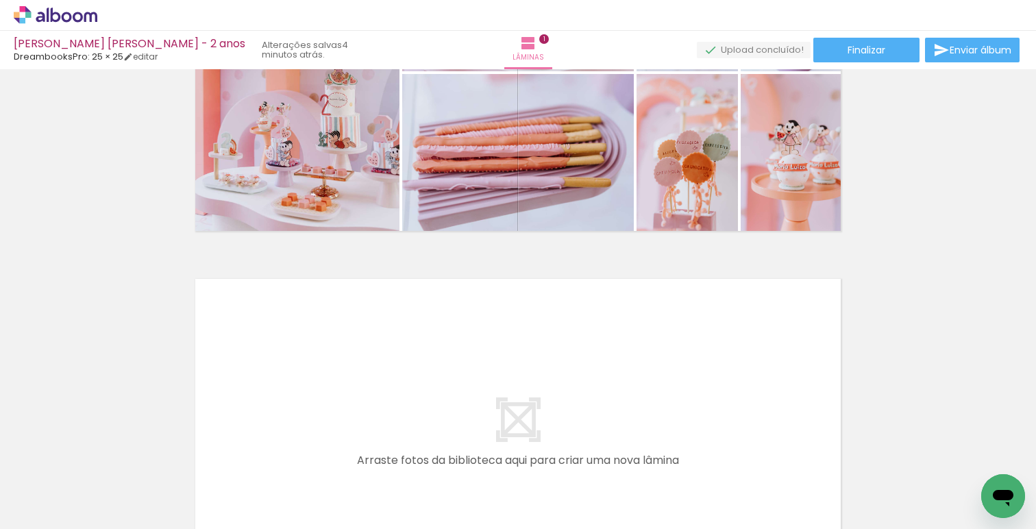
scroll to position [0, 428]
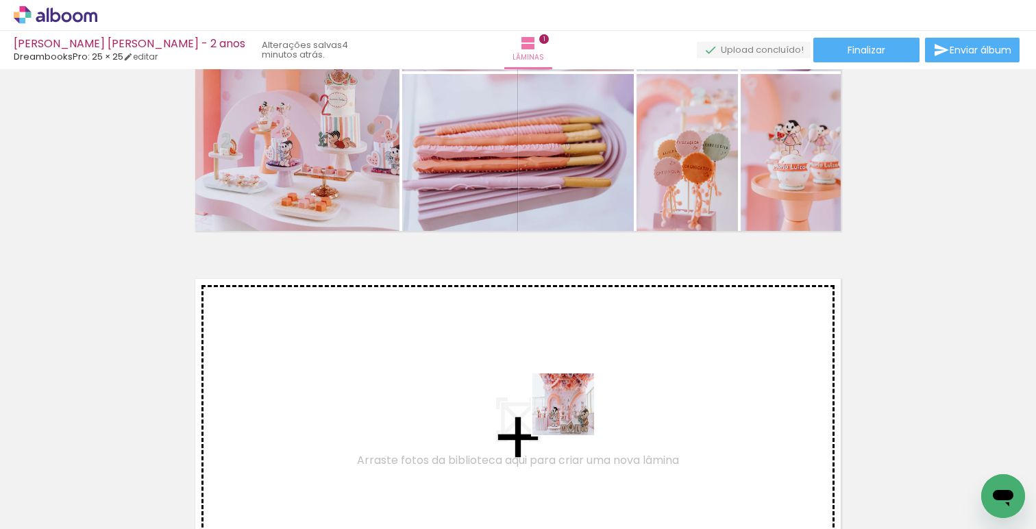
drag, startPoint x: 631, startPoint y: 503, endPoint x: 551, endPoint y: 386, distance: 142.0
click at [551, 386] on quentale-workspace at bounding box center [518, 264] width 1036 height 529
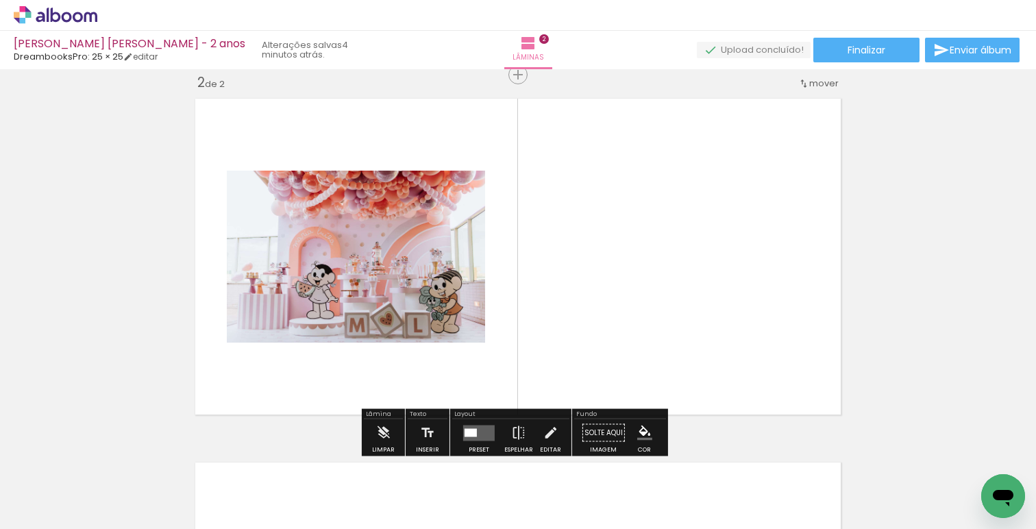
scroll to position [384, 0]
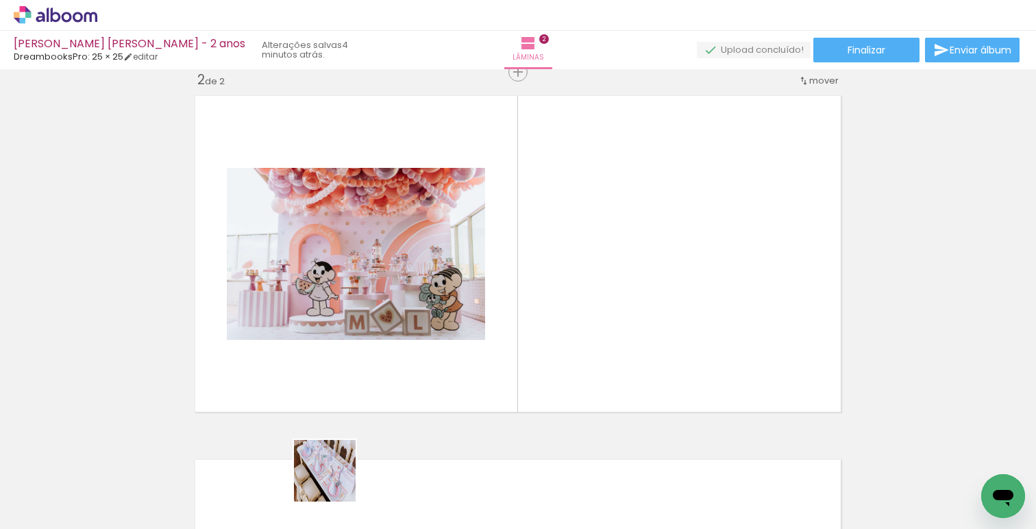
drag, startPoint x: 328, startPoint y: 487, endPoint x: 615, endPoint y: 345, distance: 320.0
click at [615, 345] on quentale-workspace at bounding box center [518, 264] width 1036 height 529
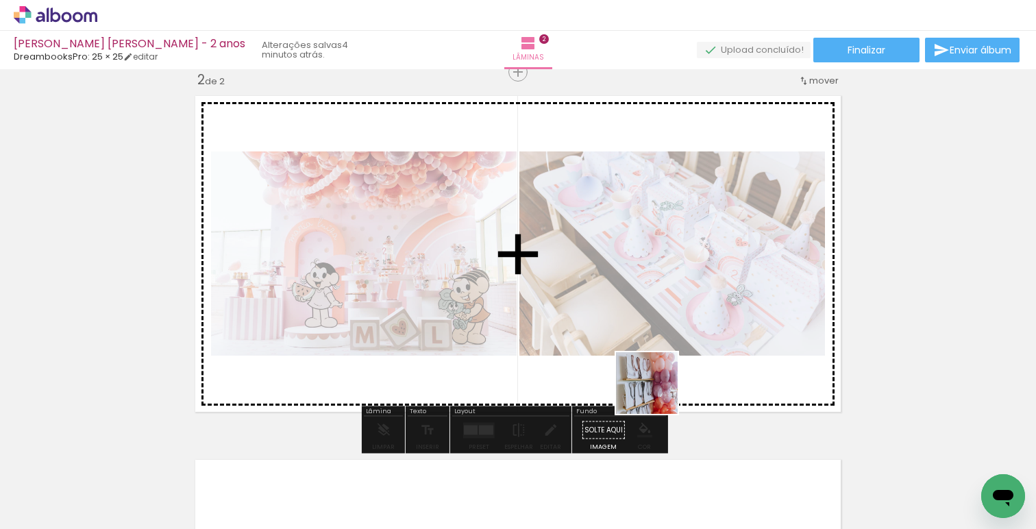
drag, startPoint x: 631, startPoint y: 400, endPoint x: 693, endPoint y: 391, distance: 63.0
click at [690, 390] on quentale-workspace at bounding box center [518, 264] width 1036 height 529
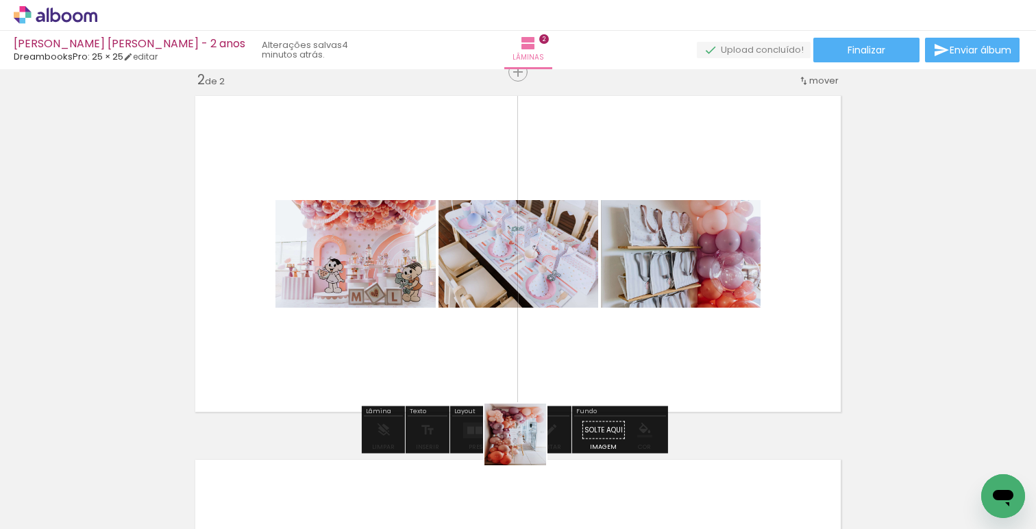
drag, startPoint x: 474, startPoint y: 498, endPoint x: 666, endPoint y: 384, distance: 223.7
click at [658, 378] on quentale-workspace at bounding box center [518, 264] width 1036 height 529
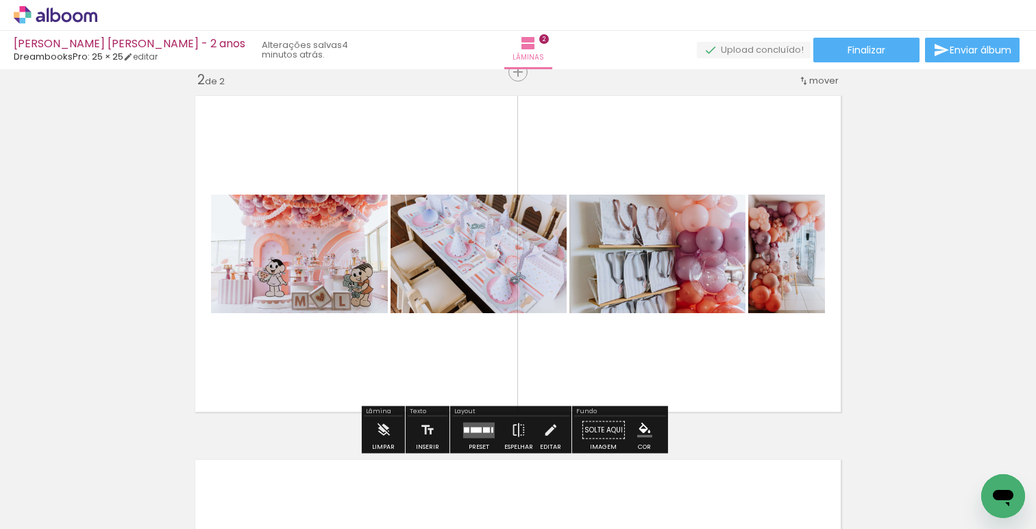
drag, startPoint x: 258, startPoint y: 496, endPoint x: 672, endPoint y: 352, distance: 439.0
click at [653, 319] on quentale-workspace at bounding box center [518, 264] width 1036 height 529
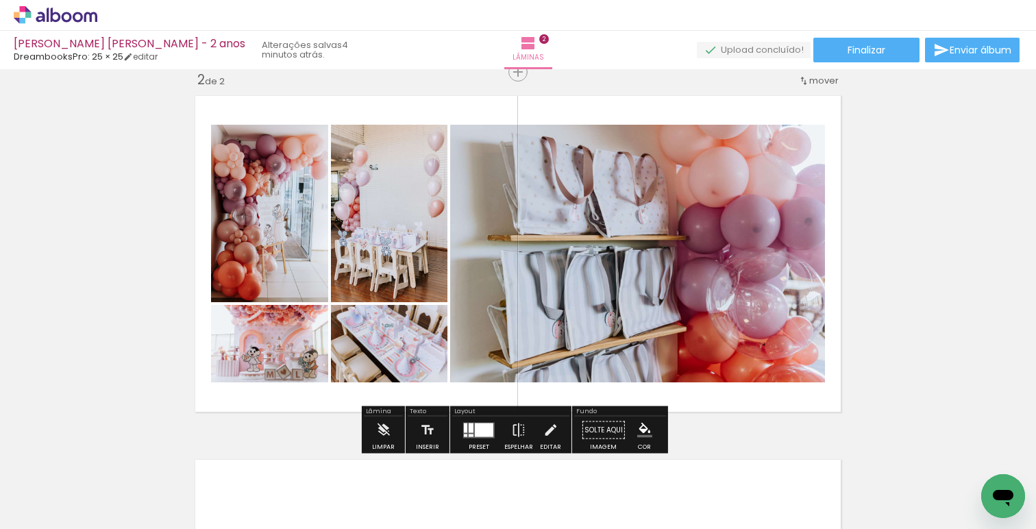
click at [471, 428] on quentale-layouter at bounding box center [479, 430] width 32 height 16
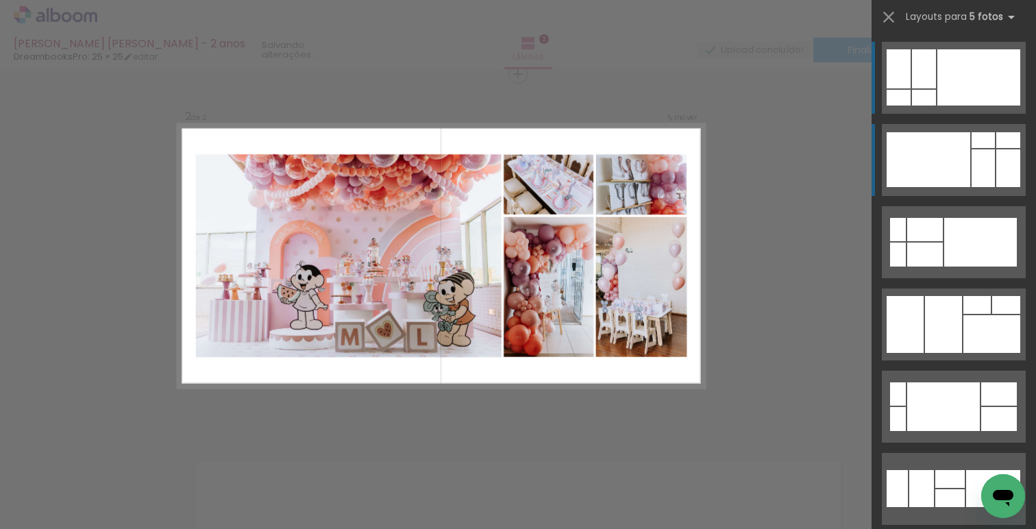
scroll to position [381, 0]
click at [937, 182] on div at bounding box center [929, 159] width 84 height 55
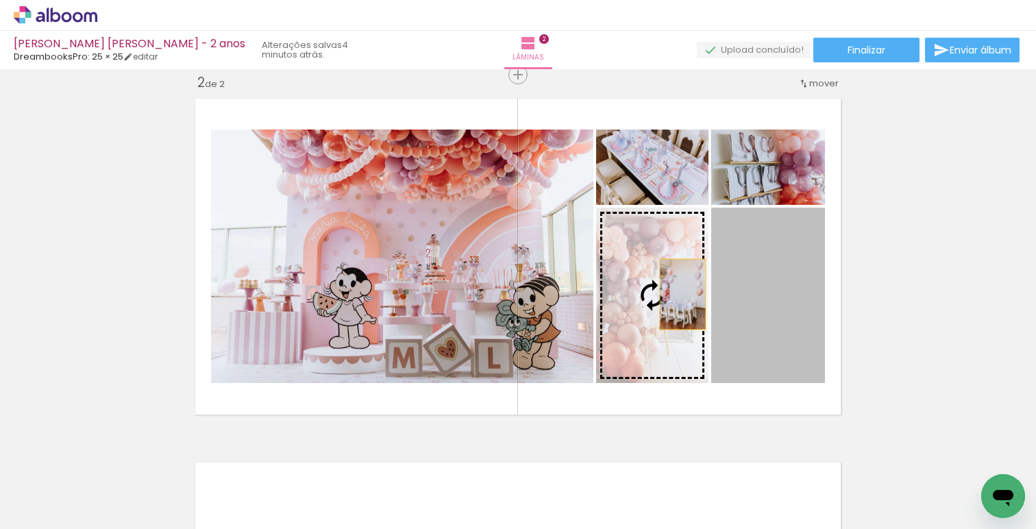
drag, startPoint x: 777, startPoint y: 282, endPoint x: 655, endPoint y: 295, distance: 122.6
click at [0, 0] on slot at bounding box center [0, 0] width 0 height 0
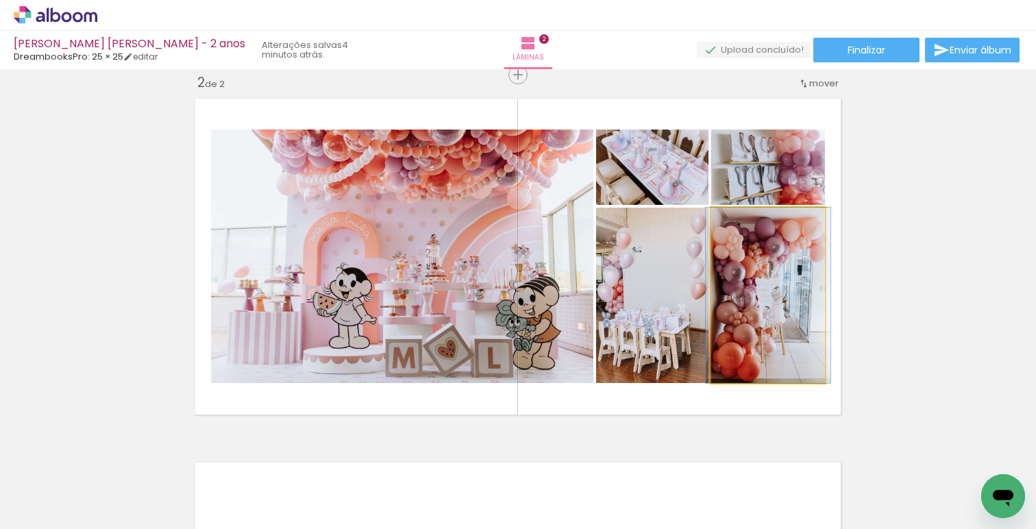
click at [781, 302] on quentale-photo at bounding box center [768, 295] width 114 height 175
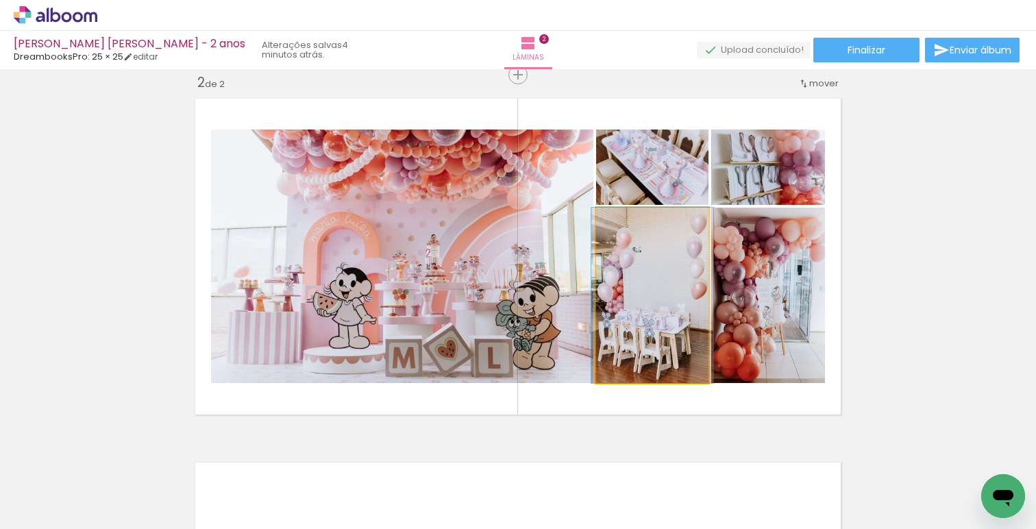
click at [678, 315] on quentale-photo at bounding box center [652, 295] width 112 height 175
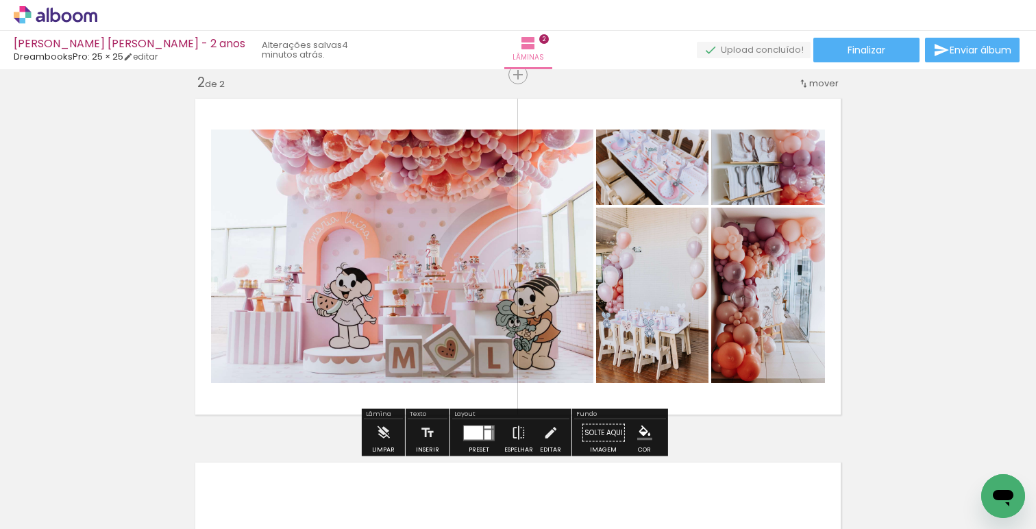
click at [476, 431] on div at bounding box center [473, 433] width 19 height 14
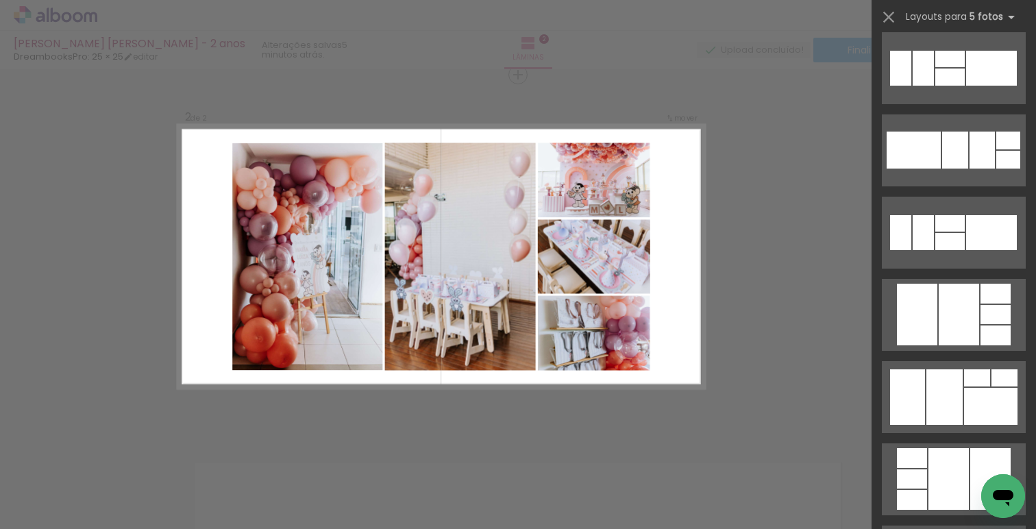
scroll to position [2099, 0]
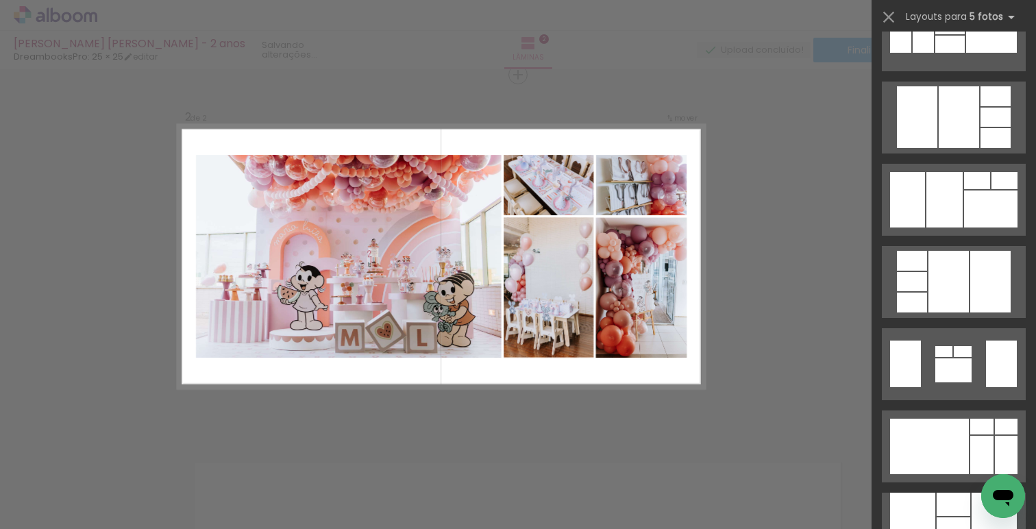
click at [786, 198] on div "Confirmar Cancelar" at bounding box center [518, 250] width 1036 height 1125
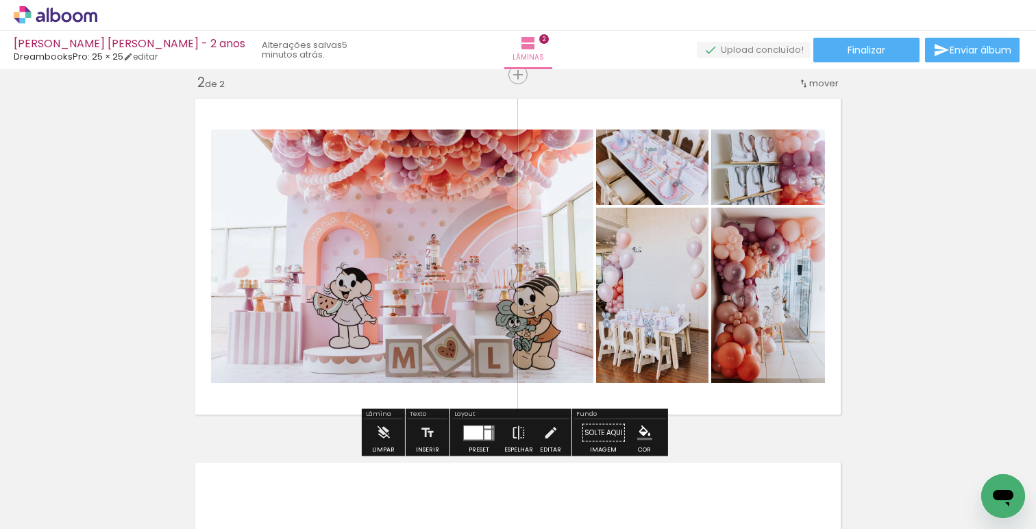
click at [469, 439] on quentale-layouter at bounding box center [479, 433] width 32 height 16
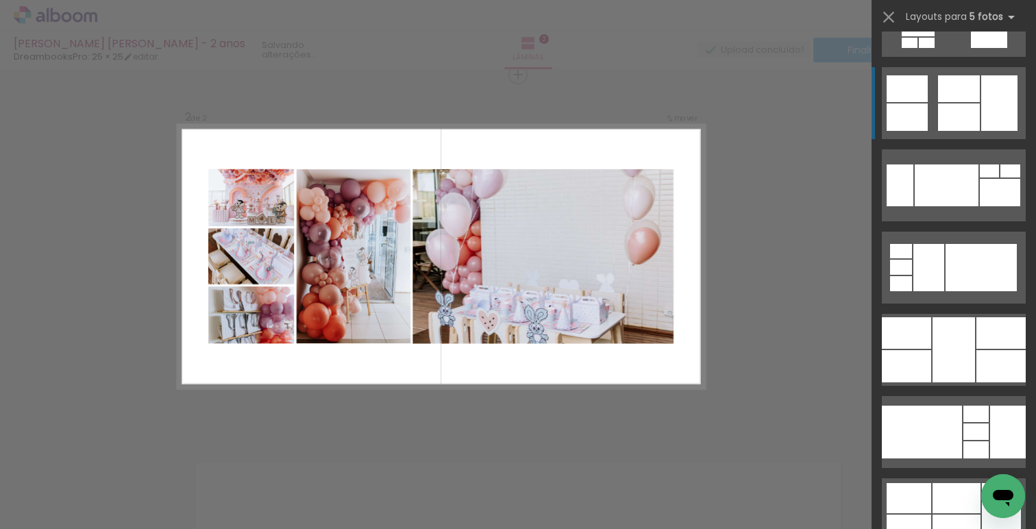
scroll to position [5574, 0]
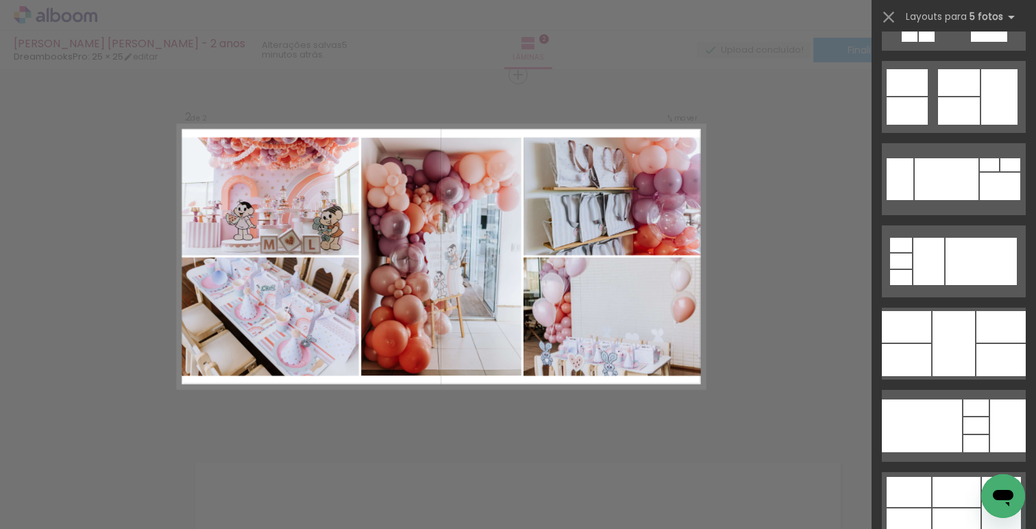
click at [772, 306] on div "Confirmar Cancelar" at bounding box center [518, 250] width 1036 height 1125
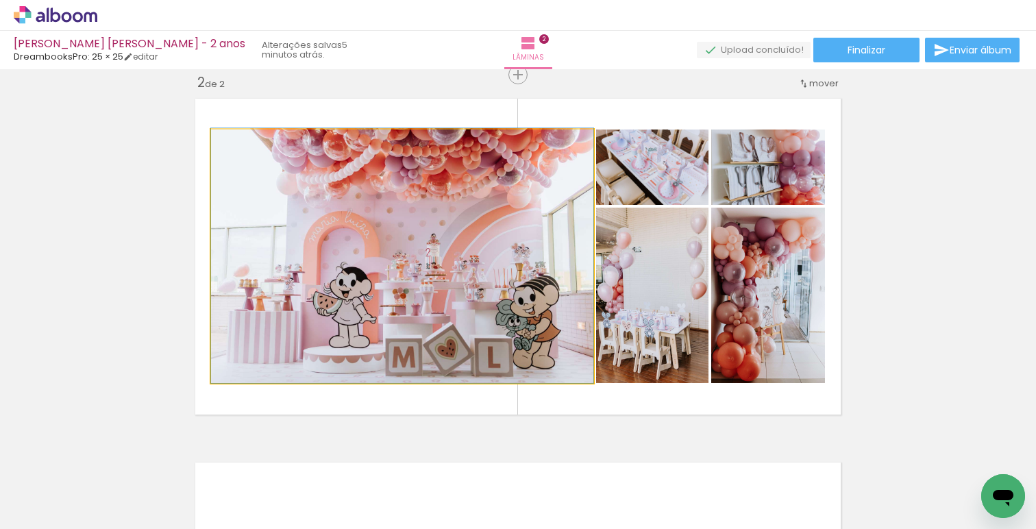
drag, startPoint x: 489, startPoint y: 302, endPoint x: 493, endPoint y: 292, distance: 10.2
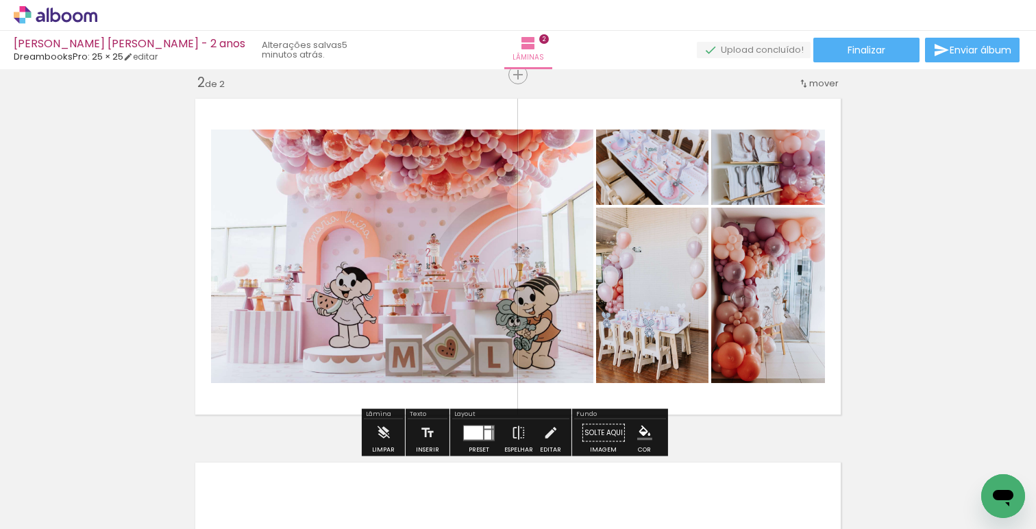
click at [649, 313] on quentale-photo at bounding box center [652, 295] width 112 height 175
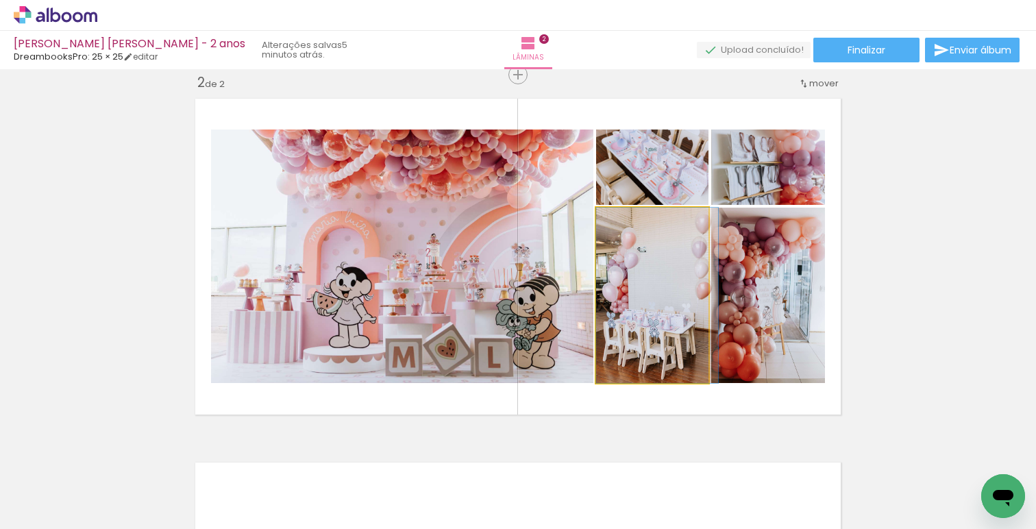
drag, startPoint x: 650, startPoint y: 313, endPoint x: 657, endPoint y: 311, distance: 7.0
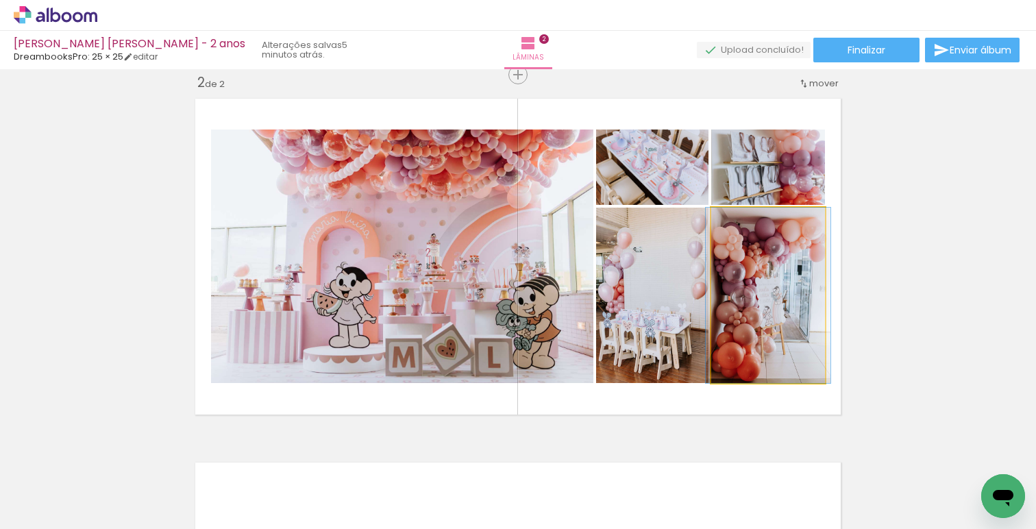
drag, startPoint x: 774, startPoint y: 316, endPoint x: 777, endPoint y: 268, distance: 48.1
click at [777, 313] on quentale-photo at bounding box center [768, 295] width 114 height 175
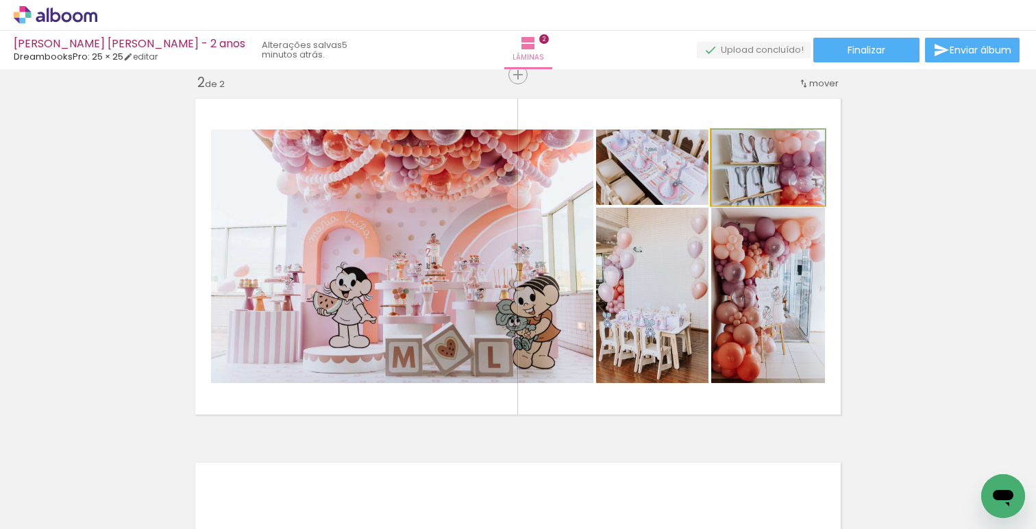
drag, startPoint x: 777, startPoint y: 189, endPoint x: 770, endPoint y: 191, distance: 7.0
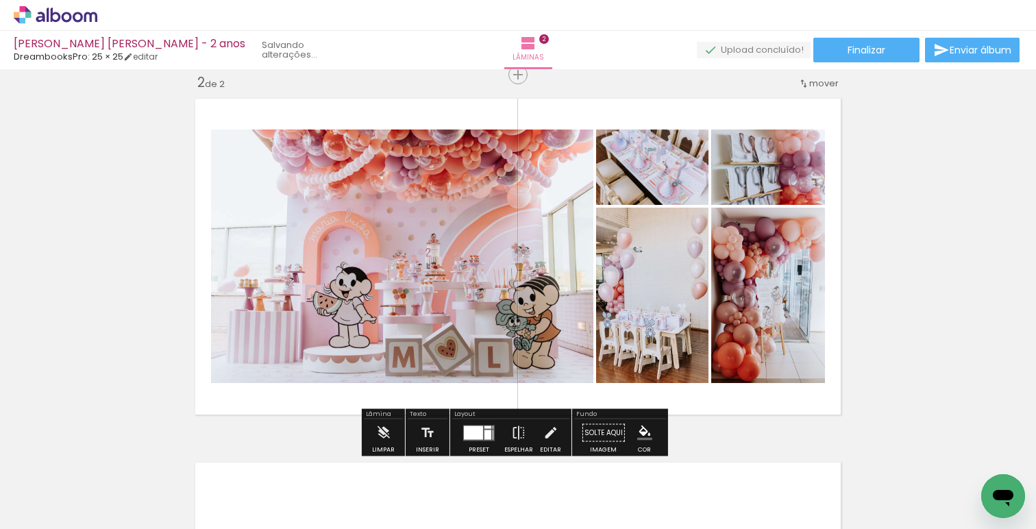
click at [923, 287] on div "Inserir lâmina 1 de 2 Inserir lâmina 2 de 2" at bounding box center [518, 239] width 1036 height 1093
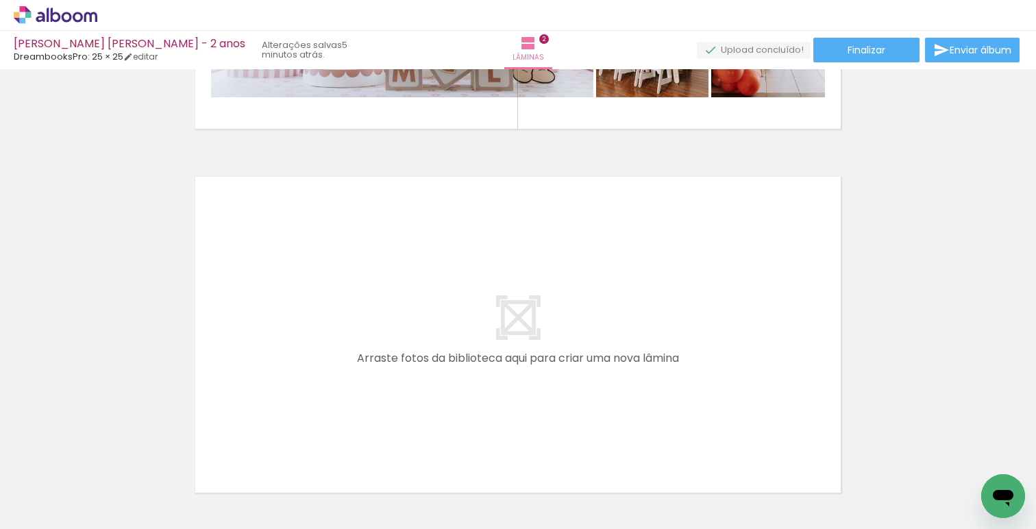
scroll to position [0, 743]
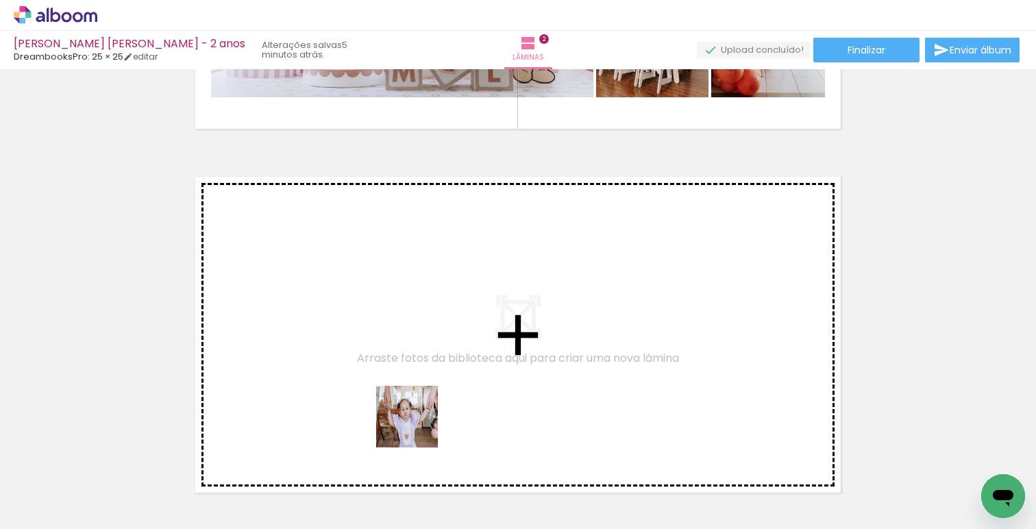
drag, startPoint x: 411, startPoint y: 478, endPoint x: 426, endPoint y: 364, distance: 115.5
click at [426, 364] on quentale-workspace at bounding box center [518, 264] width 1036 height 529
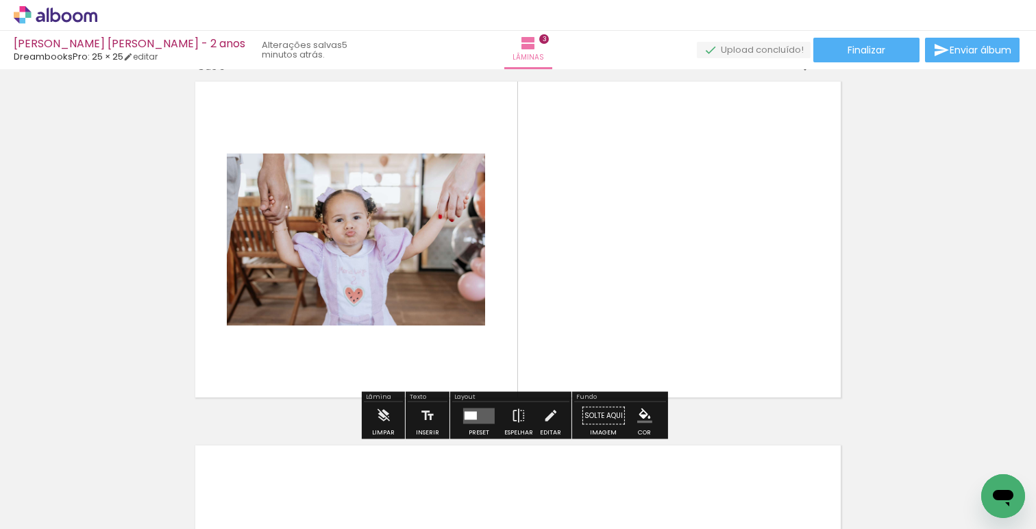
scroll to position [784, 0]
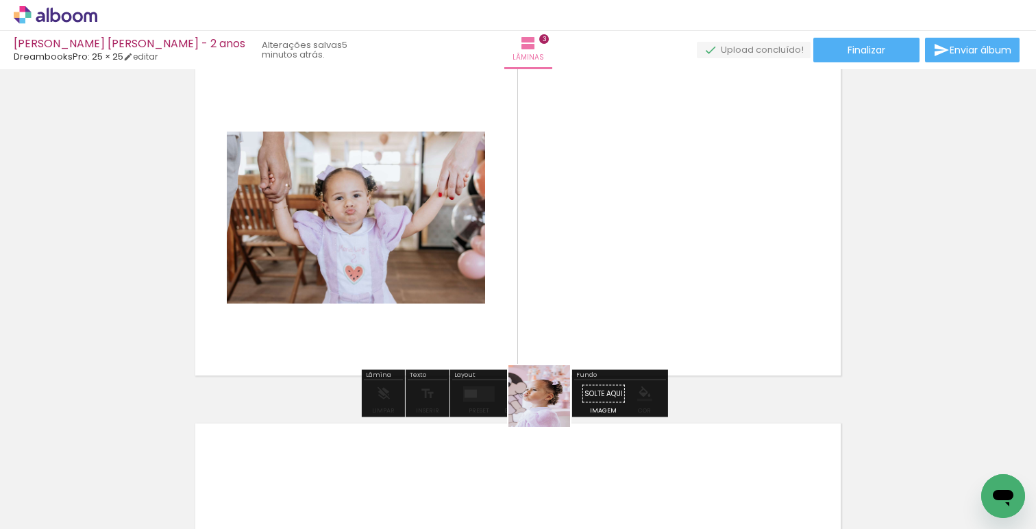
drag, startPoint x: 486, startPoint y: 489, endPoint x: 594, endPoint y: 326, distance: 195.4
click at [595, 321] on quentale-workspace at bounding box center [518, 264] width 1036 height 529
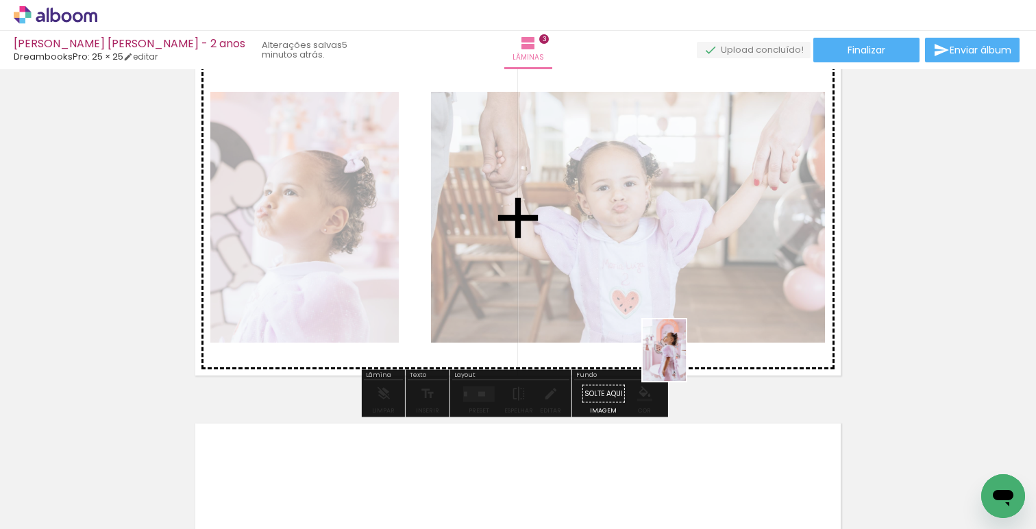
drag, startPoint x: 556, startPoint y: 476, endPoint x: 685, endPoint y: 376, distance: 163.3
click at [685, 360] on quentale-workspace at bounding box center [518, 264] width 1036 height 529
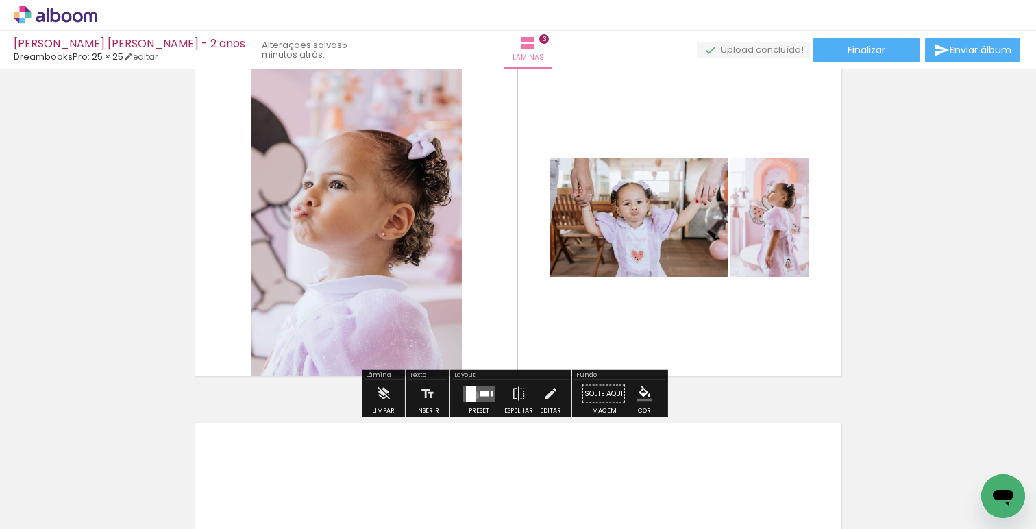
click at [471, 395] on div at bounding box center [471, 394] width 10 height 16
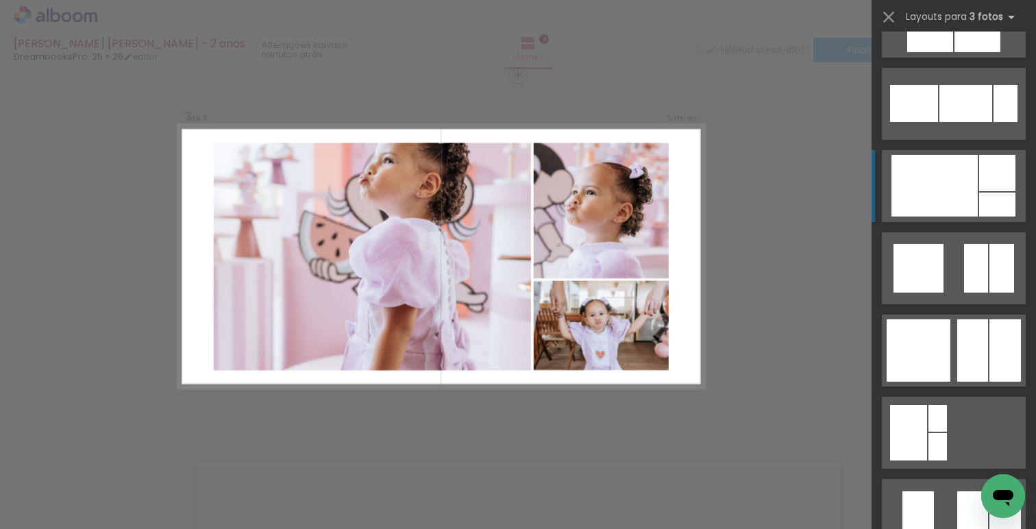
scroll to position [6505, 0]
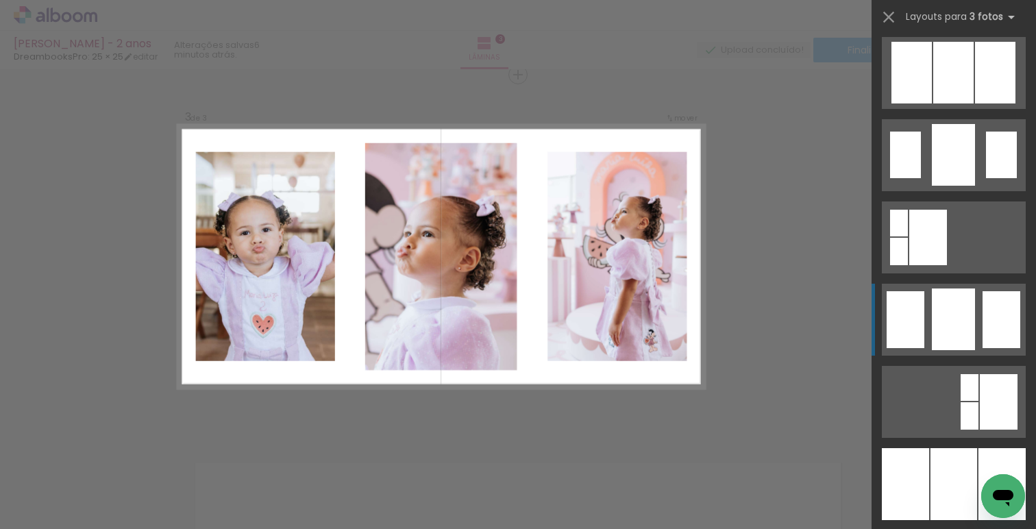
scroll to position [8139, 0]
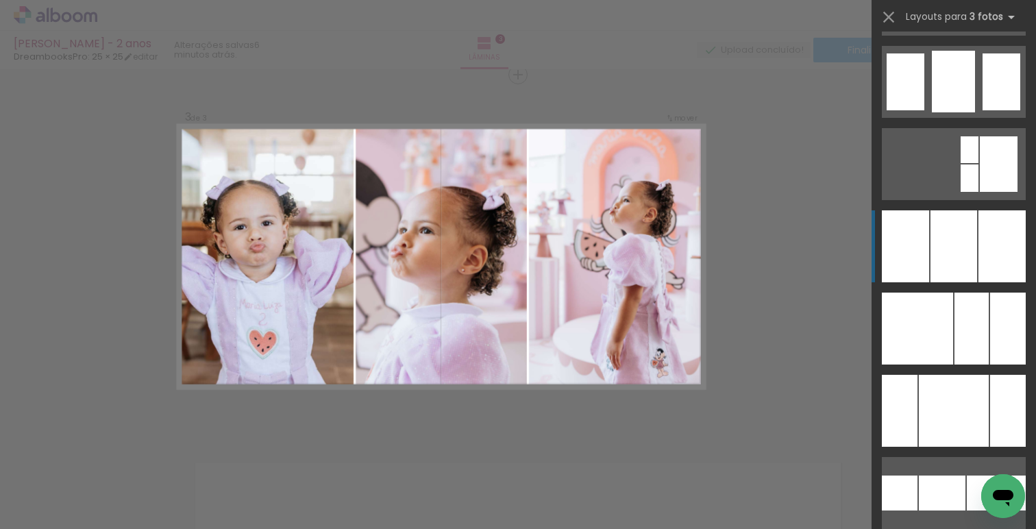
click at [941, 263] on div at bounding box center [954, 246] width 47 height 72
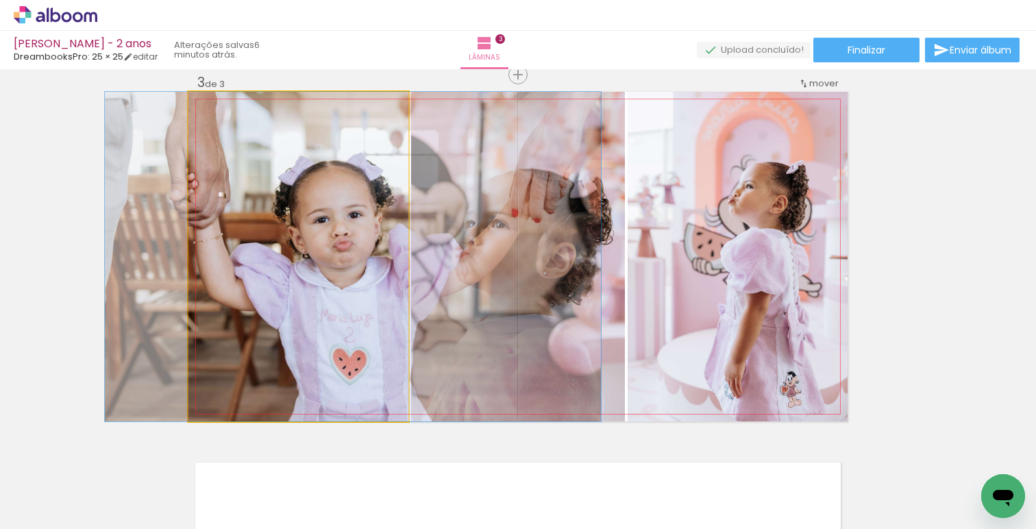
drag, startPoint x: 311, startPoint y: 317, endPoint x: 512, endPoint y: 305, distance: 201.2
click at [0, 0] on slot at bounding box center [0, 0] width 0 height 0
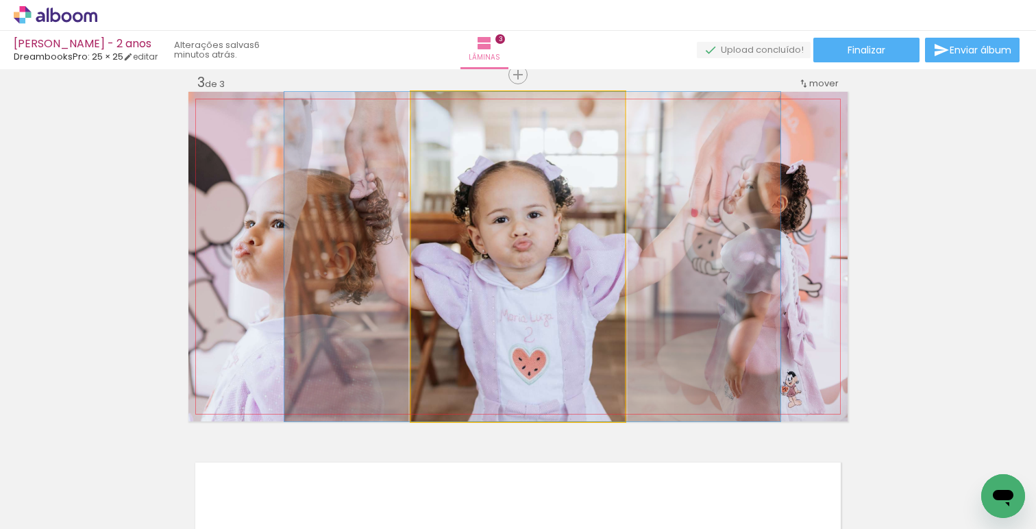
drag, startPoint x: 498, startPoint y: 306, endPoint x: 512, endPoint y: 309, distance: 14.0
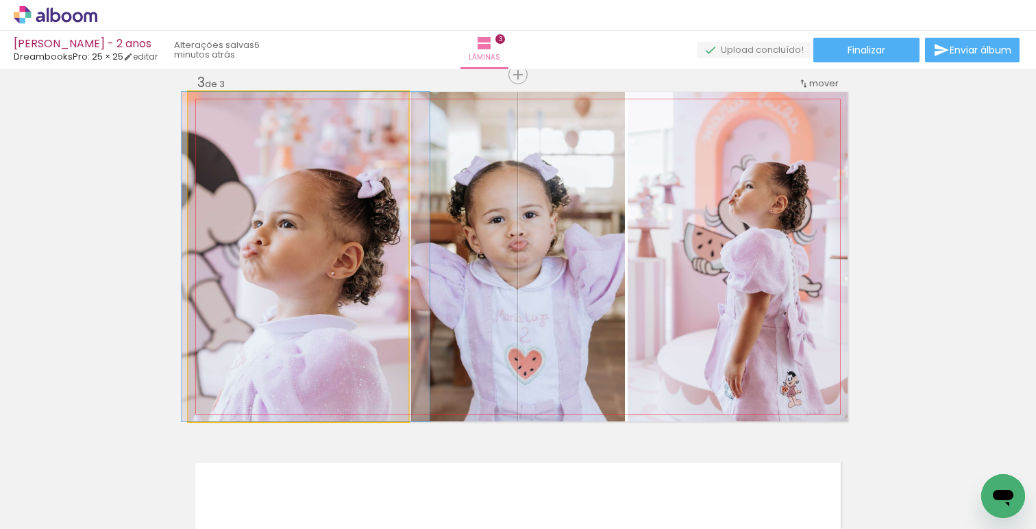
drag, startPoint x: 320, startPoint y: 309, endPoint x: 328, endPoint y: 311, distance: 7.7
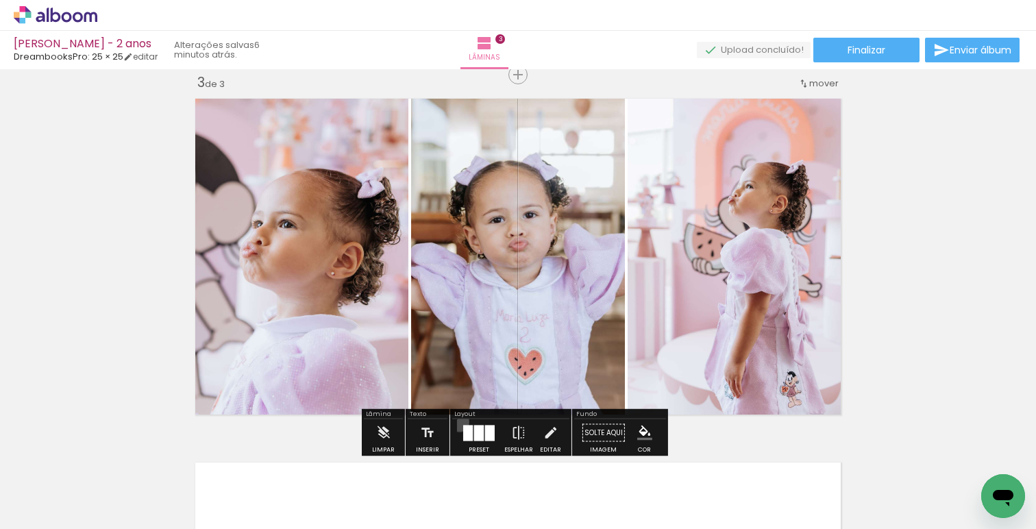
click at [461, 422] on div at bounding box center [479, 432] width 37 height 27
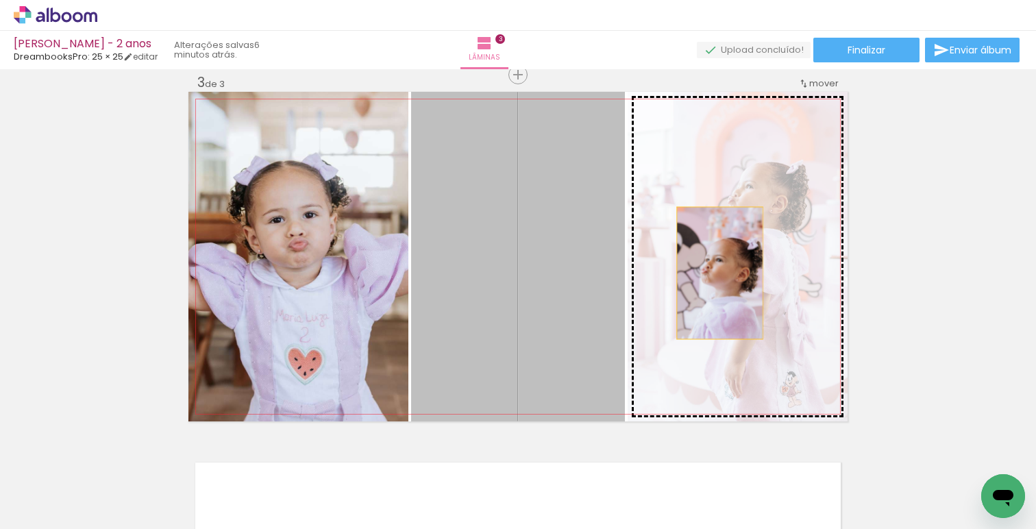
drag, startPoint x: 553, startPoint y: 283, endPoint x: 750, endPoint y: 273, distance: 197.0
click at [0, 0] on slot at bounding box center [0, 0] width 0 height 0
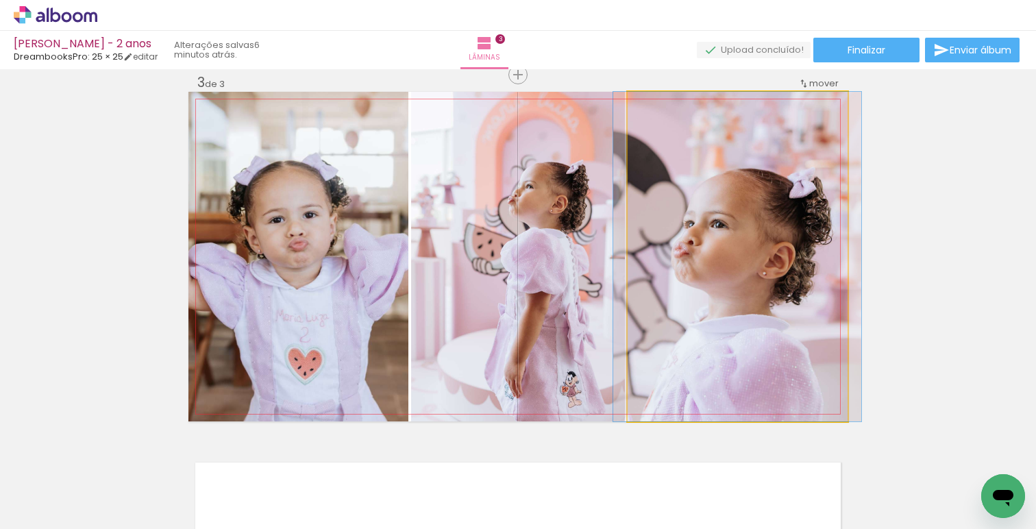
click at [725, 281] on quentale-photo at bounding box center [738, 257] width 220 height 330
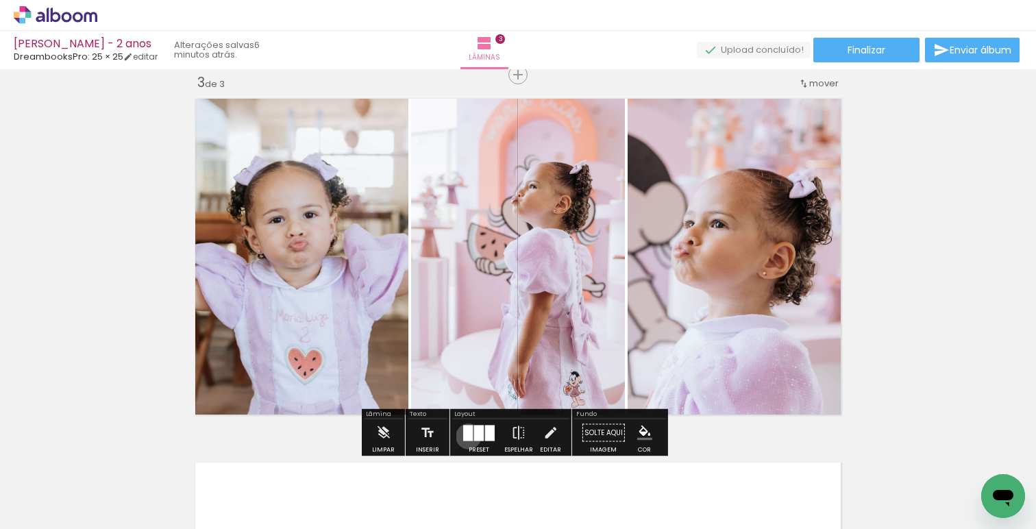
drag, startPoint x: 465, startPoint y: 436, endPoint x: 671, endPoint y: 369, distance: 216.3
click at [466, 436] on div at bounding box center [468, 433] width 10 height 16
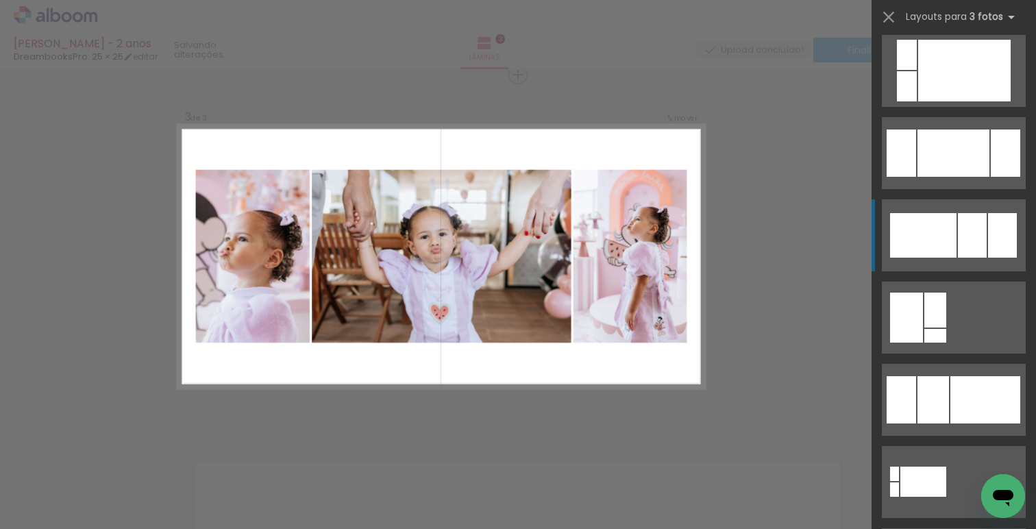
scroll to position [755, 0]
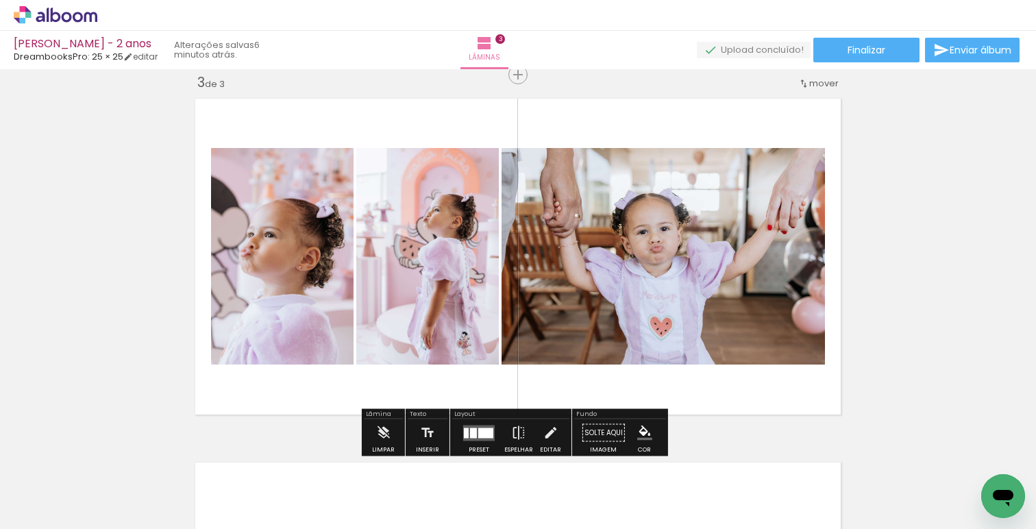
click at [482, 435] on div at bounding box center [485, 433] width 15 height 10
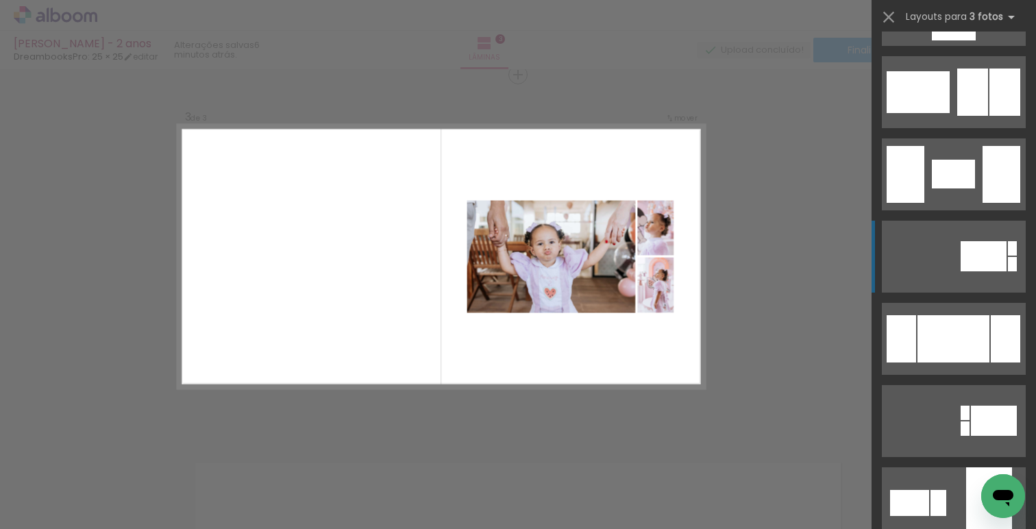
scroll to position [2374, 0]
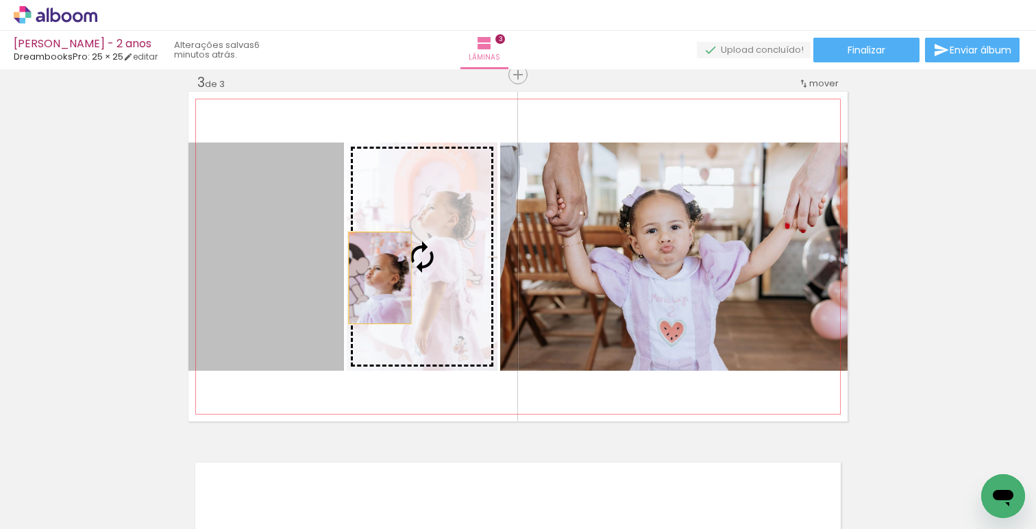
drag, startPoint x: 282, startPoint y: 288, endPoint x: 413, endPoint y: 277, distance: 130.7
click at [0, 0] on slot at bounding box center [0, 0] width 0 height 0
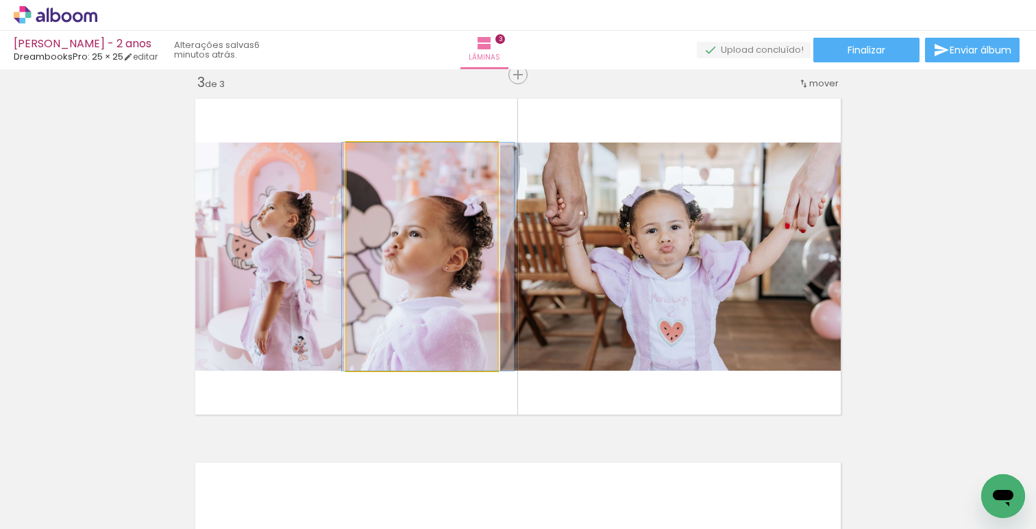
drag, startPoint x: 393, startPoint y: 280, endPoint x: 398, endPoint y: 274, distance: 8.3
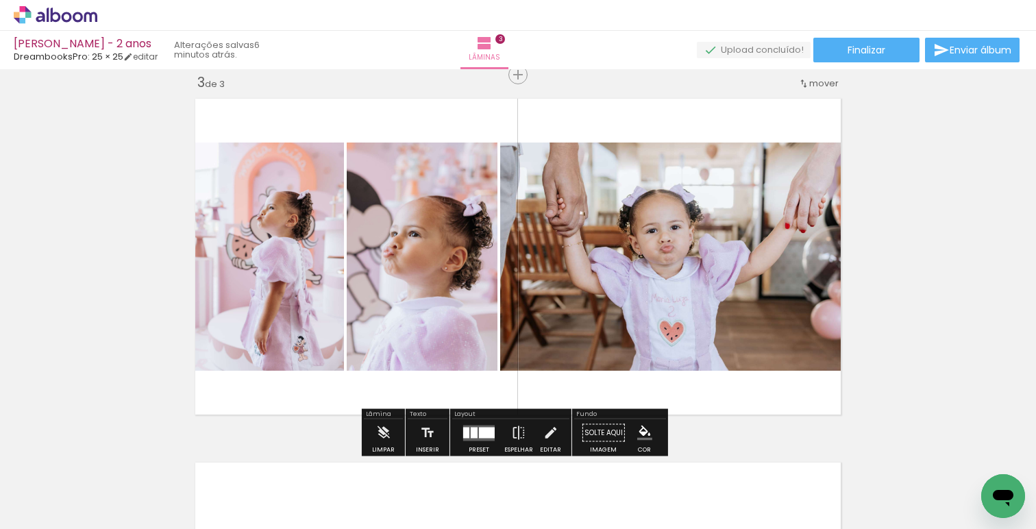
click at [897, 243] on div "Inserir lâmina 1 de 3 Inserir lâmina 2 de 3 Inserir lâmina 3 de 3" at bounding box center [518, 57] width 1036 height 1457
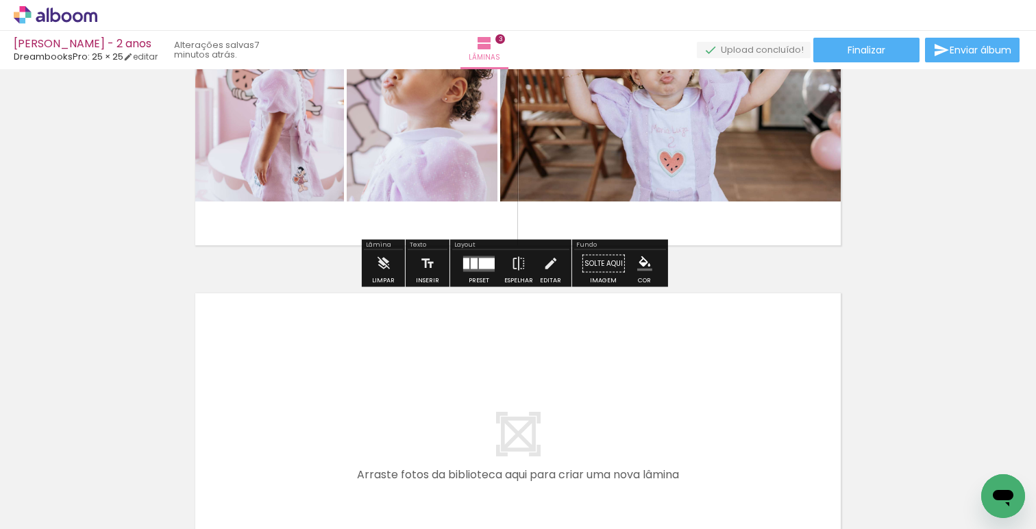
scroll to position [0, 916]
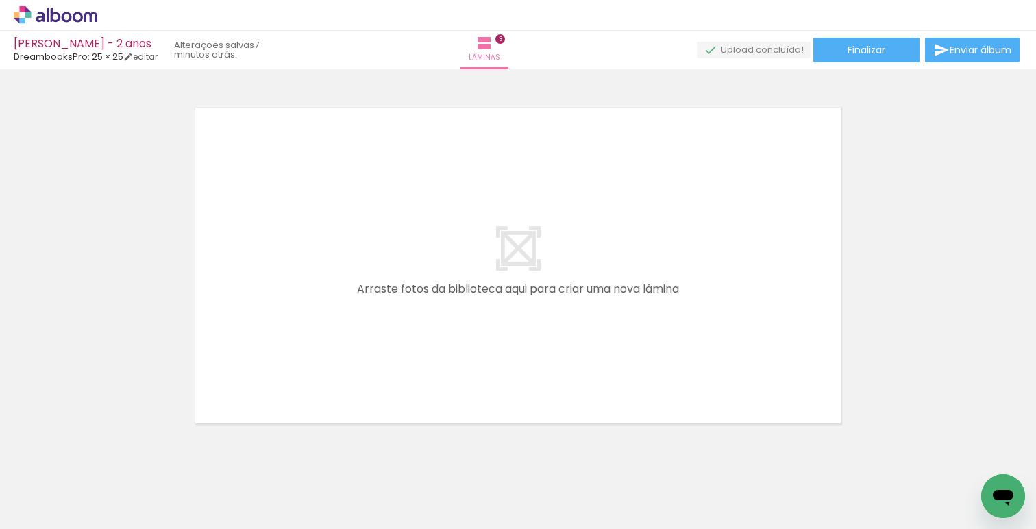
drag, startPoint x: 444, startPoint y: 465, endPoint x: 472, endPoint y: 352, distance: 115.9
click at [439, 343] on quentale-workspace at bounding box center [518, 264] width 1036 height 529
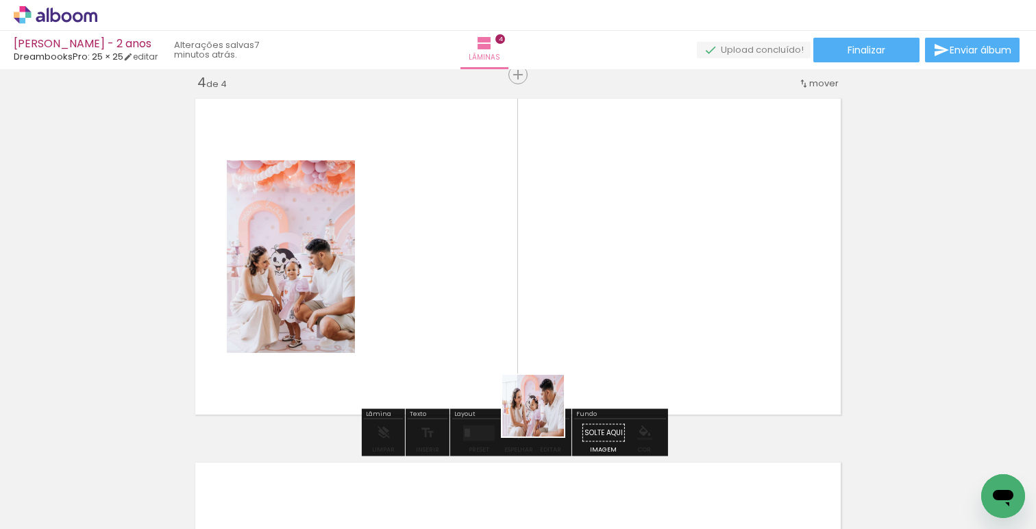
scroll to position [1109, 0]
drag, startPoint x: 542, startPoint y: 465, endPoint x: 552, endPoint y: 305, distance: 160.0
click at [552, 305] on quentale-workspace at bounding box center [518, 264] width 1036 height 529
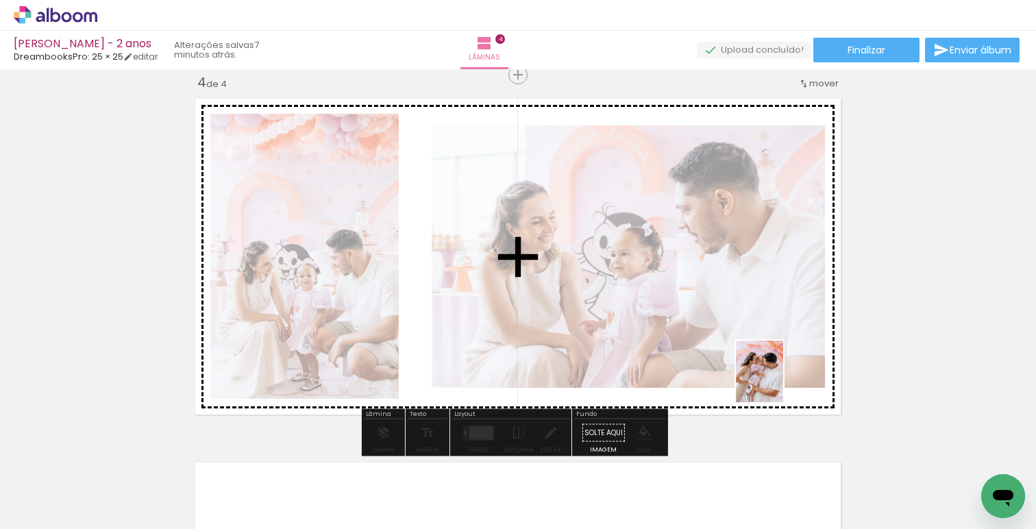
drag, startPoint x: 771, startPoint y: 494, endPoint x: 795, endPoint y: 361, distance: 135.1
click at [790, 367] on quentale-workspace at bounding box center [518, 264] width 1036 height 529
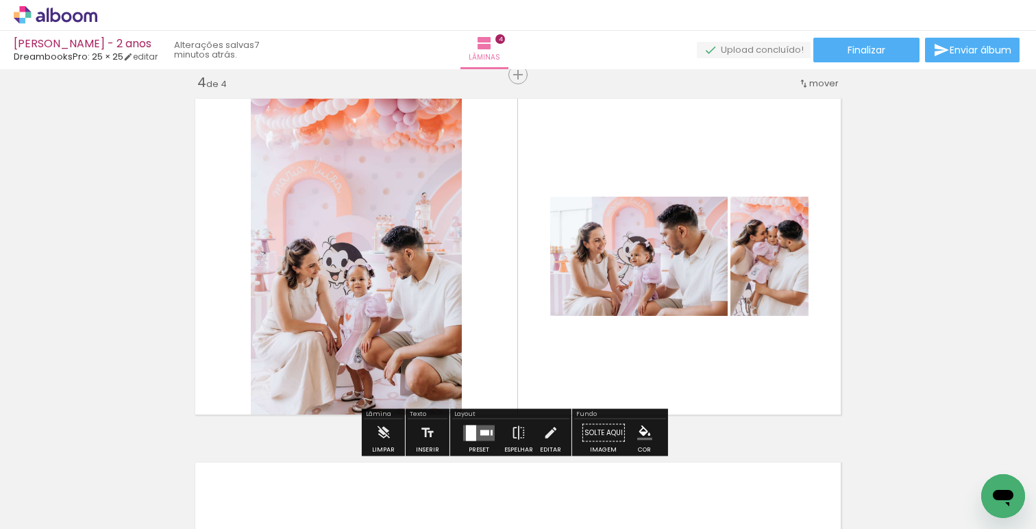
drag, startPoint x: 694, startPoint y: 502, endPoint x: 572, endPoint y: 310, distance: 228.4
click at [600, 332] on quentale-workspace at bounding box center [518, 264] width 1036 height 529
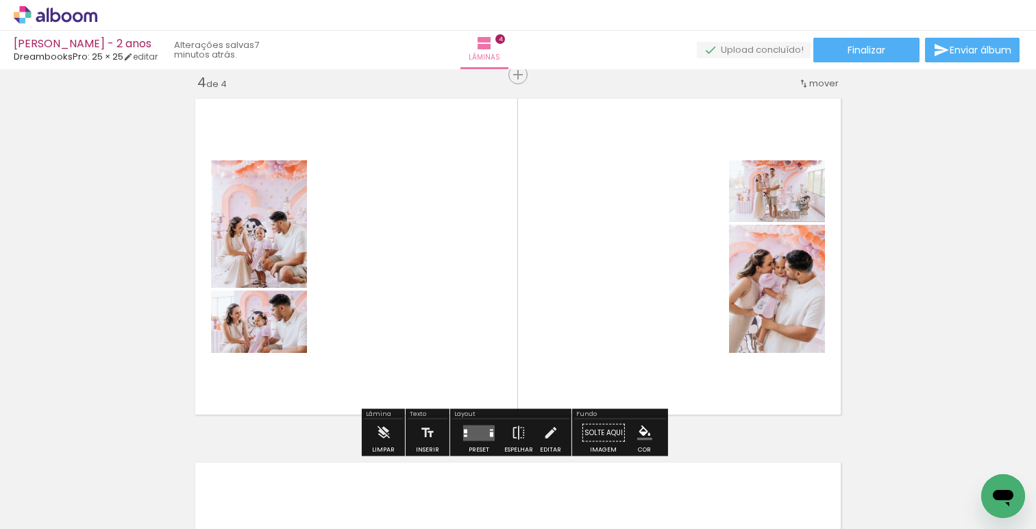
drag, startPoint x: 472, startPoint y: 428, endPoint x: 555, endPoint y: 408, distance: 84.8
click at [472, 428] on quentale-layouter at bounding box center [479, 433] width 32 height 16
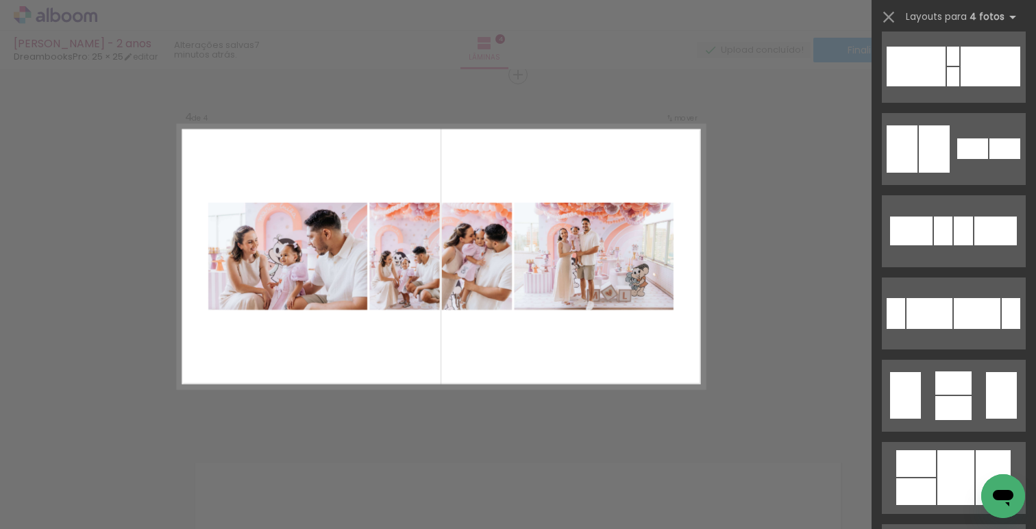
scroll to position [951, 0]
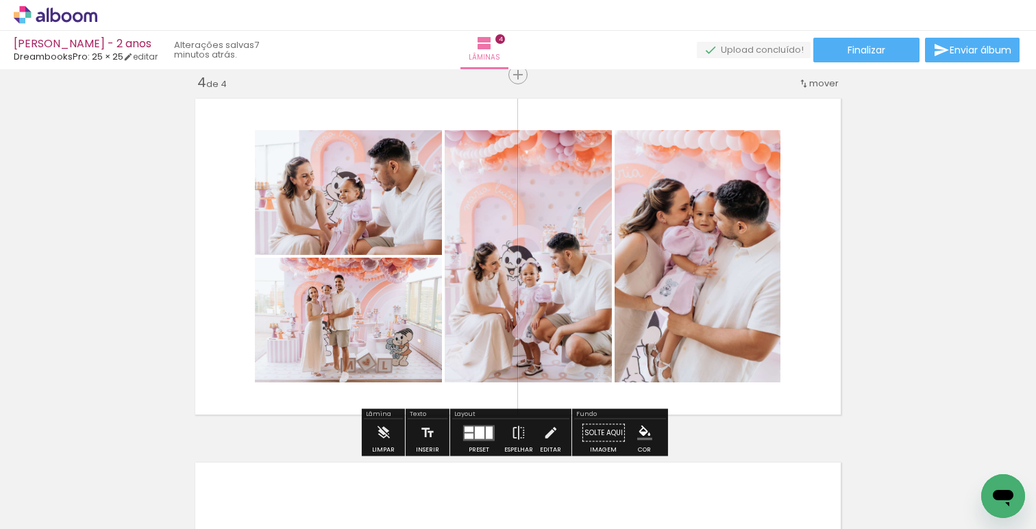
click at [463, 425] on quentale-layouter at bounding box center [479, 433] width 32 height 16
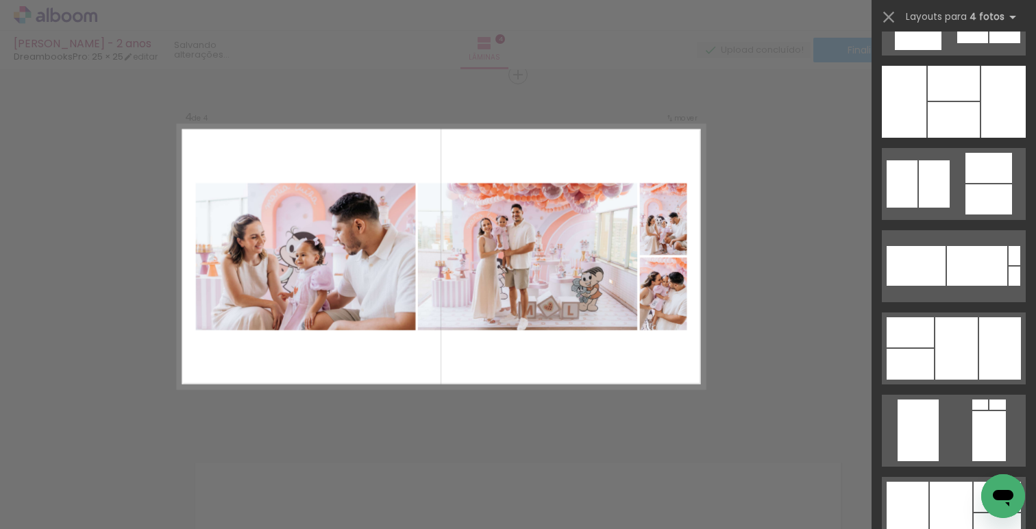
scroll to position [2407, 0]
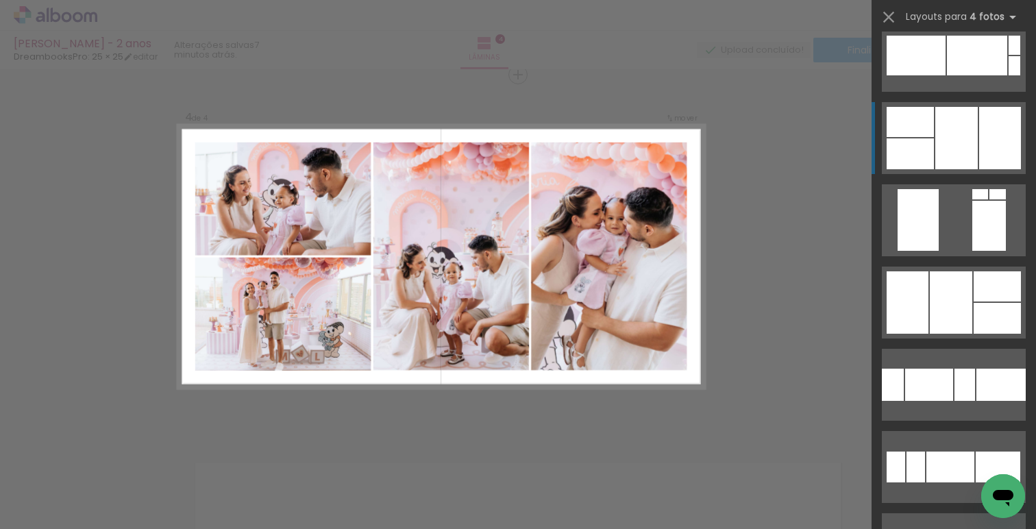
click at [936, 151] on div at bounding box center [957, 138] width 42 height 62
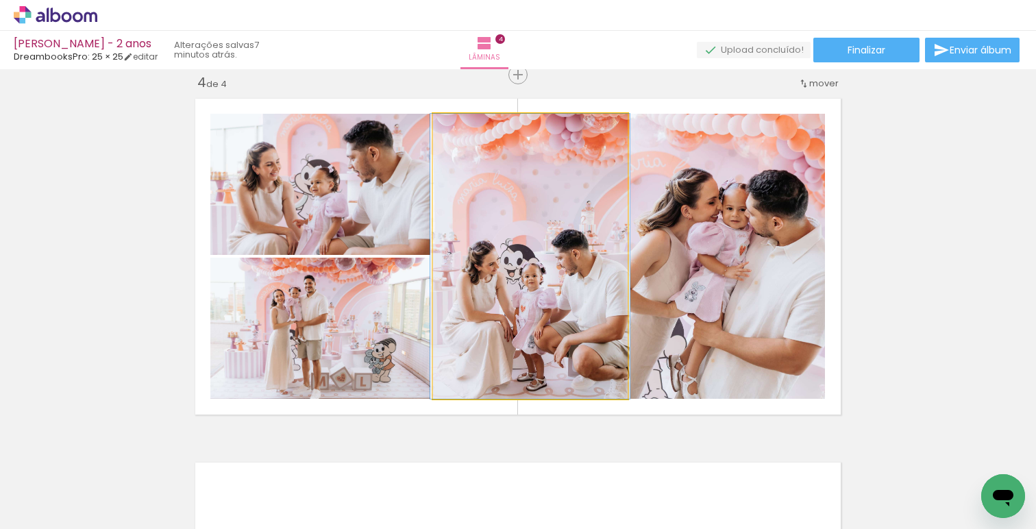
click at [539, 294] on quentale-photo at bounding box center [530, 256] width 195 height 285
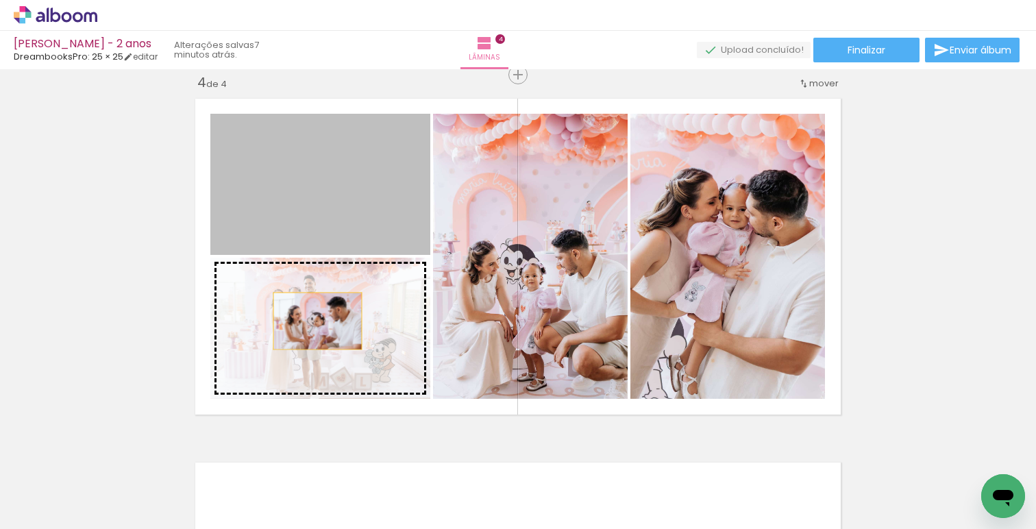
drag, startPoint x: 330, startPoint y: 197, endPoint x: 326, endPoint y: 277, distance: 79.7
click at [0, 0] on slot at bounding box center [0, 0] width 0 height 0
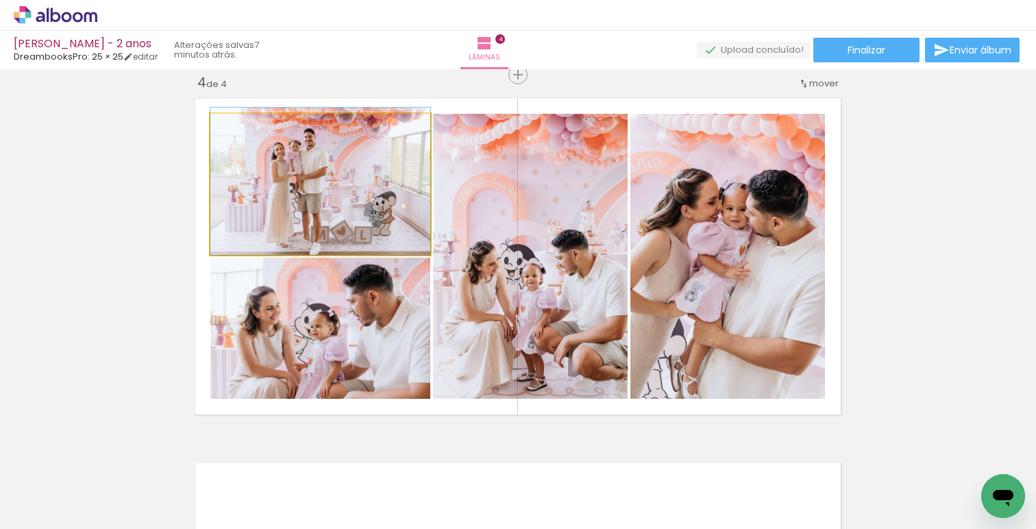
drag, startPoint x: 331, startPoint y: 212, endPoint x: 333, endPoint y: 203, distance: 9.1
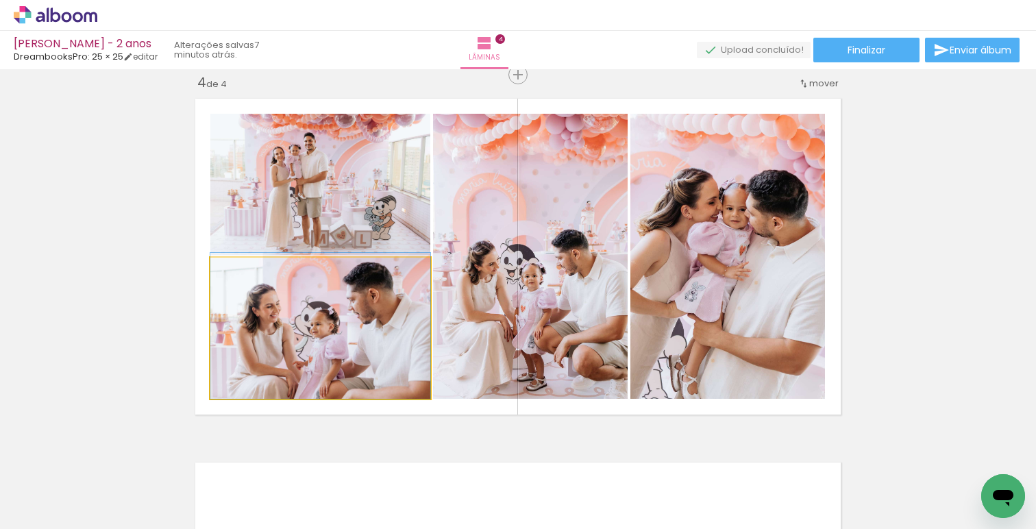
drag, startPoint x: 284, startPoint y: 338, endPoint x: 284, endPoint y: 330, distance: 7.5
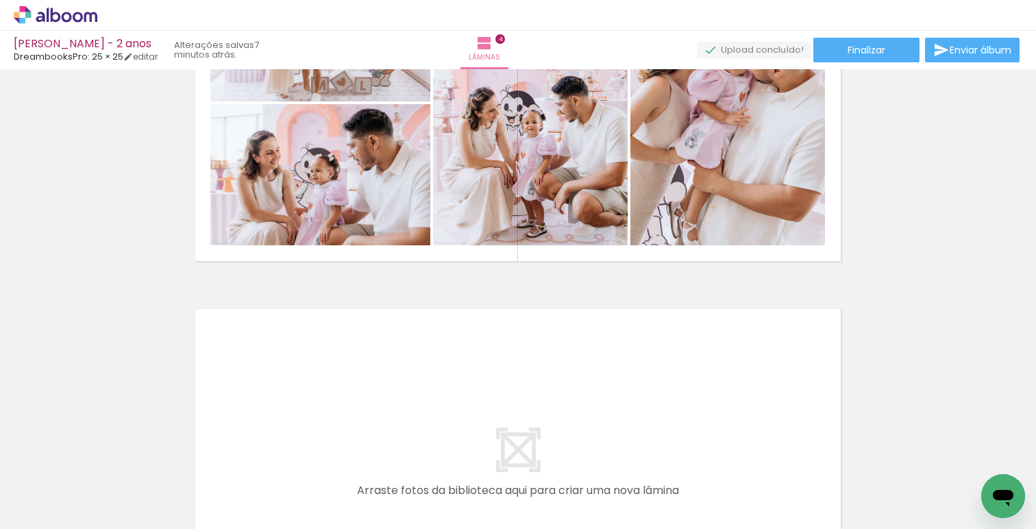
scroll to position [0, 1180]
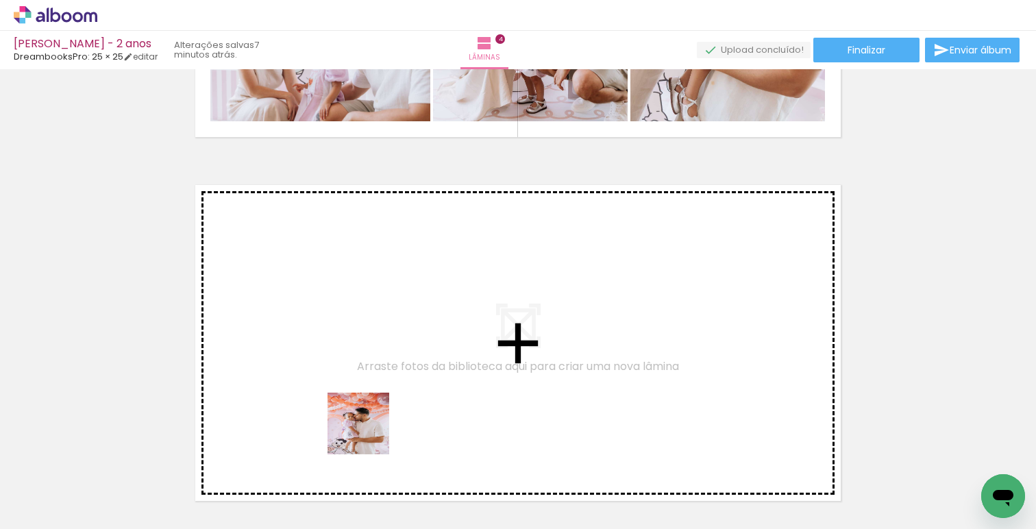
drag, startPoint x: 345, startPoint y: 487, endPoint x: 401, endPoint y: 355, distance: 143.7
click at [401, 355] on quentale-workspace at bounding box center [518, 264] width 1036 height 529
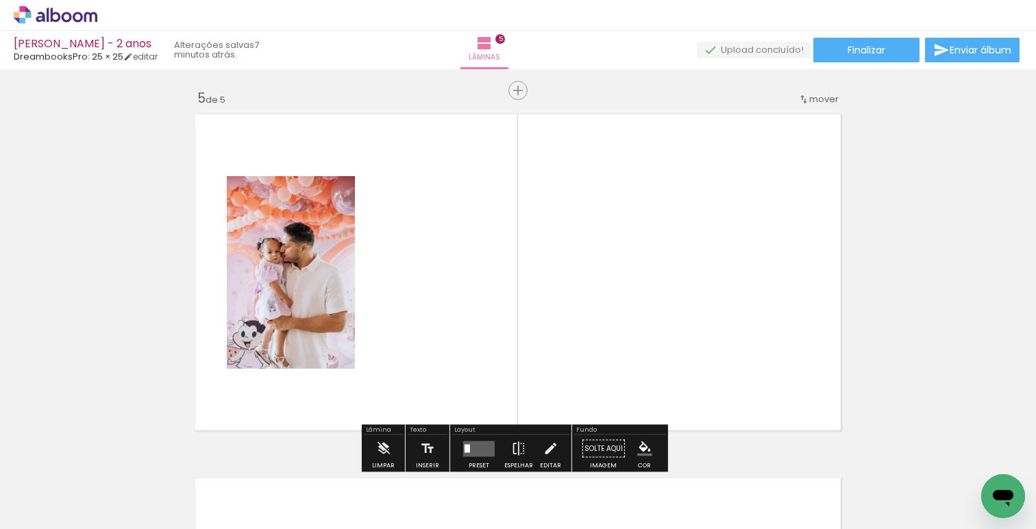
scroll to position [1474, 0]
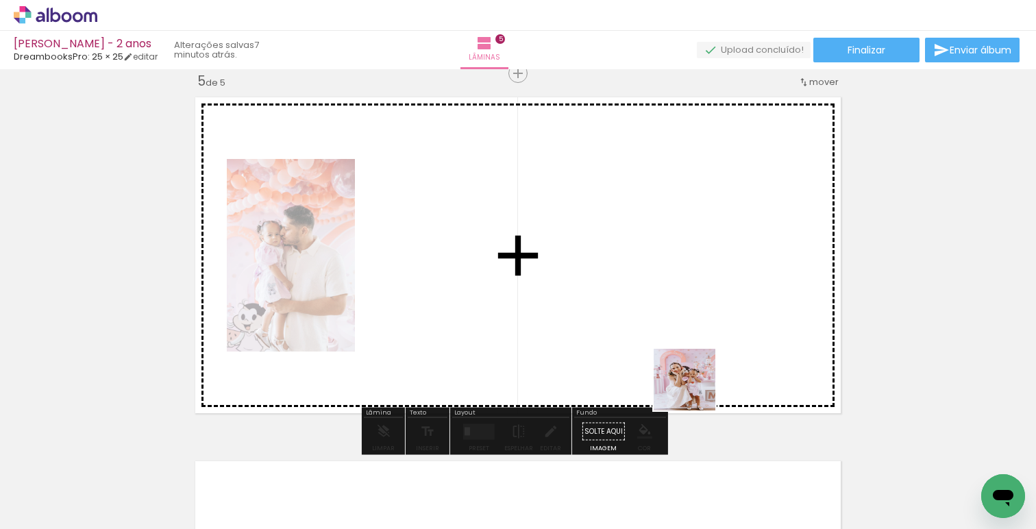
drag, startPoint x: 808, startPoint y: 493, endPoint x: 560, endPoint y: 336, distance: 293.6
click at [564, 337] on quentale-workspace at bounding box center [518, 264] width 1036 height 529
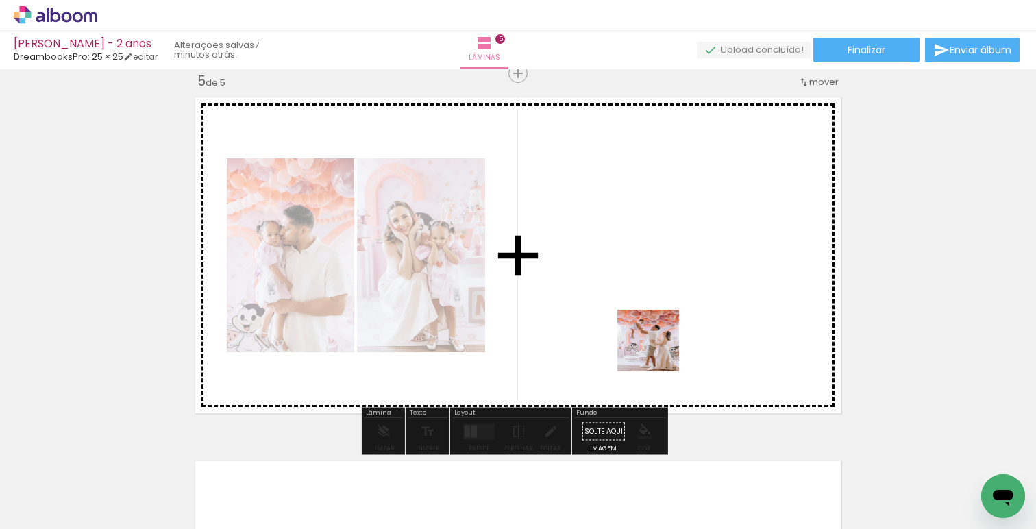
drag, startPoint x: 657, startPoint y: 498, endPoint x: 640, endPoint y: 372, distance: 127.3
click at [658, 347] on quentale-workspace at bounding box center [518, 264] width 1036 height 529
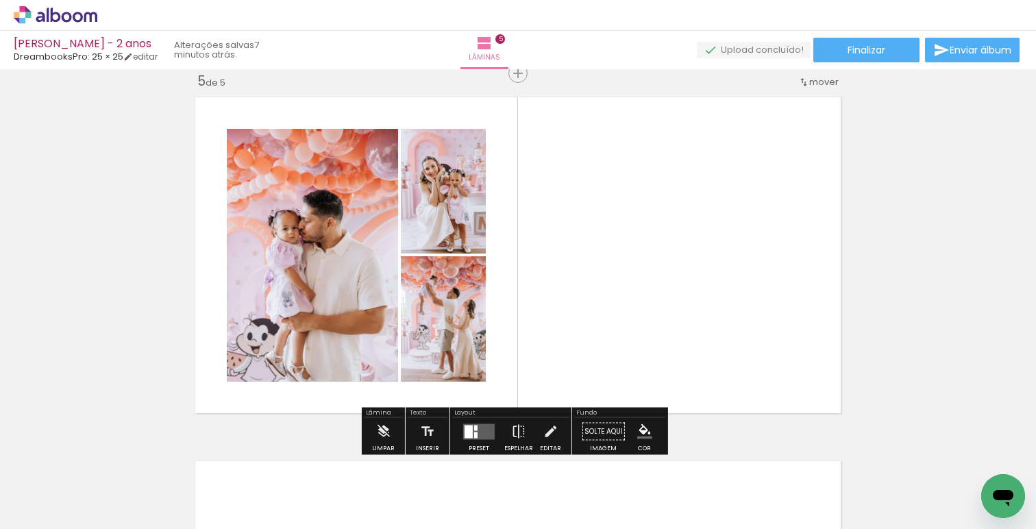
drag, startPoint x: 579, startPoint y: 485, endPoint x: 696, endPoint y: 343, distance: 183.6
click at [701, 343] on quentale-workspace at bounding box center [518, 264] width 1036 height 529
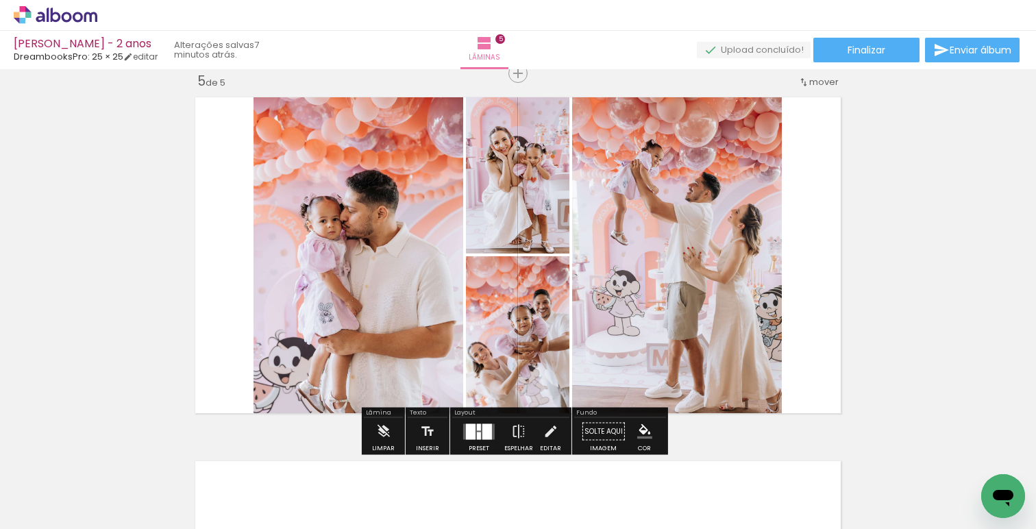
drag, startPoint x: 476, startPoint y: 435, endPoint x: 783, endPoint y: 345, distance: 319.7
click at [477, 435] on div at bounding box center [479, 436] width 4 height 8
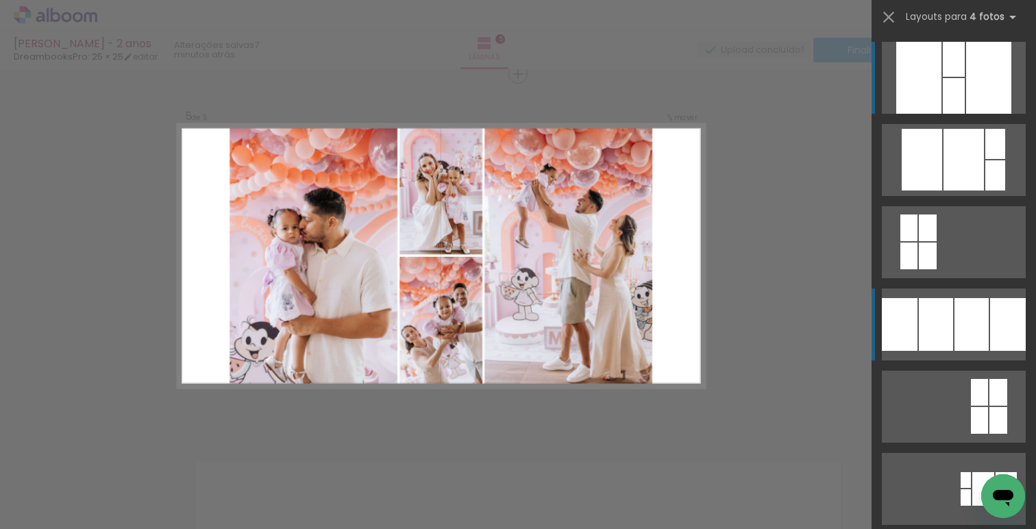
scroll to position [1473, 0]
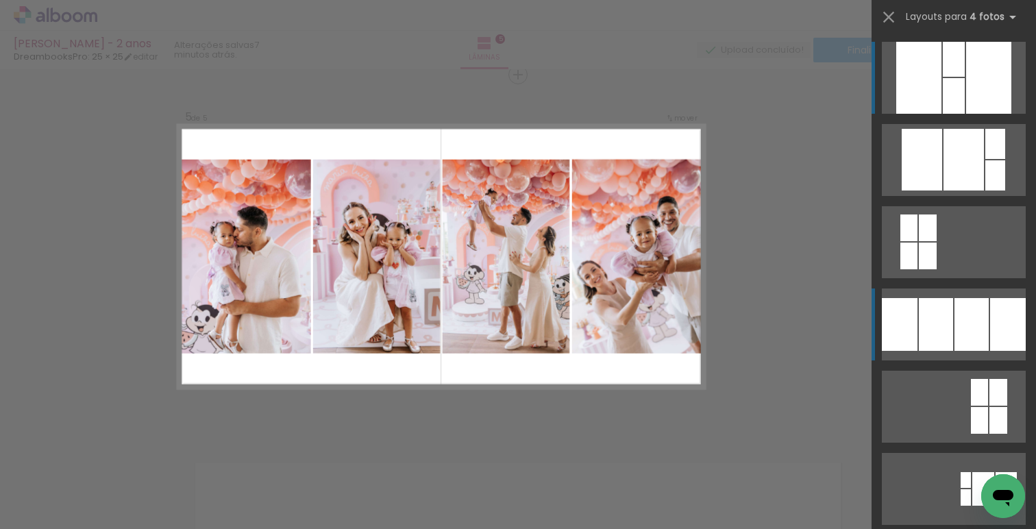
click at [962, 323] on div at bounding box center [972, 324] width 34 height 53
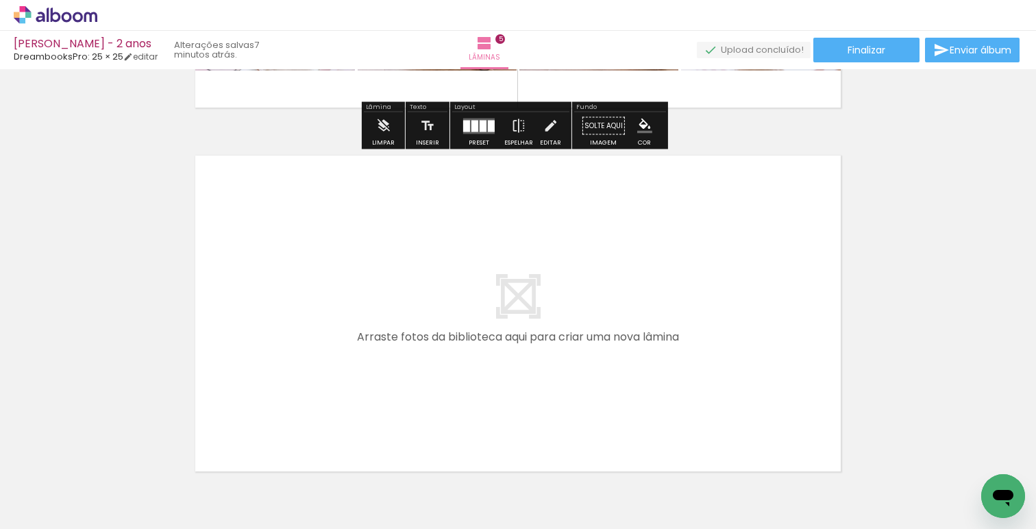
scroll to position [1783, 0]
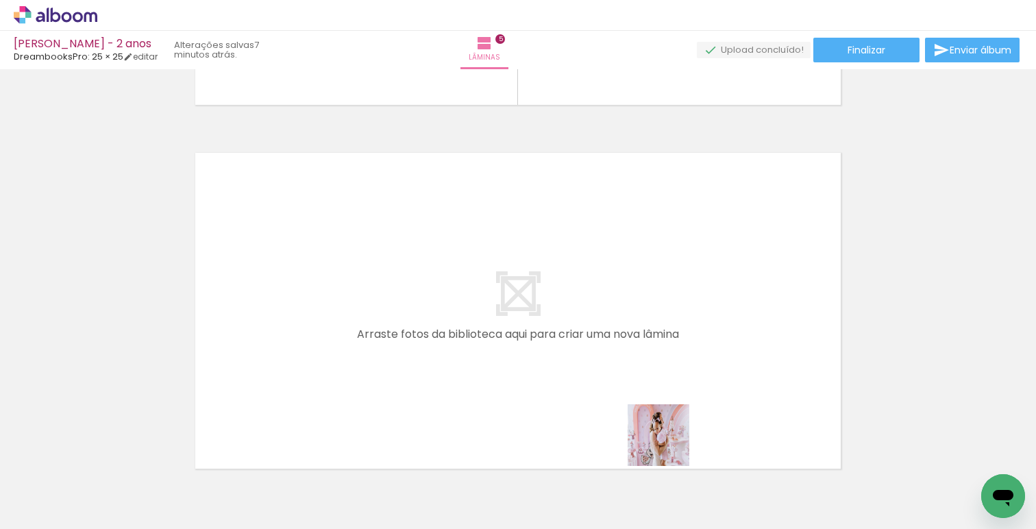
drag, startPoint x: 718, startPoint y: 494, endPoint x: 541, endPoint y: 396, distance: 201.6
click at [541, 396] on quentale-workspace at bounding box center [518, 264] width 1036 height 529
